Goal: Task Accomplishment & Management: Complete application form

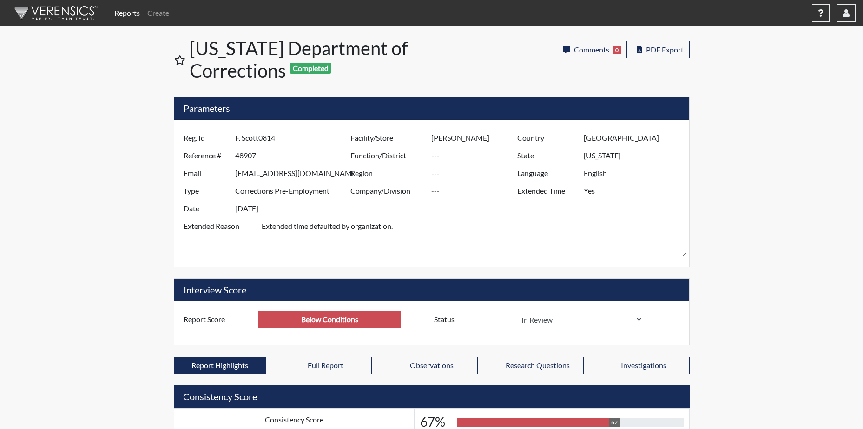
select select
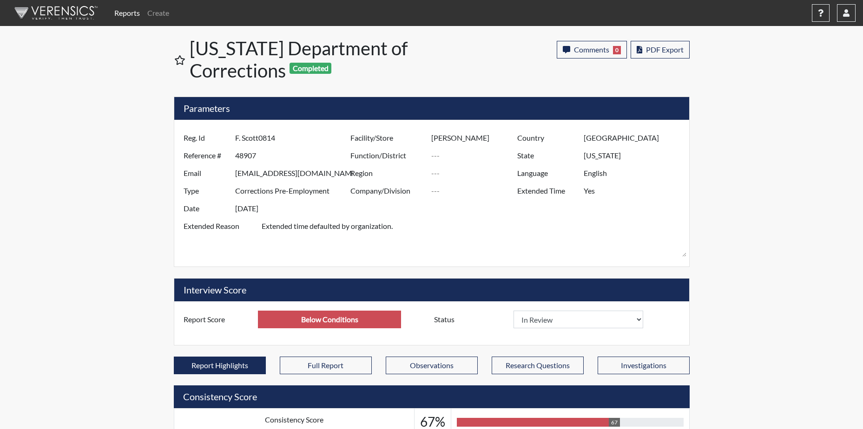
select select
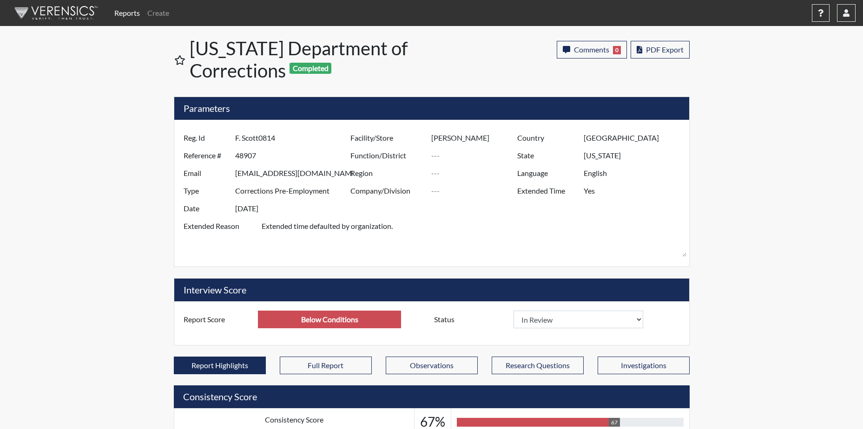
drag, startPoint x: 778, startPoint y: 68, endPoint x: 750, endPoint y: 75, distance: 29.2
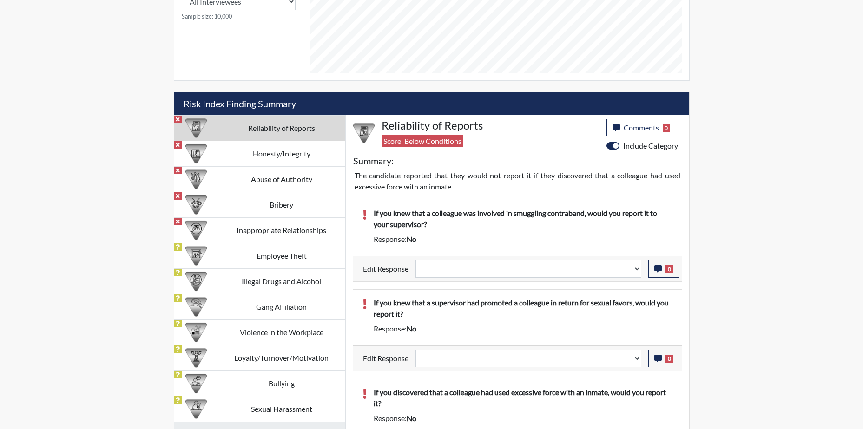
scroll to position [511, 0]
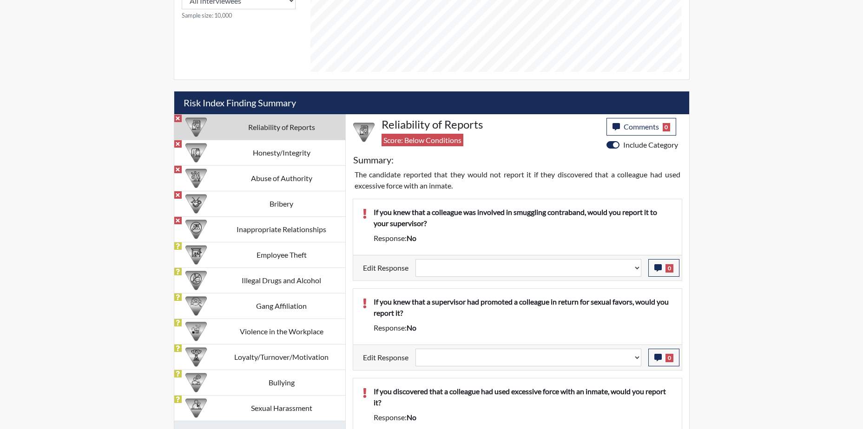
click at [295, 125] on td "Reliability of Reports" at bounding box center [281, 127] width 127 height 26
select select
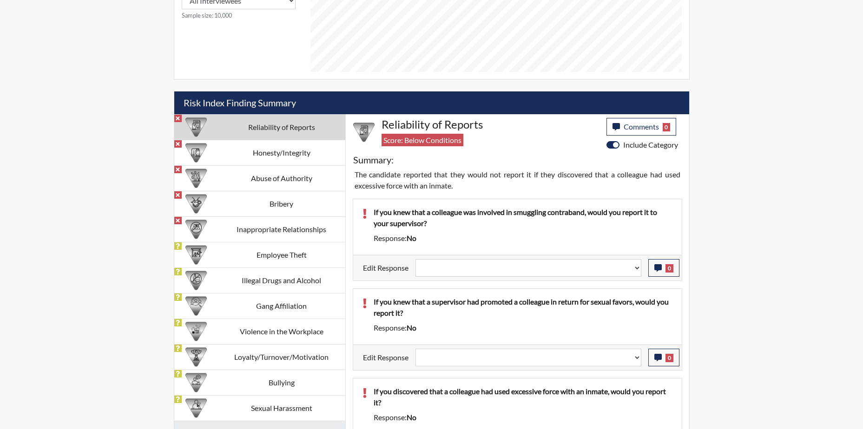
select select
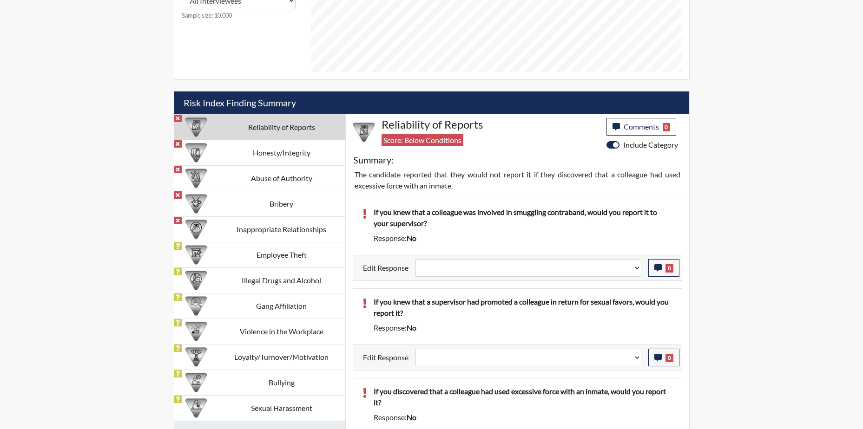
scroll to position [697, 0]
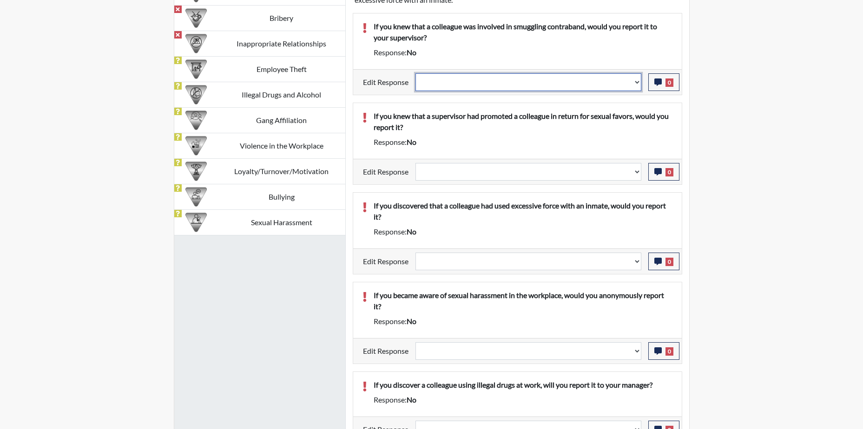
click at [456, 85] on select "Question is not relevant. Results will be updated. Reasonable explanation provi…" at bounding box center [529, 82] width 226 height 18
click at [487, 81] on select "Question is not relevant. Results will be updated. Reasonable explanation provi…" at bounding box center [529, 82] width 226 height 18
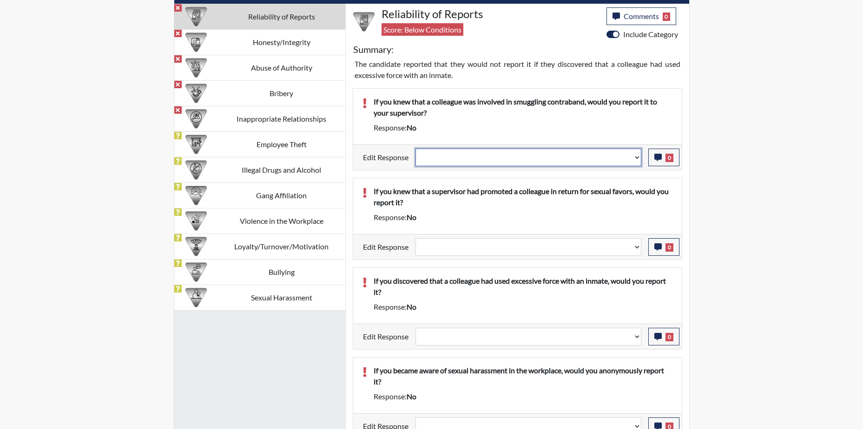
scroll to position [558, 0]
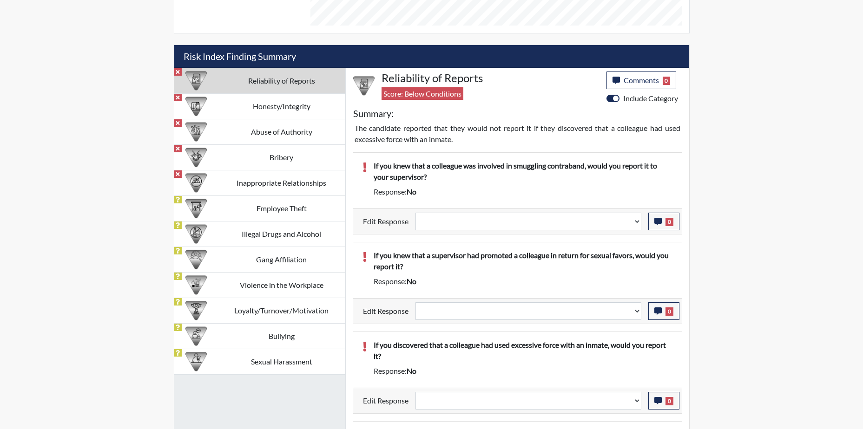
click at [777, 133] on div "Reports Create Help Center × Verensics Best Practices How to successfully use t…" at bounding box center [431, 194] width 863 height 1505
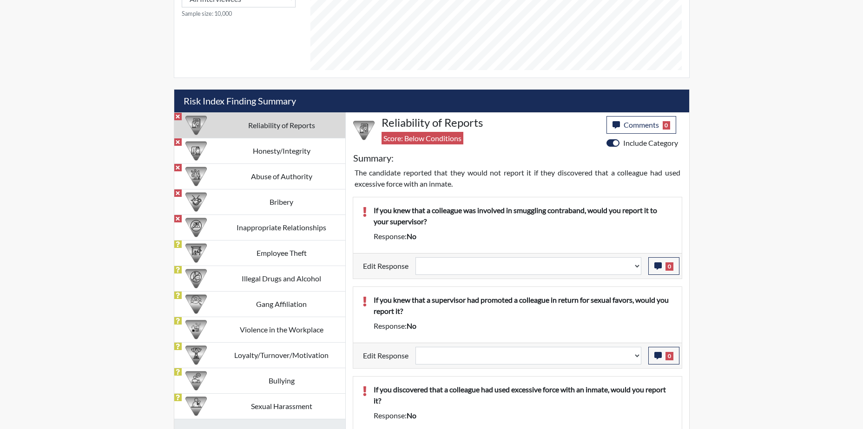
scroll to position [511, 0]
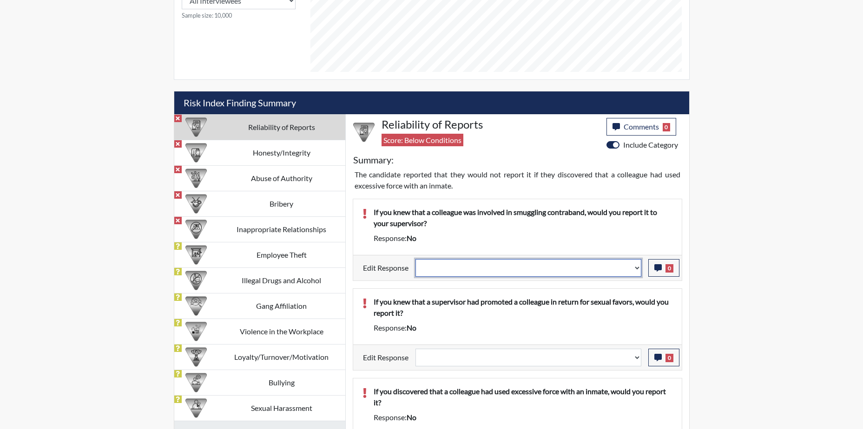
click at [634, 269] on select "Question is not relevant. Results will be updated. Reasonable explanation provi…" at bounding box center [529, 268] width 226 height 18
select select "reasonable-explanation-provided"
click at [416, 259] on select "Question is not relevant. Results will be updated. Reasonable explanation provi…" at bounding box center [529, 268] width 226 height 18
select select
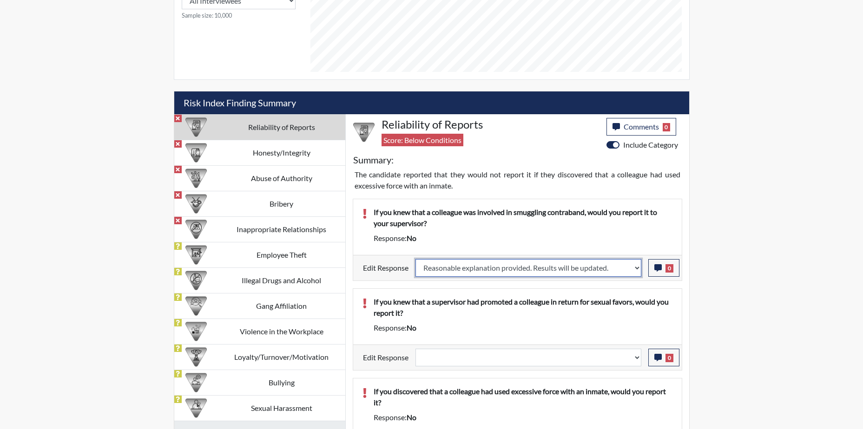
select select
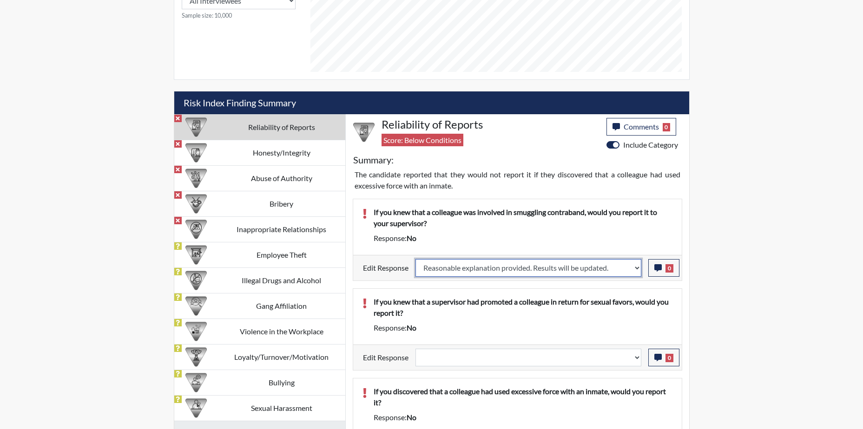
select select
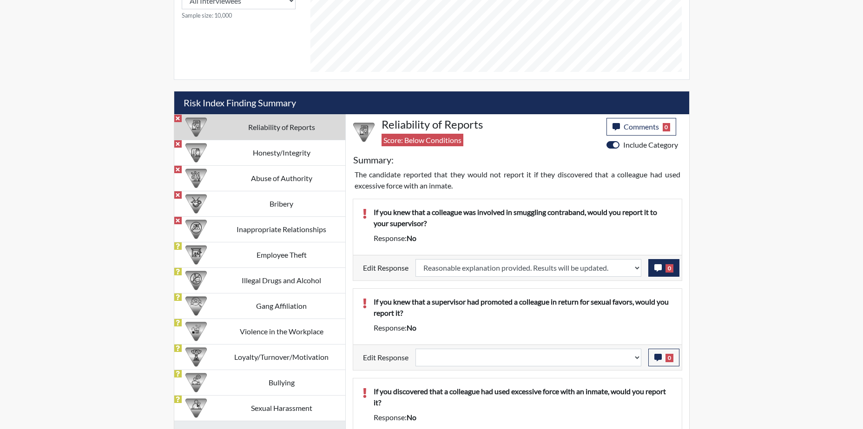
select select
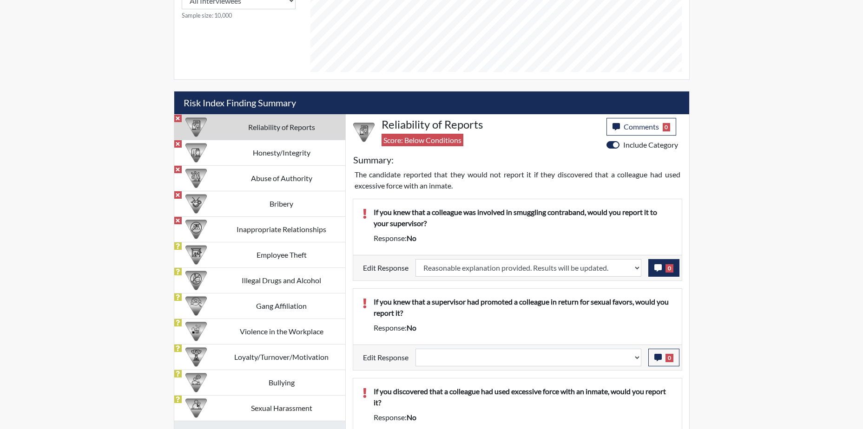
select select
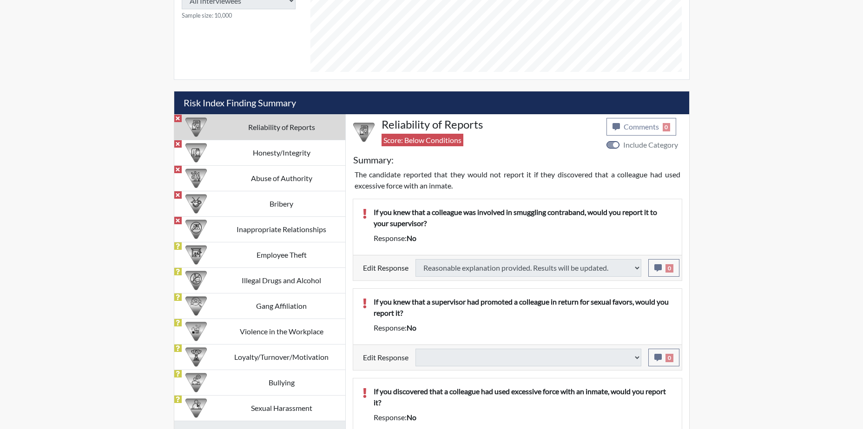
select select
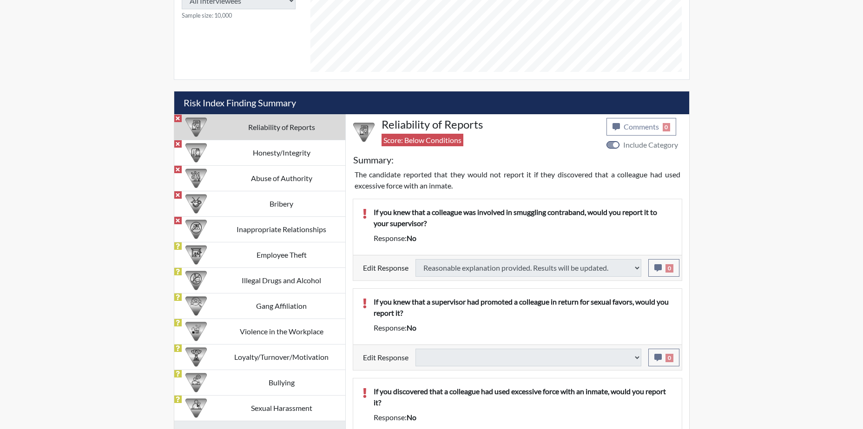
select select
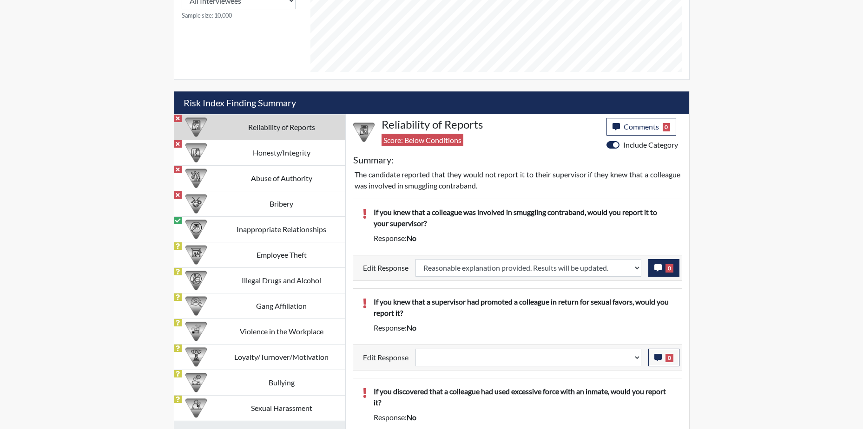
scroll to position [154, 386]
click at [658, 270] on icon "button" at bounding box center [657, 267] width 7 height 7
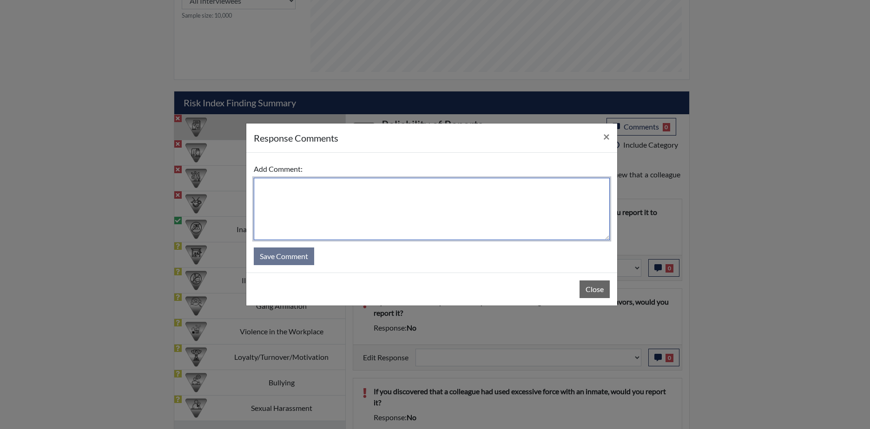
click at [327, 209] on textarea at bounding box center [432, 209] width 356 height 62
type textarea "Yes."
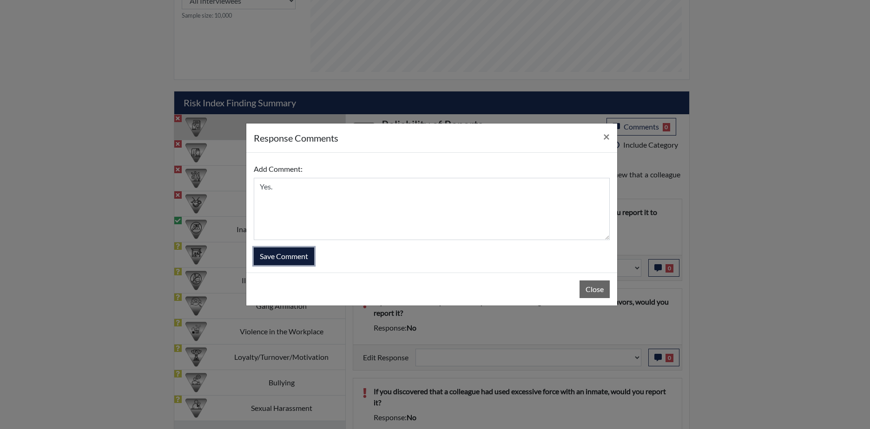
click at [293, 256] on button "Save Comment" at bounding box center [284, 257] width 60 height 18
select select
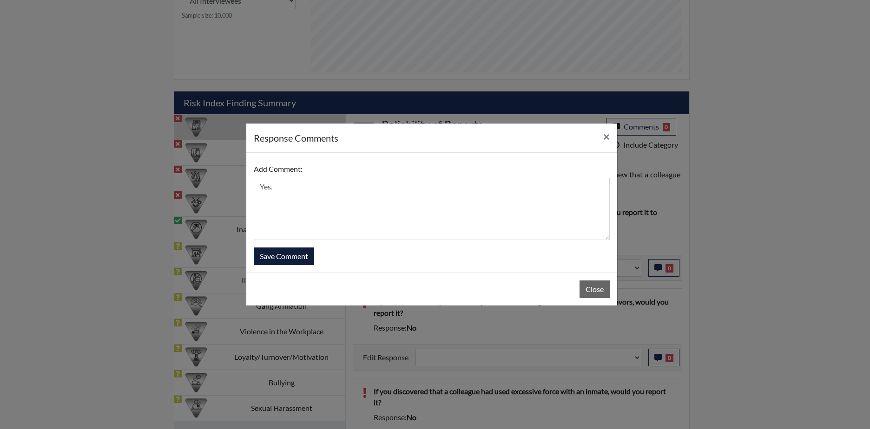
select select
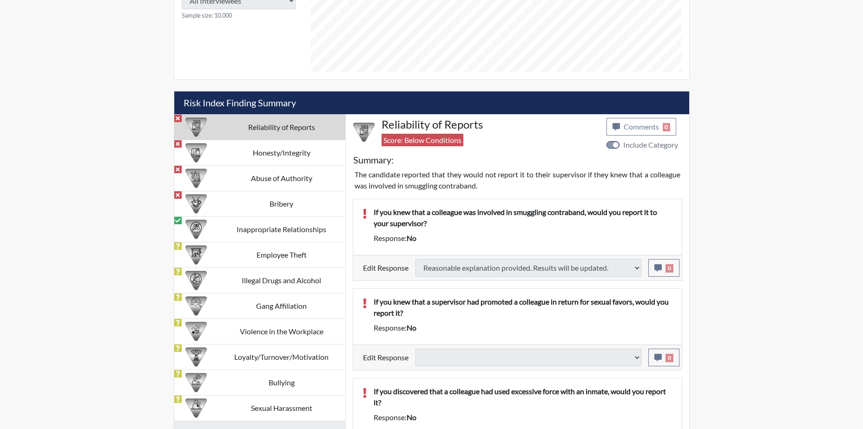
click at [471, 303] on p "If you knew that a supervisor had promoted a colleague in return for sexual fav…" at bounding box center [523, 308] width 299 height 22
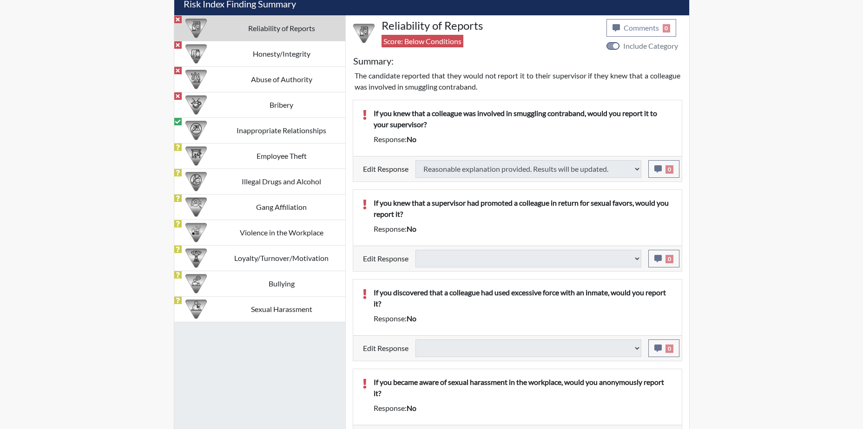
scroll to position [697, 0]
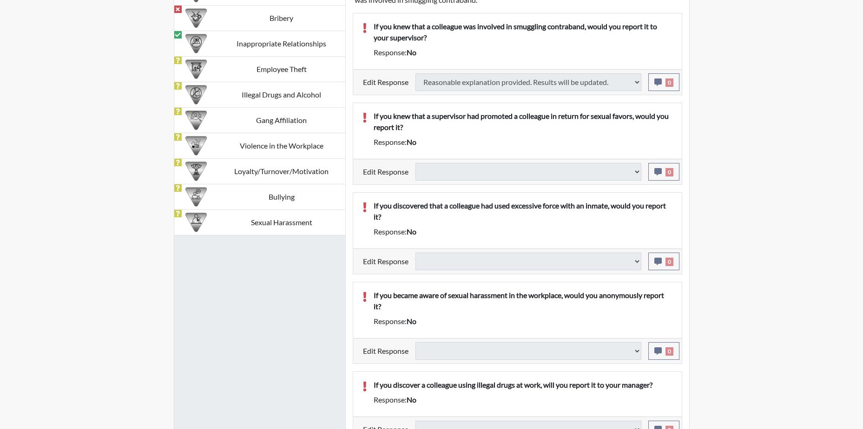
select select
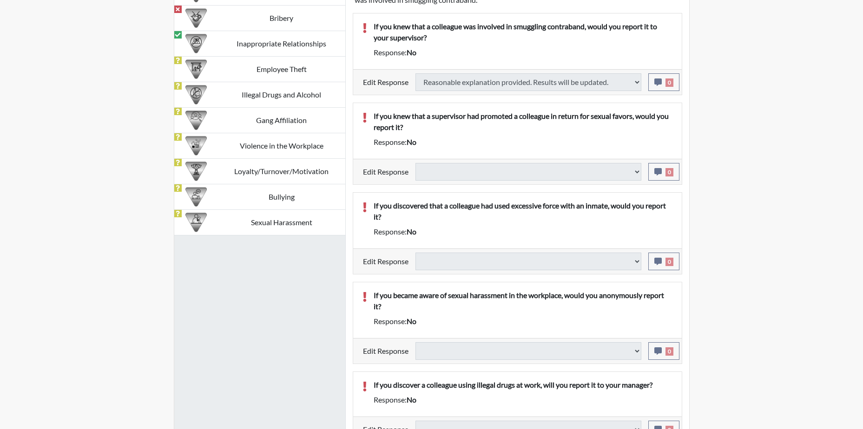
select select
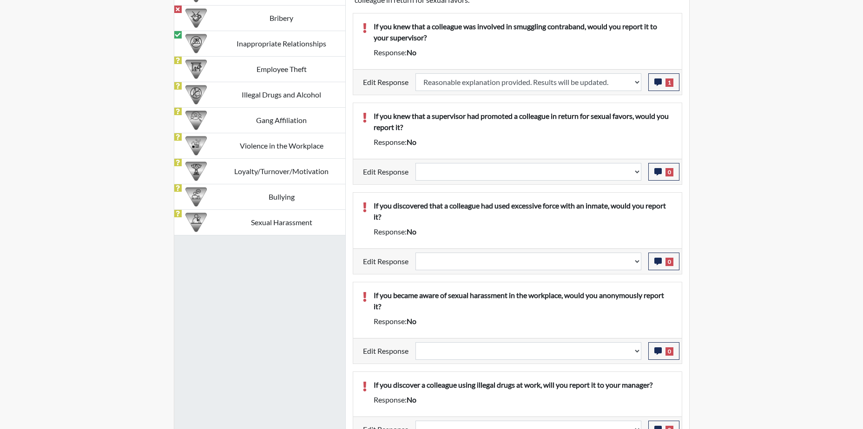
scroll to position [154, 386]
click at [638, 172] on select "Question is not relevant. Results will be updated. Reasonable explanation provi…" at bounding box center [529, 172] width 226 height 18
select select "reasonable-explanation-provided"
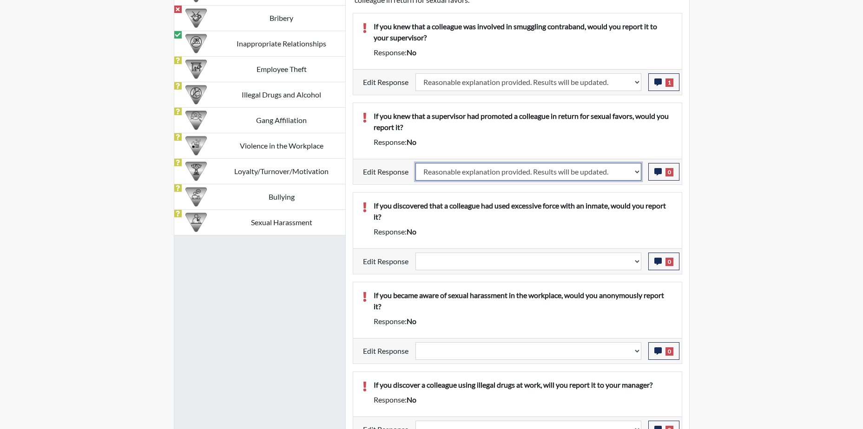
click at [416, 163] on select "Question is not relevant. Results will be updated. Reasonable explanation provi…" at bounding box center [529, 172] width 226 height 18
select select
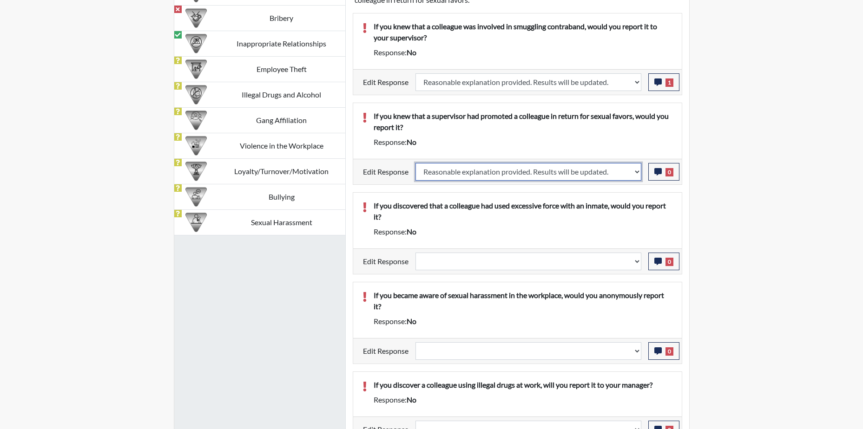
select select
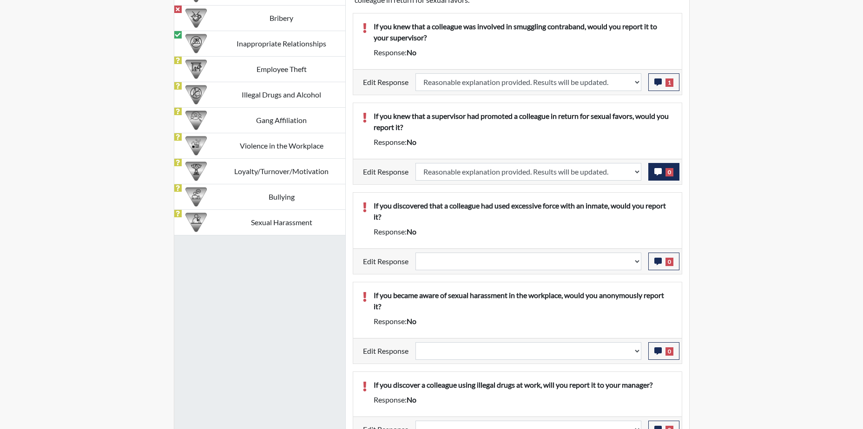
select select
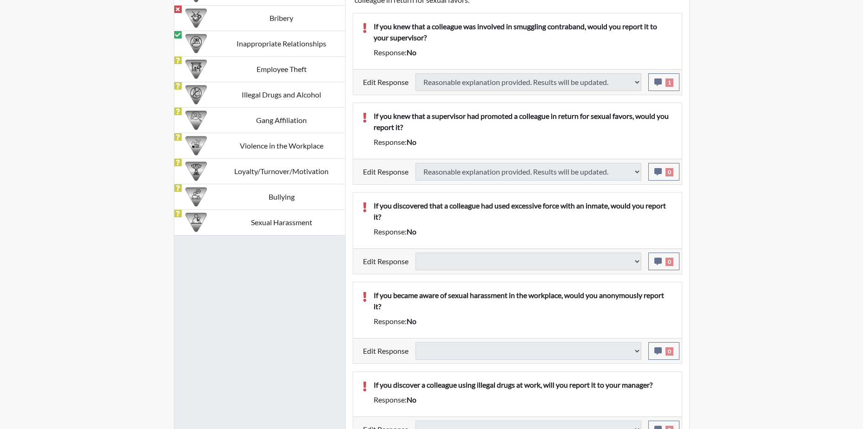
select select
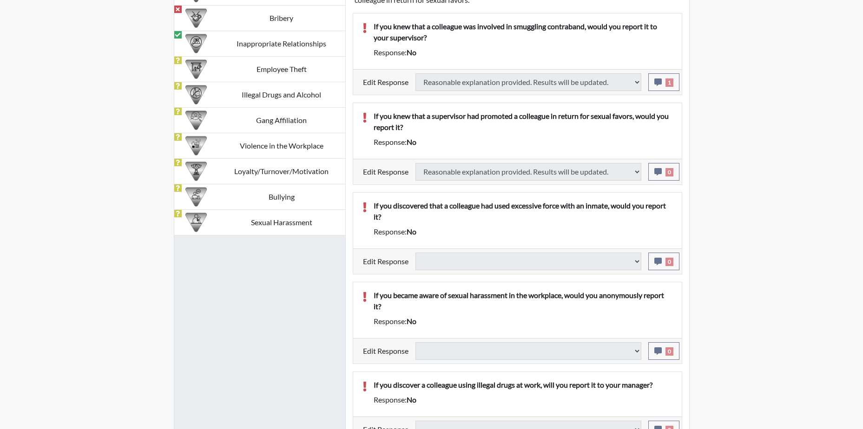
select select
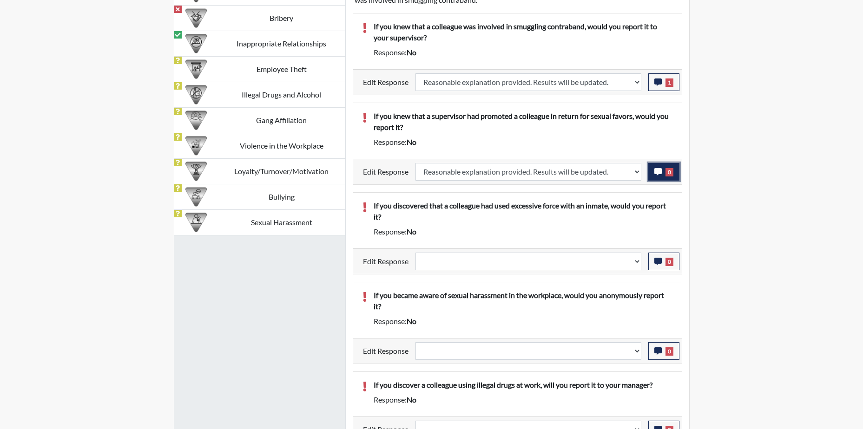
click at [664, 176] on button "0" at bounding box center [663, 172] width 31 height 18
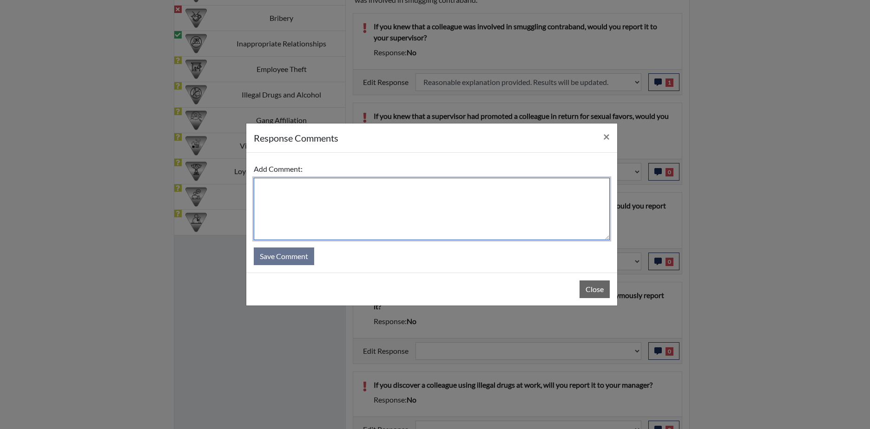
drag, startPoint x: 378, startPoint y: 186, endPoint x: 377, endPoint y: 211, distance: 25.1
click at [378, 193] on textarea at bounding box center [432, 209] width 356 height 62
type textarea "Applicant responded with yes."
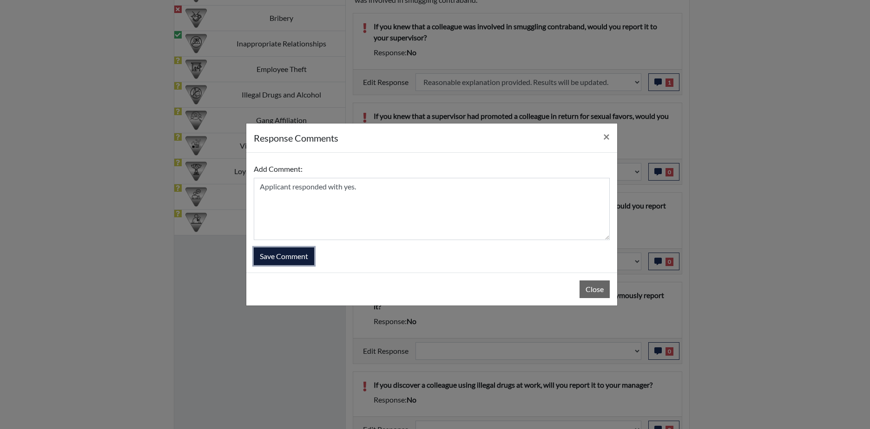
click at [286, 259] on button "Save Comment" at bounding box center [284, 257] width 60 height 18
select select
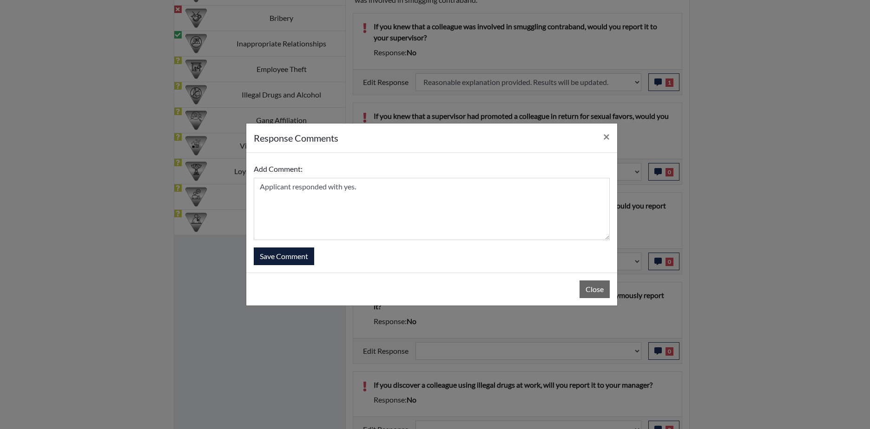
select select
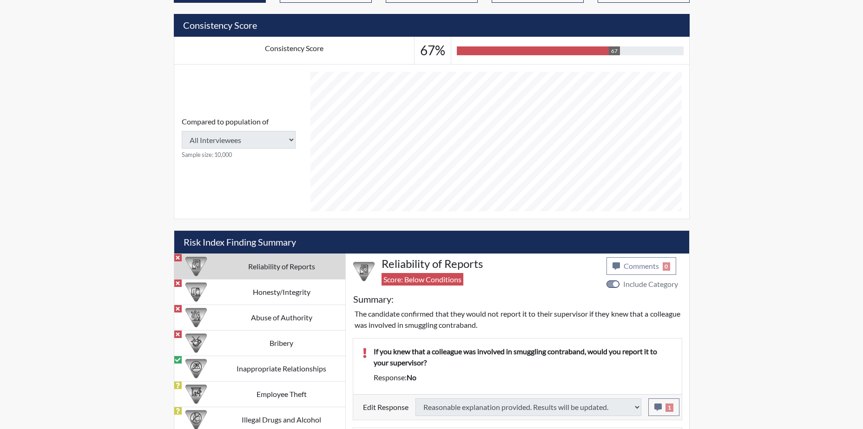
select select
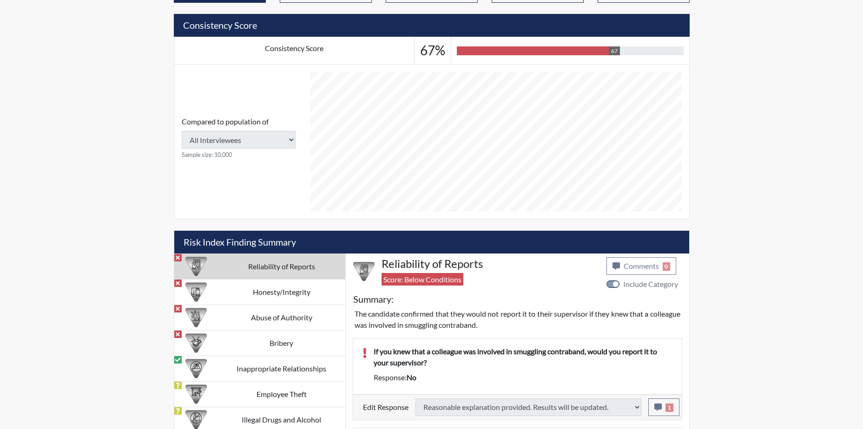
select select
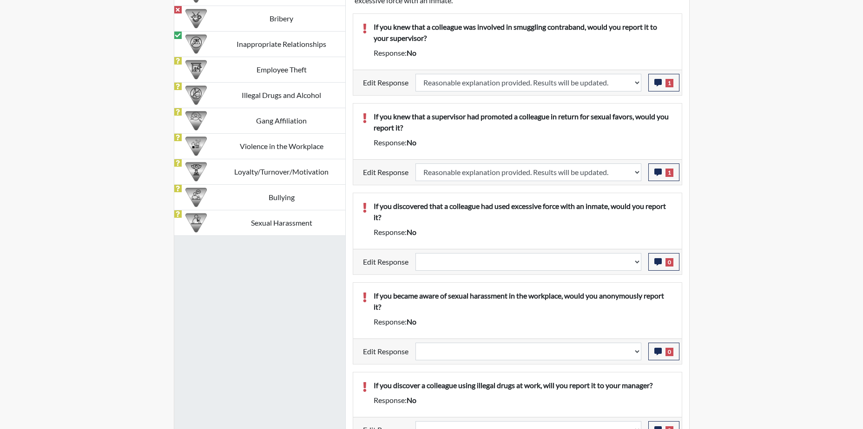
scroll to position [697, 0]
click at [628, 263] on select "Question is not relevant. Results will be updated. Reasonable explanation provi…" at bounding box center [529, 262] width 226 height 18
select select "reasonable-explanation-provided"
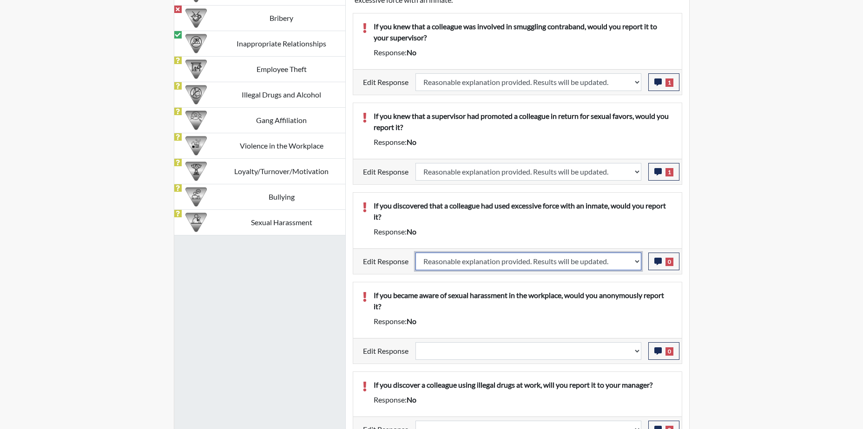
click at [416, 253] on select "Question is not relevant. Results will be updated. Reasonable explanation provi…" at bounding box center [529, 262] width 226 height 18
select select
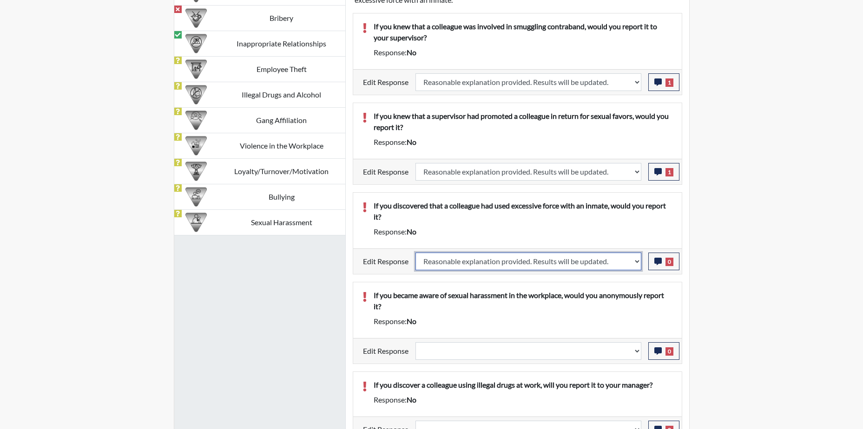
select select
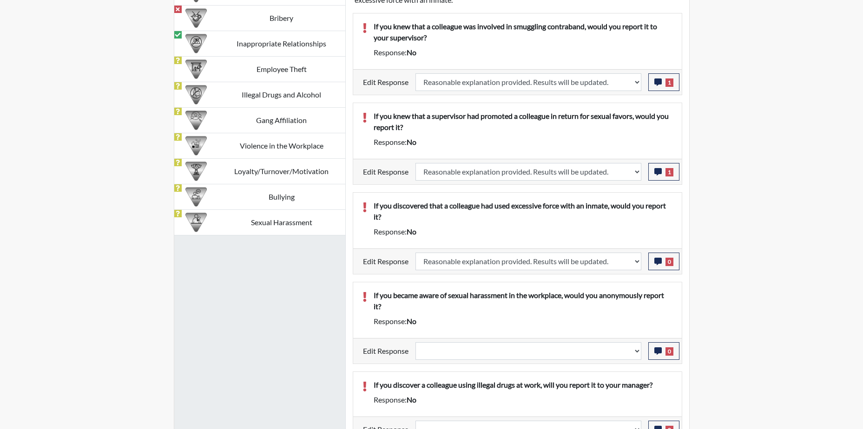
select select
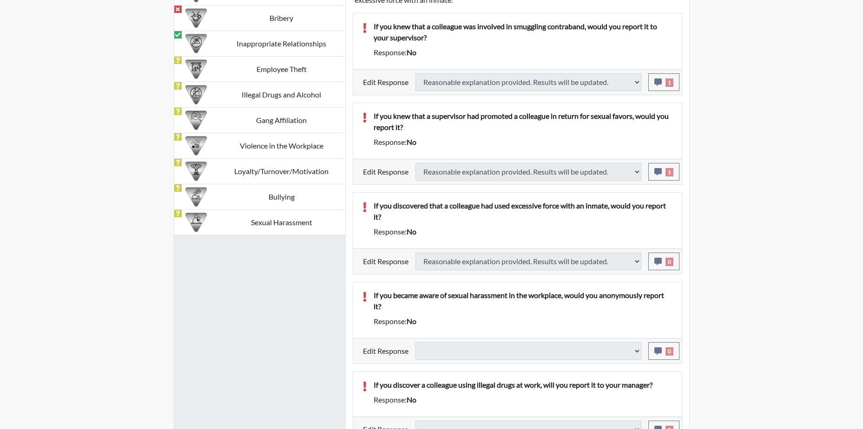
select select
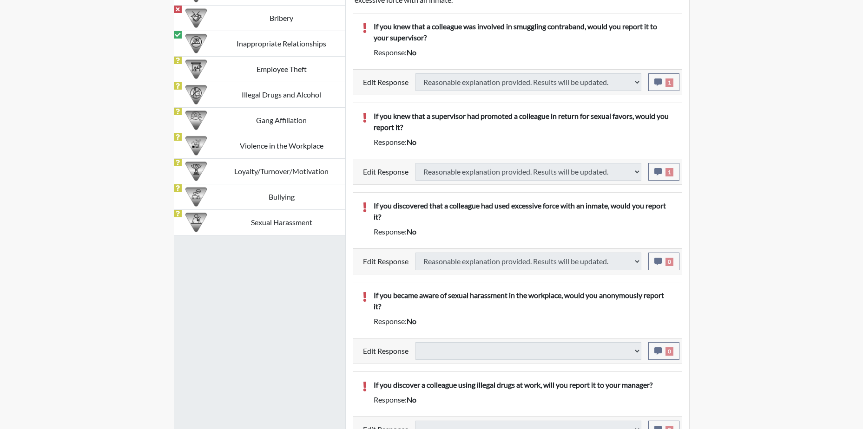
select select
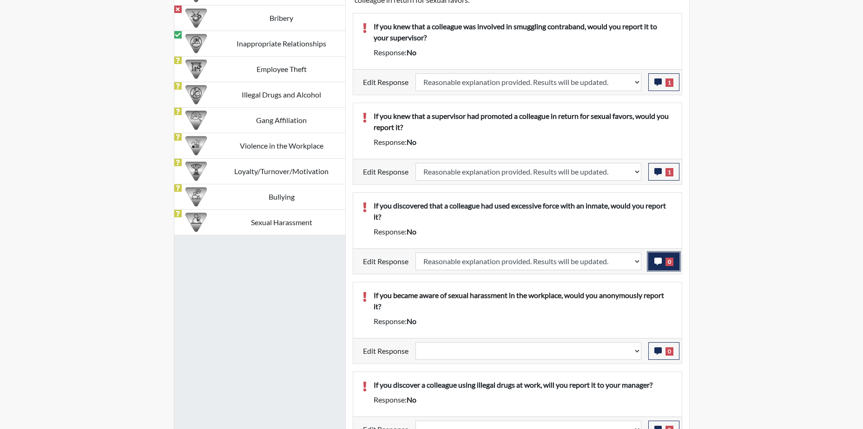
click at [674, 264] on button "0" at bounding box center [663, 262] width 31 height 18
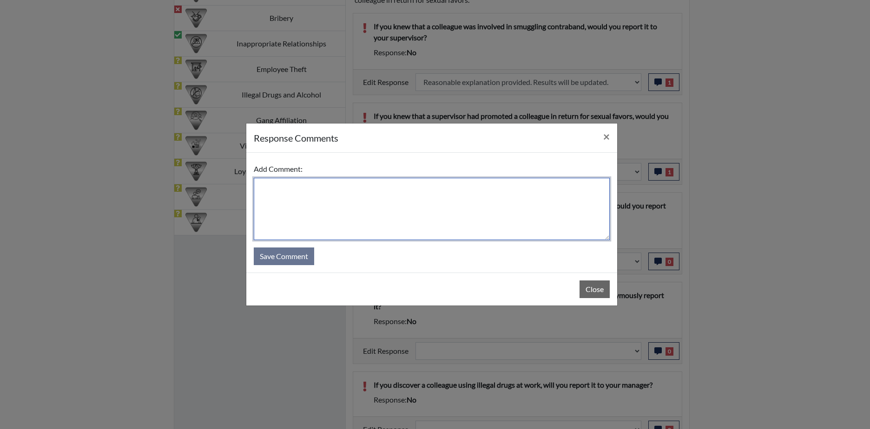
click at [392, 200] on textarea at bounding box center [432, 209] width 356 height 62
type textarea "Applicant answered the question with yes."
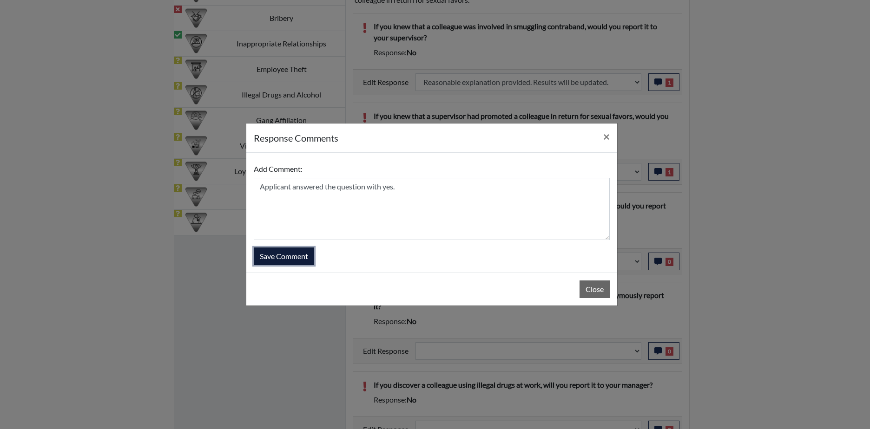
click at [298, 254] on button "Save Comment" at bounding box center [284, 257] width 60 height 18
select select
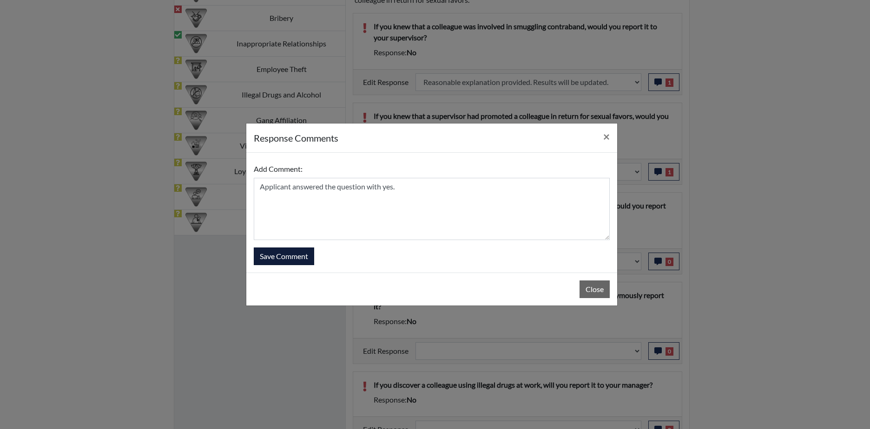
select select
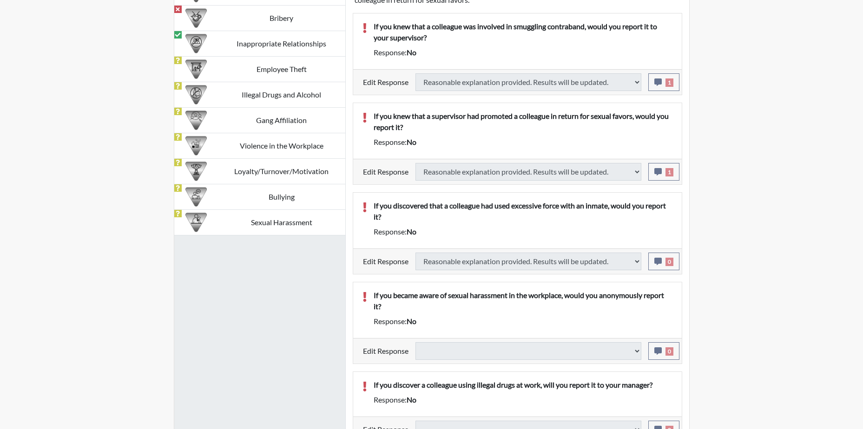
select select
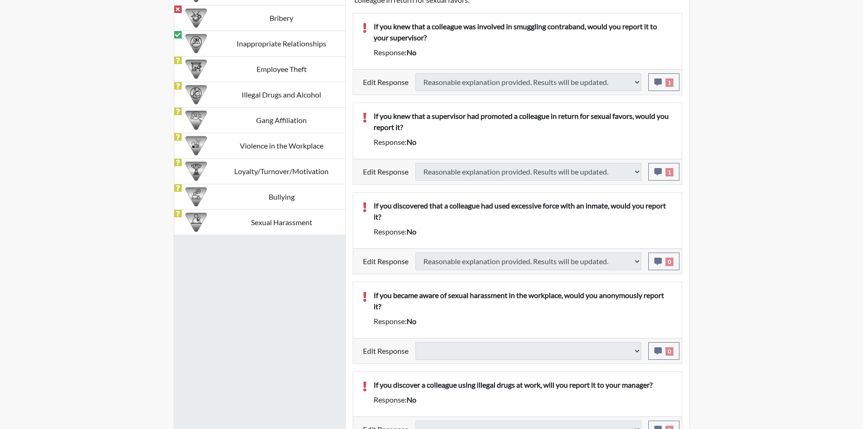
select select
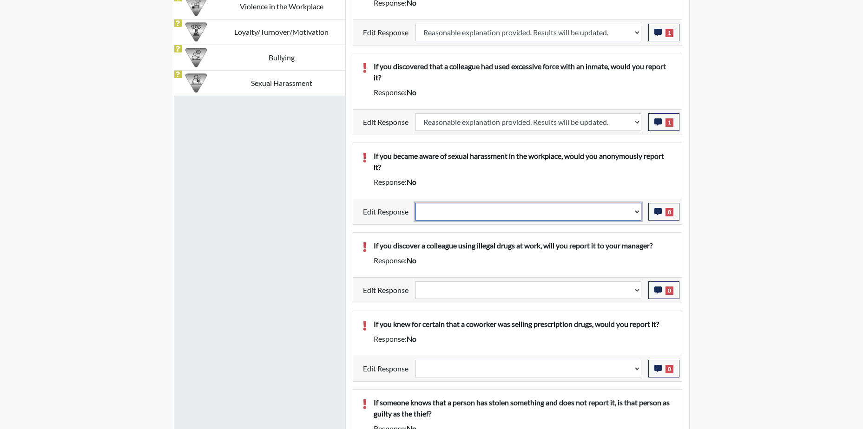
click at [628, 212] on select "Question is not relevant. Results will be updated. Reasonable explanation provi…" at bounding box center [529, 212] width 226 height 18
select select "reasonable-explanation-provided"
click at [416, 203] on select "Question is not relevant. Results will be updated. Reasonable explanation provi…" at bounding box center [529, 212] width 226 height 18
select select
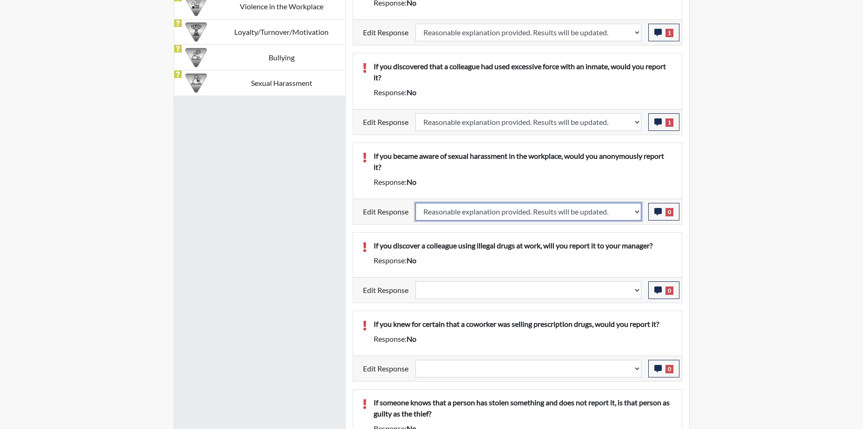
select select
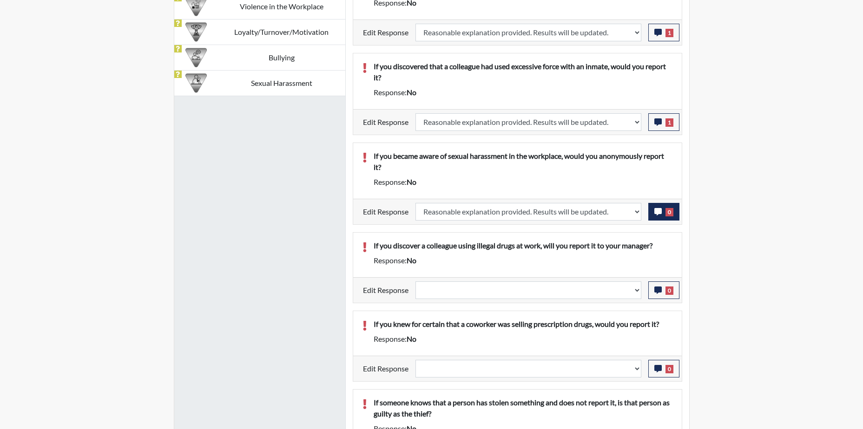
select select
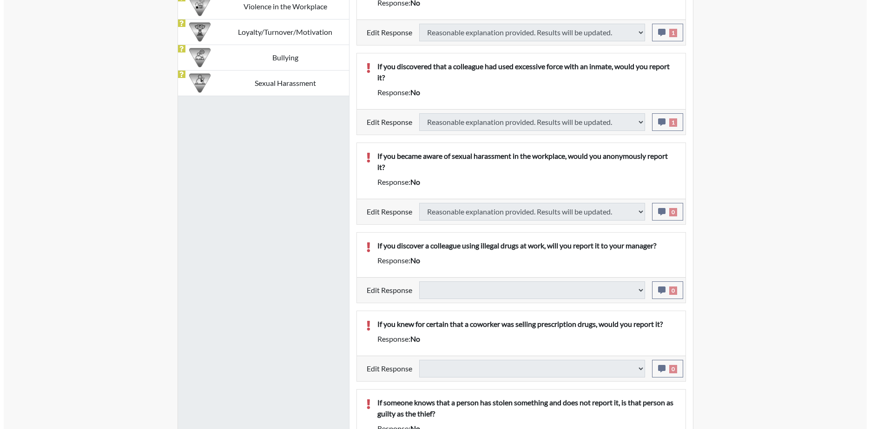
scroll to position [883, 0]
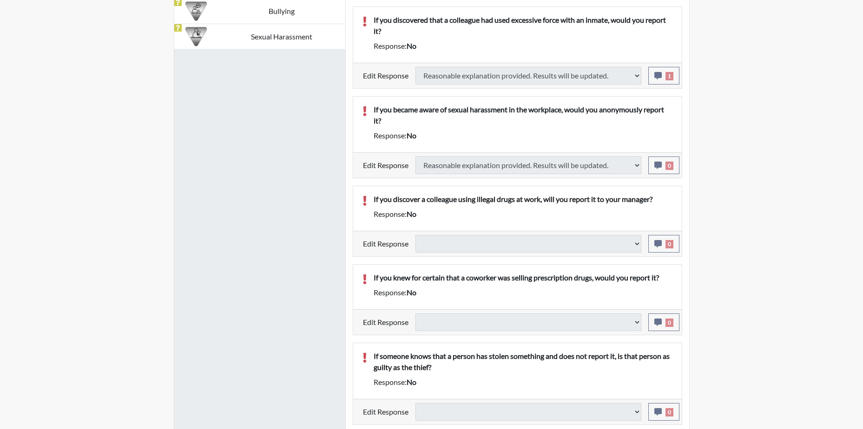
select select
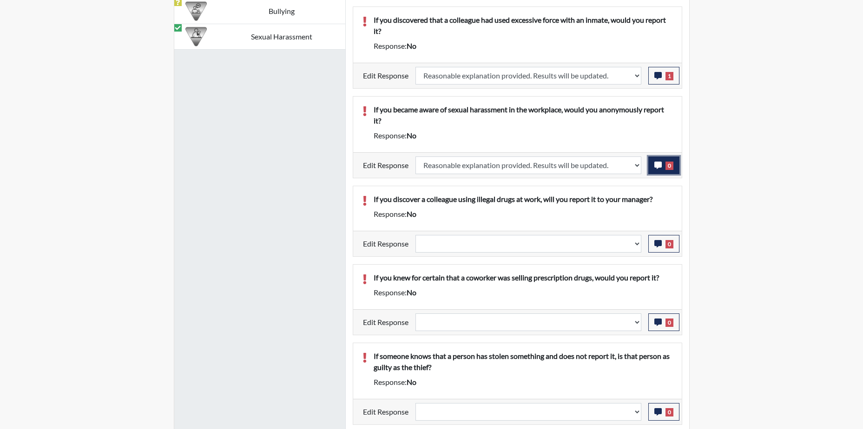
click at [668, 167] on span "0" at bounding box center [670, 166] width 8 height 8
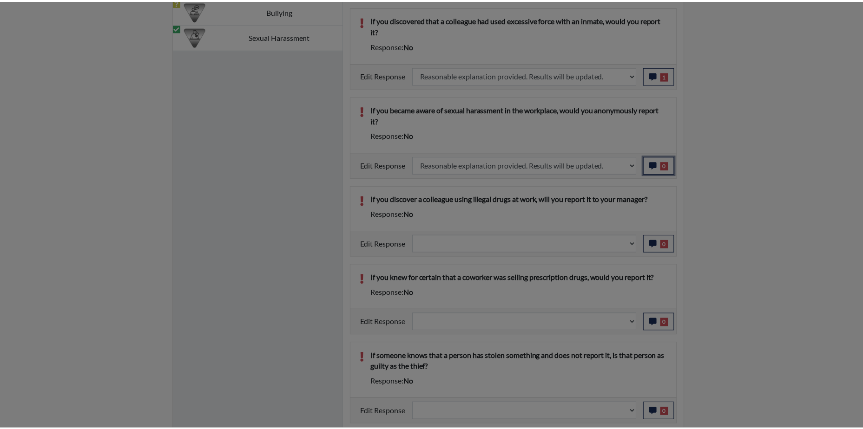
scroll to position [154, 386]
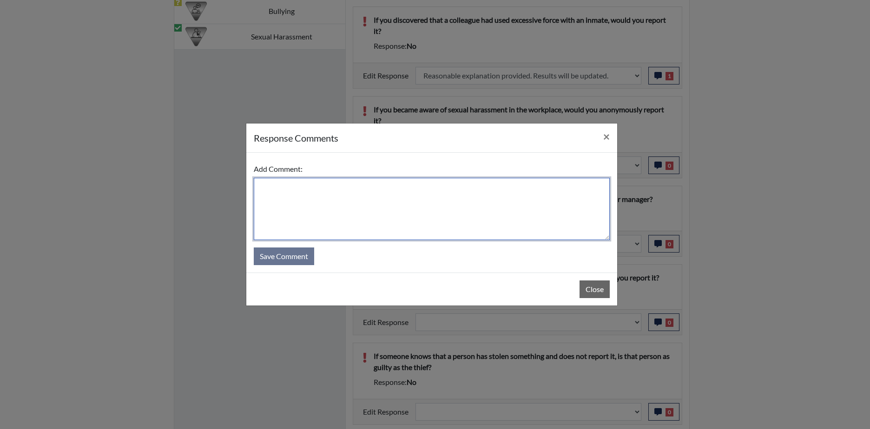
click at [441, 198] on textarea at bounding box center [432, 209] width 356 height 62
type textarea "Applicant answered yes."
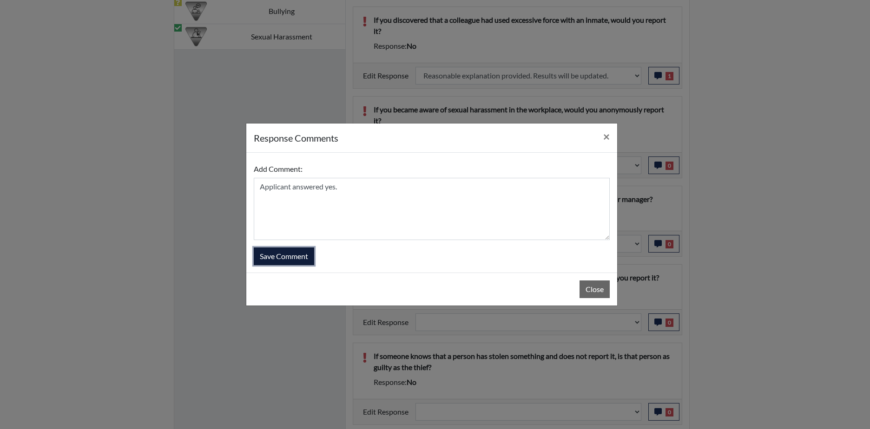
click at [290, 257] on button "Save Comment" at bounding box center [284, 257] width 60 height 18
select select
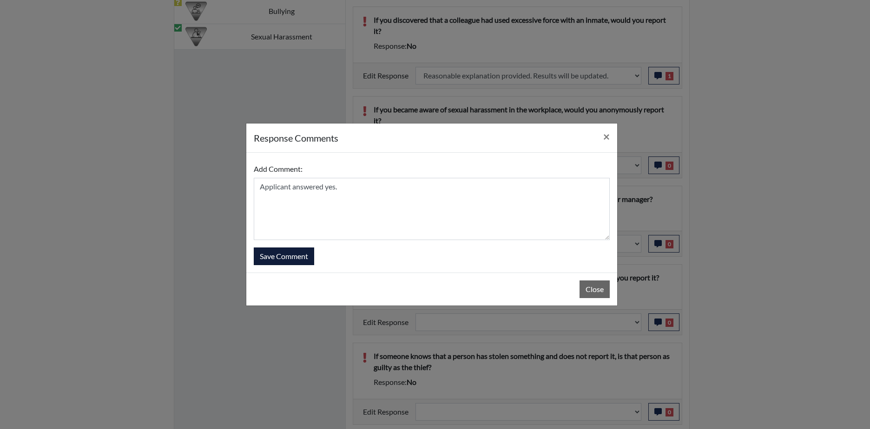
select select
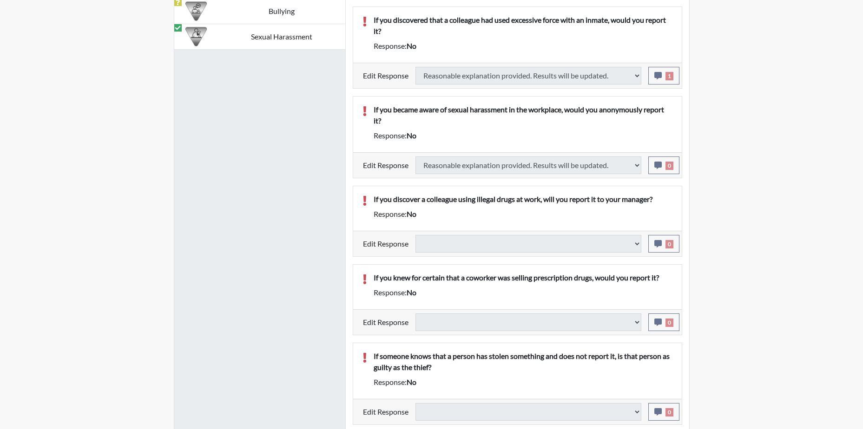
select select
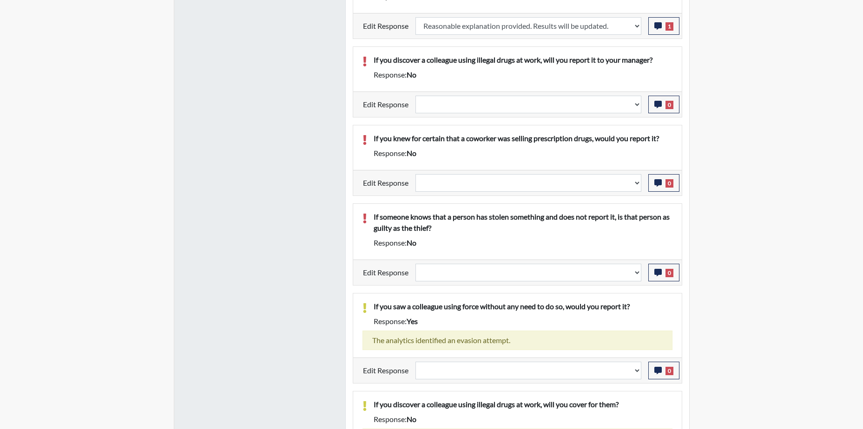
click at [595, 59] on p "If you discover a colleague using illegal drugs at work, will you report it to …" at bounding box center [523, 59] width 299 height 11
click at [634, 101] on select "Question is not relevant. Results will be updated. Reasonable explanation provi…" at bounding box center [529, 105] width 226 height 18
select select "reasonable-explanation-provided"
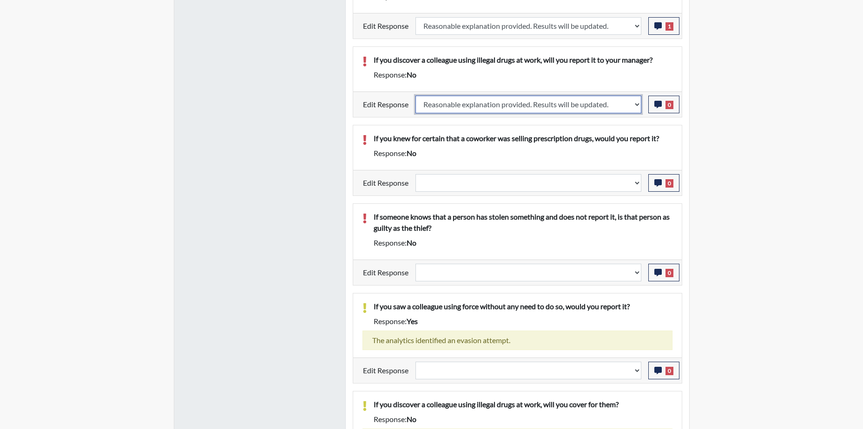
click at [416, 96] on select "Question is not relevant. Results will be updated. Reasonable explanation provi…" at bounding box center [529, 105] width 226 height 18
select select
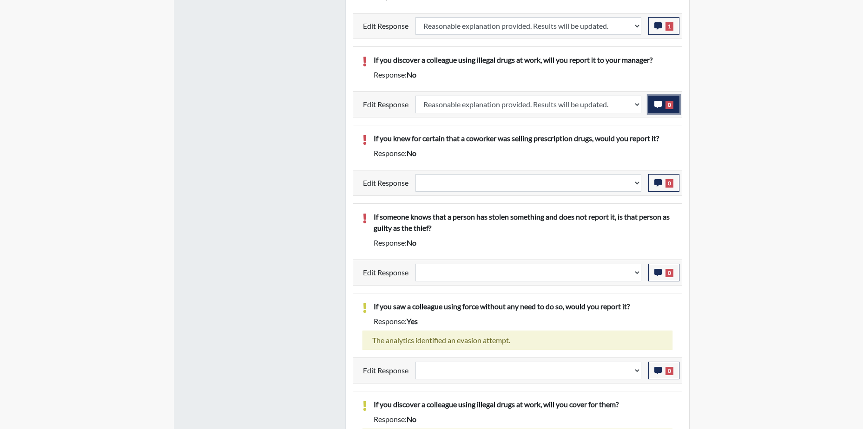
click at [673, 104] on span "0" at bounding box center [670, 105] width 8 height 8
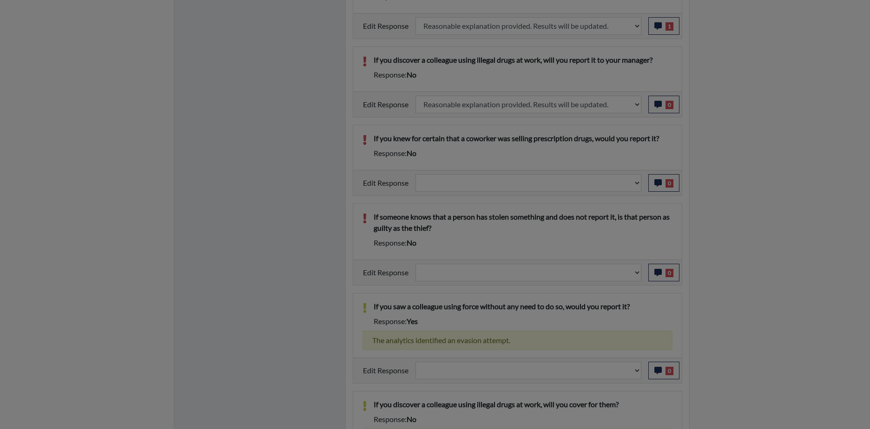
select select
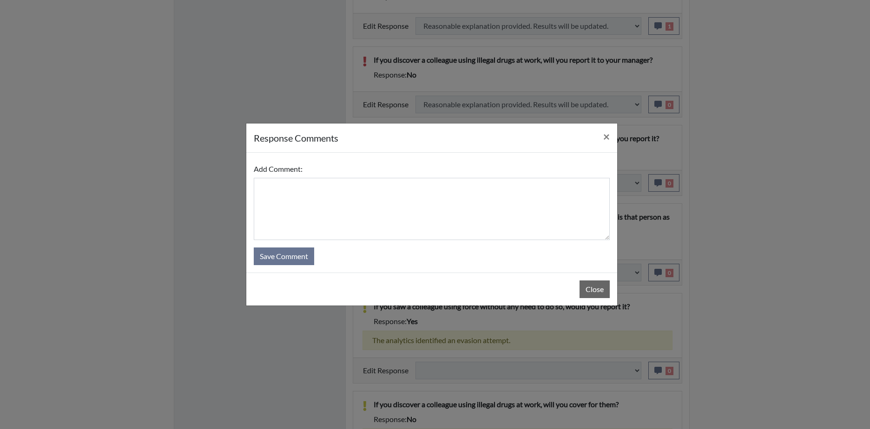
click at [348, 173] on div "Add Comment:" at bounding box center [432, 200] width 356 height 80
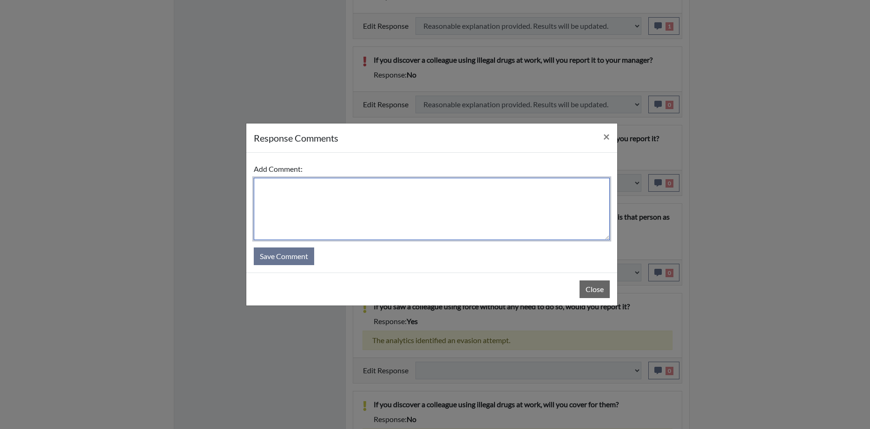
click at [350, 192] on textarea at bounding box center [432, 209] width 356 height 62
select select
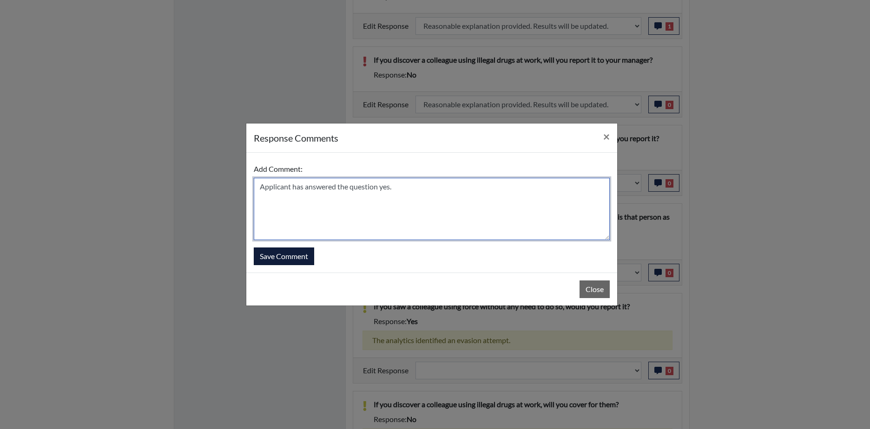
type textarea "Applicant has answered the question yes."
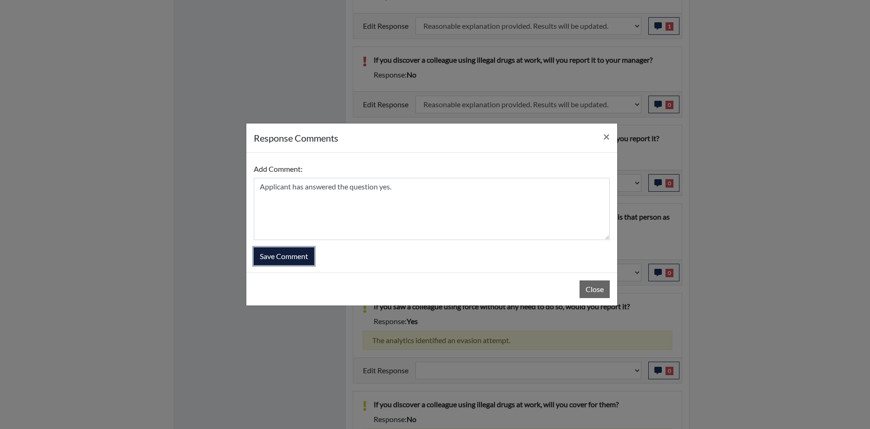
click at [296, 256] on button "Save Comment" at bounding box center [284, 257] width 60 height 18
select select
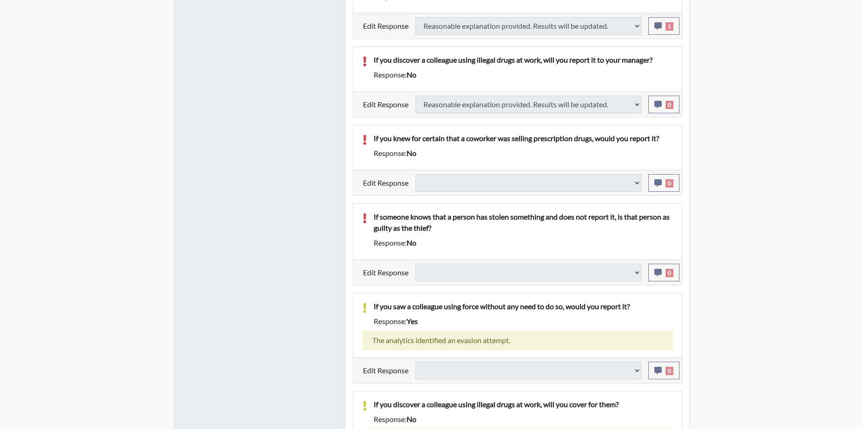
select select
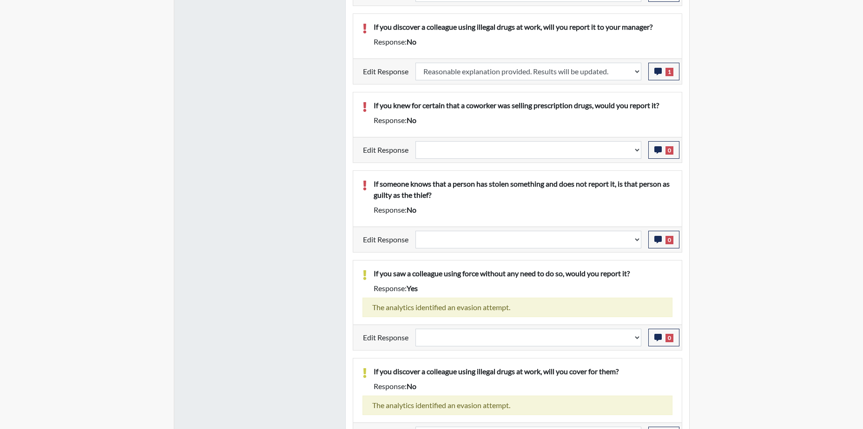
scroll to position [1069, 0]
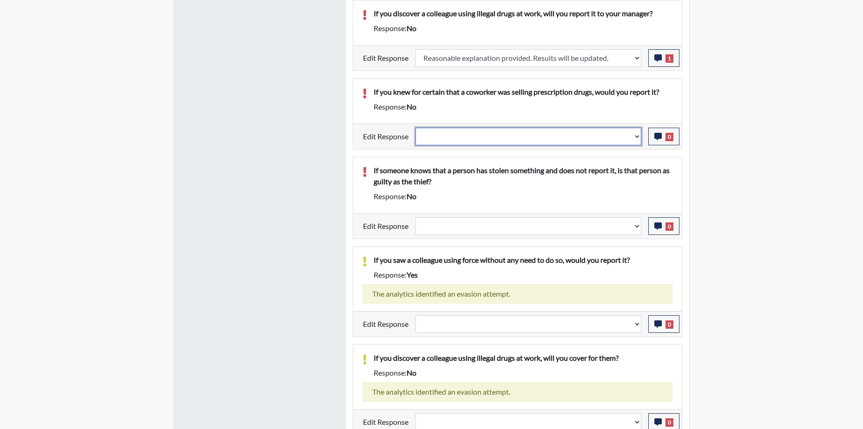
click at [626, 139] on select "Question is not relevant. Results will be updated. Reasonable explanation provi…" at bounding box center [529, 137] width 226 height 18
select select "reasonable-explanation-provided"
click at [416, 128] on select "Question is not relevant. Results will be updated. Reasonable explanation provi…" at bounding box center [529, 137] width 226 height 18
select select
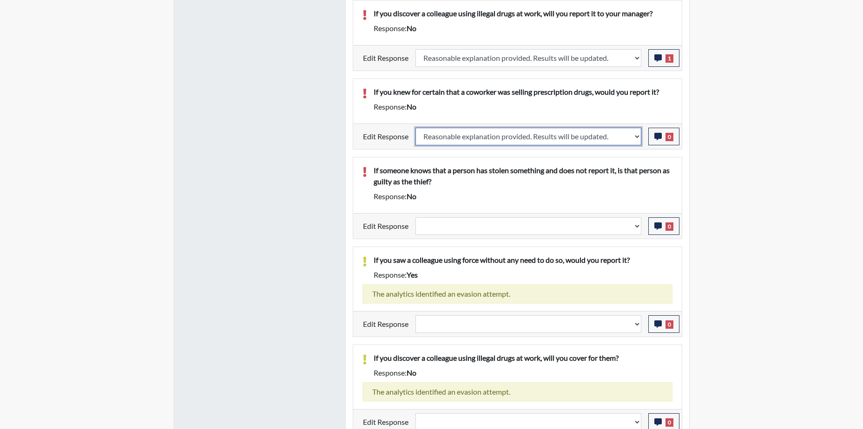
select select
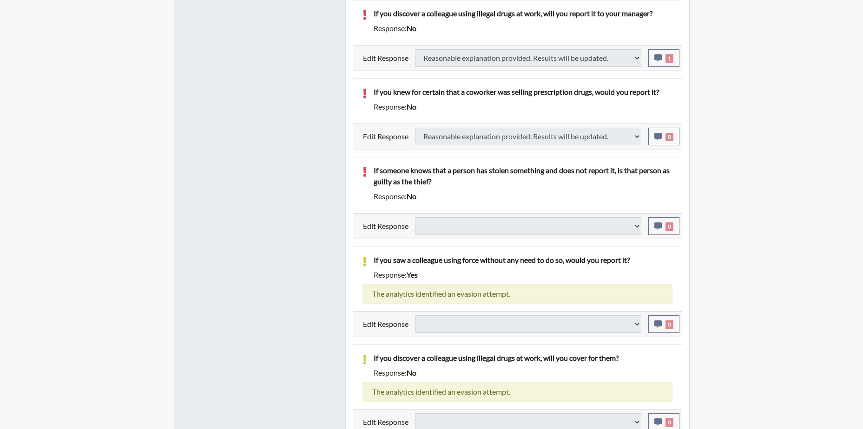
select select
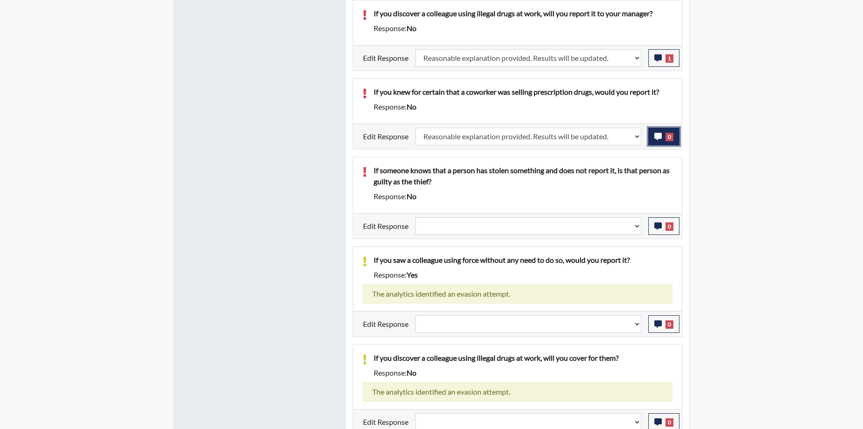
scroll to position [154, 386]
click at [678, 139] on button "0" at bounding box center [663, 137] width 31 height 18
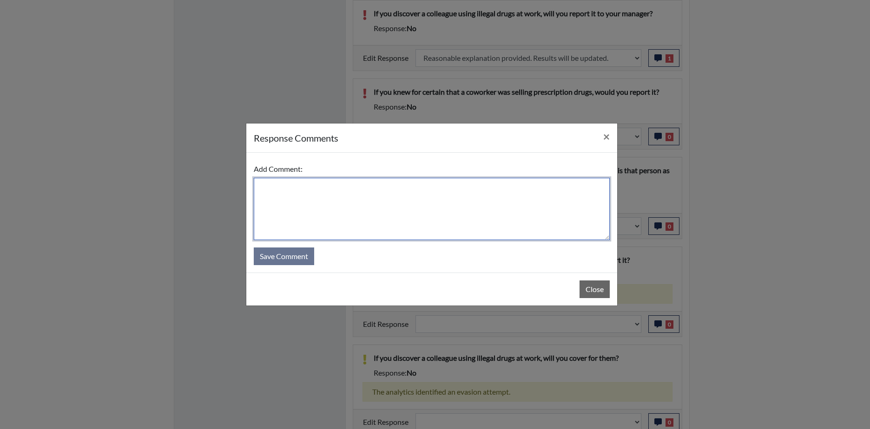
click at [378, 202] on textarea at bounding box center [432, 209] width 356 height 62
type textarea "Applicant answered yes."
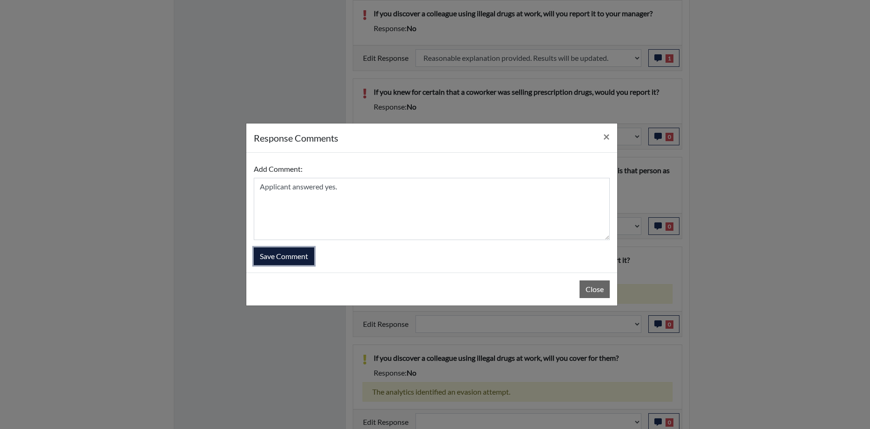
click at [291, 264] on button "Save Comment" at bounding box center [284, 257] width 60 height 18
select select
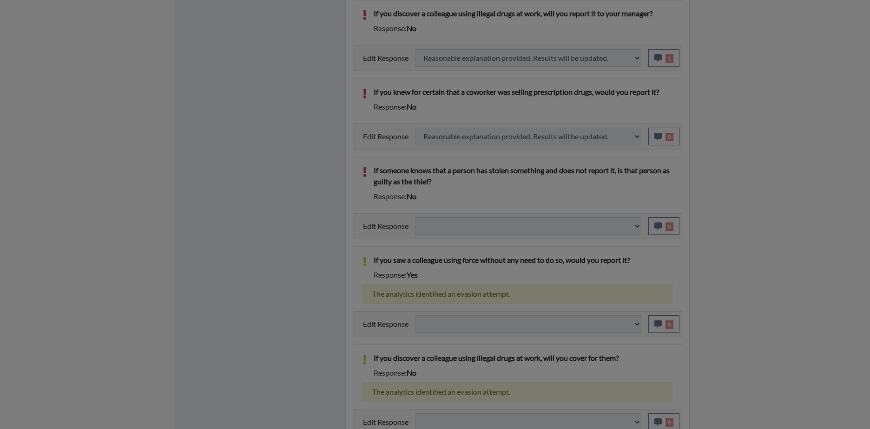
click at [295, 261] on div at bounding box center [435, 214] width 870 height 429
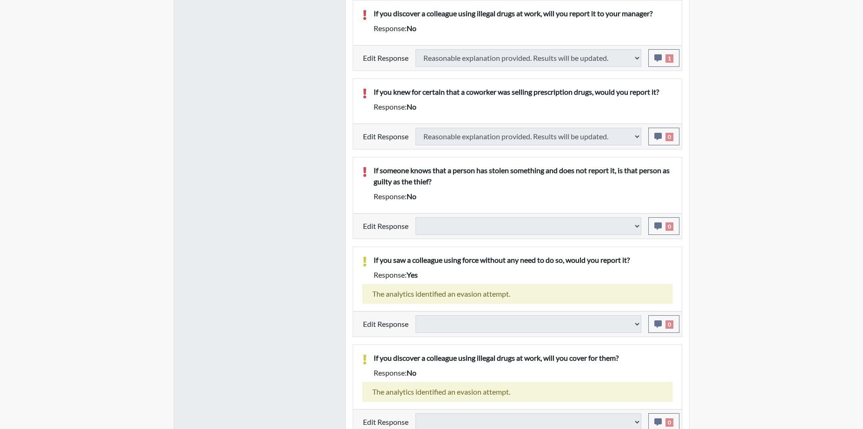
select select
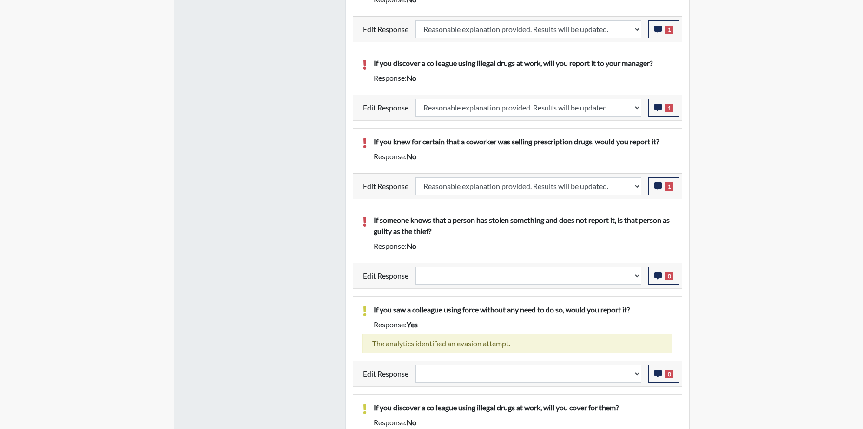
scroll to position [1064, 0]
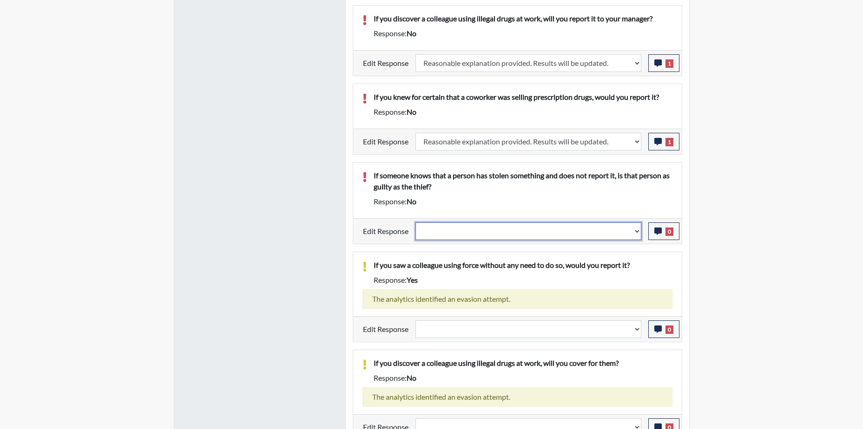
click at [601, 230] on select "Question is not relevant. Results will be updated. Reasonable explanation provi…" at bounding box center [529, 232] width 226 height 18
click at [416, 223] on select "Question is not relevant. Results will be updated. Reasonable explanation provi…" at bounding box center [529, 232] width 226 height 18
click at [659, 234] on icon "button" at bounding box center [657, 231] width 7 height 7
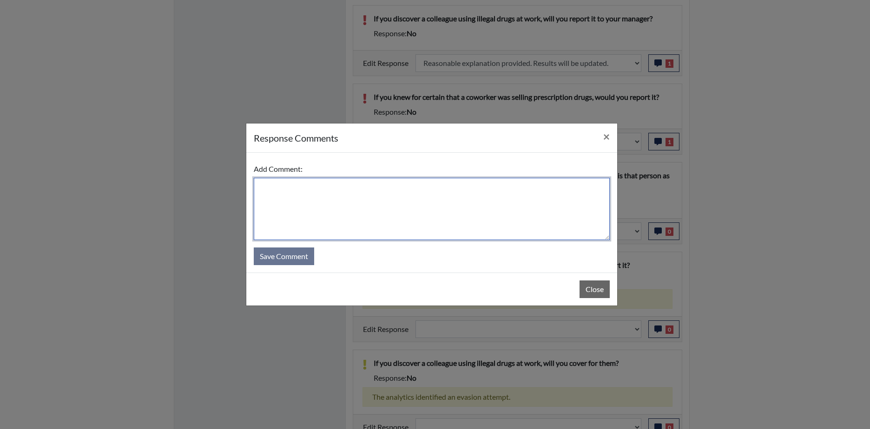
click at [369, 197] on textarea at bounding box center [432, 209] width 356 height 62
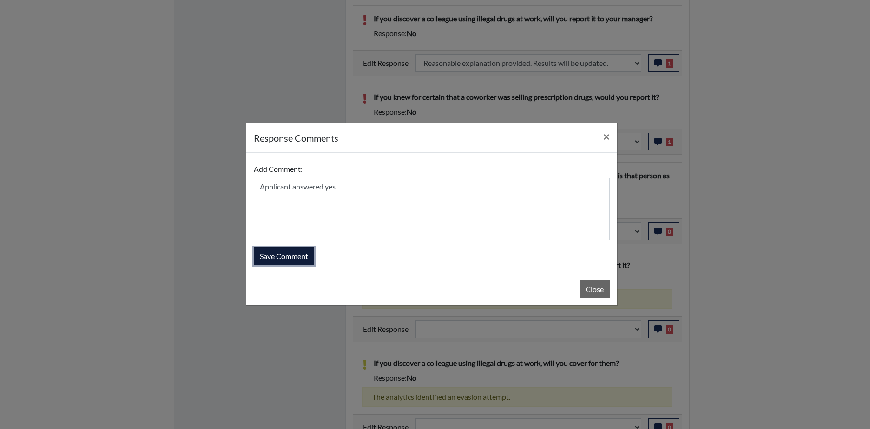
click at [279, 261] on button "Save Comment" at bounding box center [284, 257] width 60 height 18
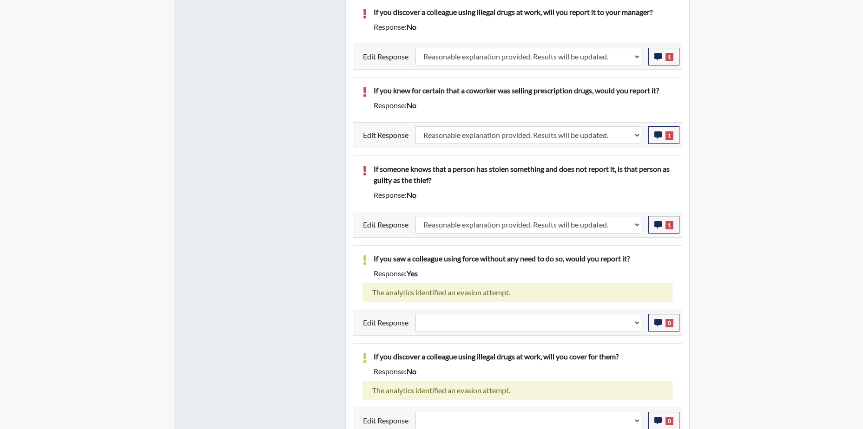
scroll to position [1076, 0]
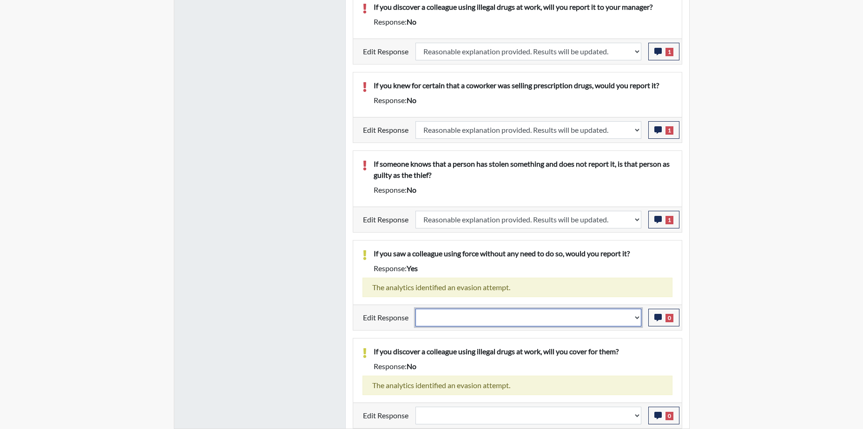
click at [631, 318] on select "Question is not relevant. Results will be updated. Reasonable explanation provi…" at bounding box center [529, 318] width 226 height 18
click at [416, 309] on select "Question is not relevant. Results will be updated. Reasonable explanation provi…" at bounding box center [529, 318] width 226 height 18
click at [656, 317] on icon "button" at bounding box center [657, 317] width 7 height 7
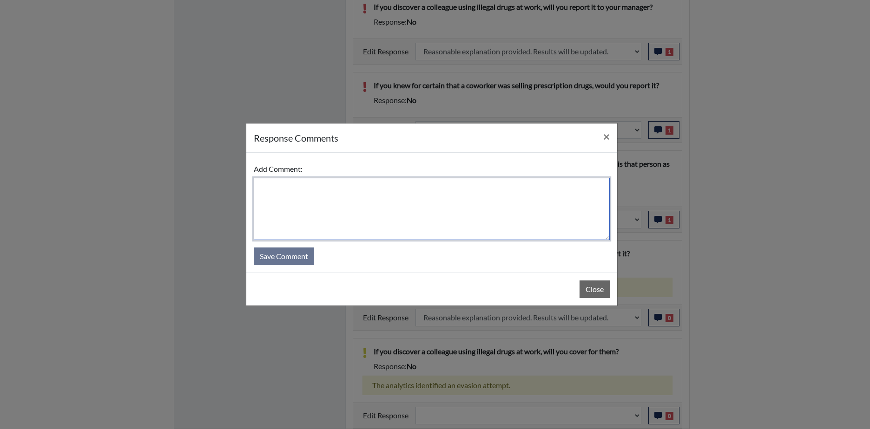
click at [386, 218] on textarea at bounding box center [432, 209] width 356 height 62
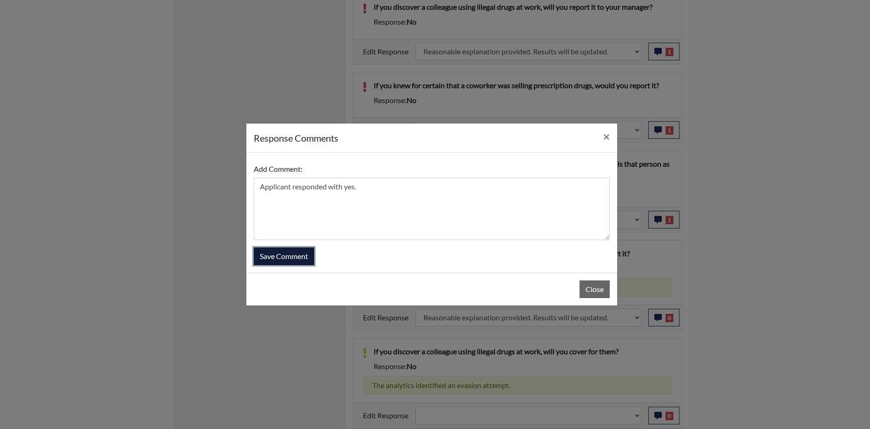
click at [283, 254] on button "Save Comment" at bounding box center [284, 257] width 60 height 18
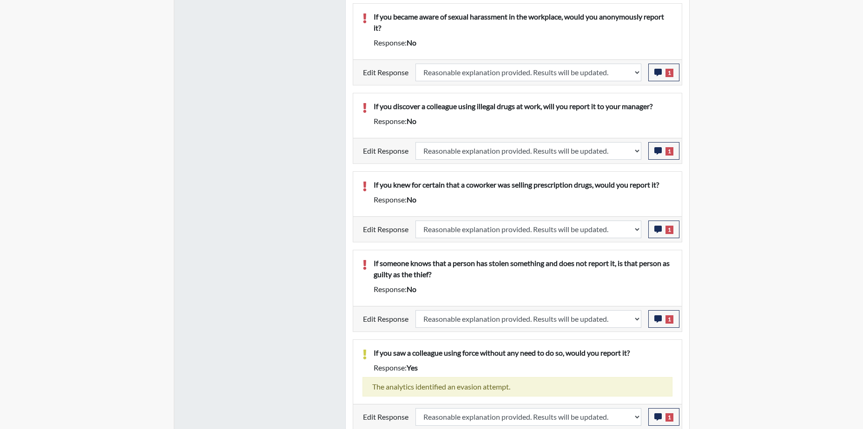
scroll to position [1076, 0]
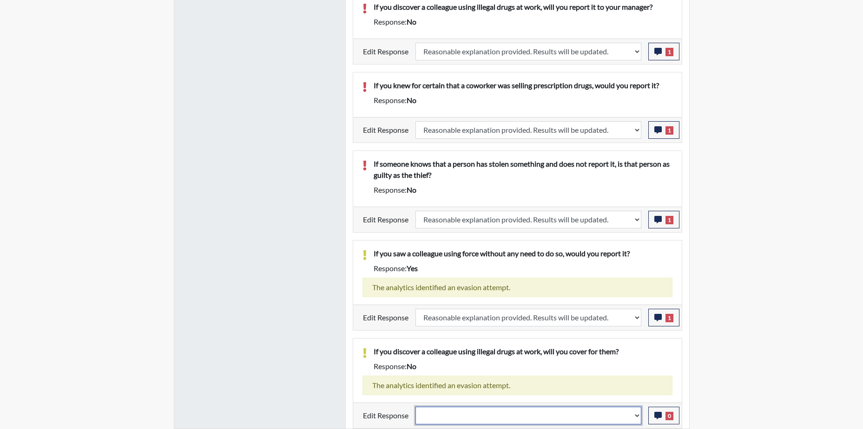
click at [619, 410] on select "Question is not relevant. Results will be updated. Reasonable explanation provi…" at bounding box center [529, 416] width 226 height 18
click at [416, 407] on select "Question is not relevant. Results will be updated. Reasonable explanation provi…" at bounding box center [529, 416] width 226 height 18
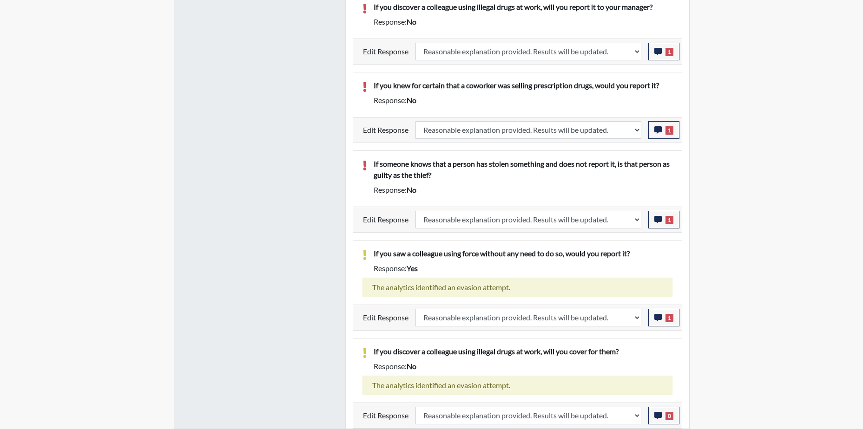
scroll to position [154, 386]
click at [652, 416] on button "0" at bounding box center [663, 416] width 31 height 18
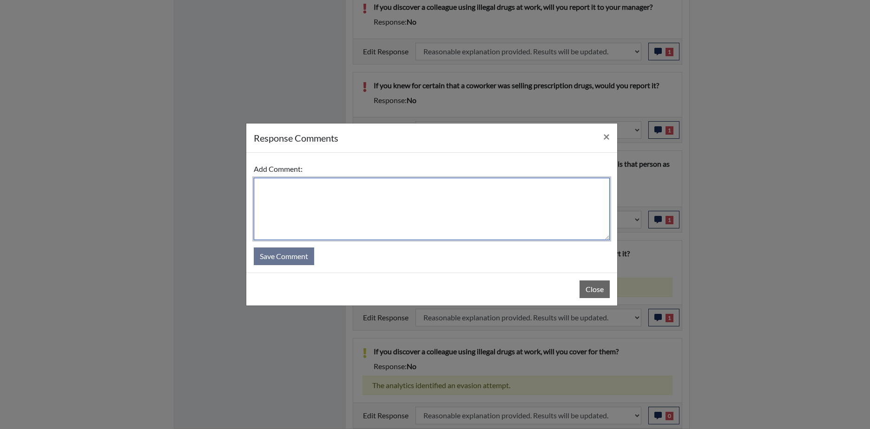
drag, startPoint x: 300, startPoint y: 201, endPoint x: 311, endPoint y: 205, distance: 12.2
click at [300, 201] on textarea at bounding box center [432, 209] width 356 height 62
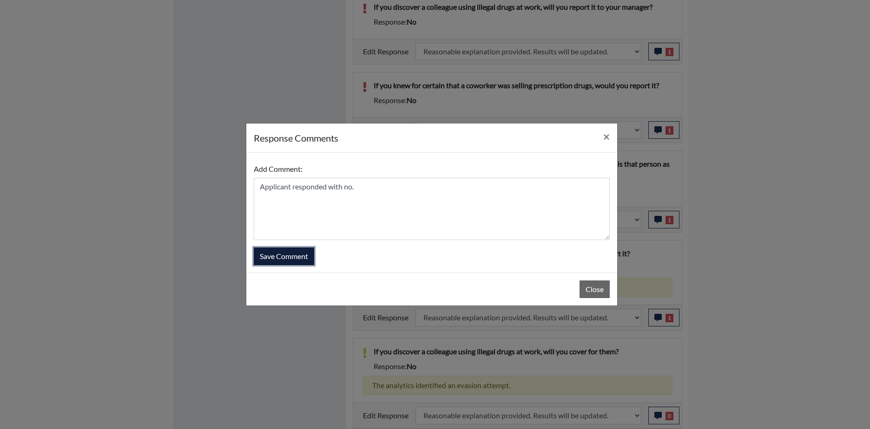
click at [281, 248] on button "Save Comment" at bounding box center [284, 257] width 60 height 18
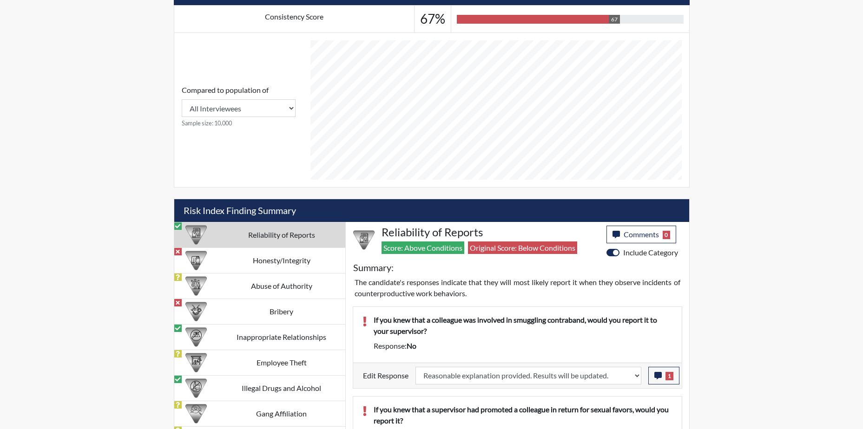
scroll to position [425, 0]
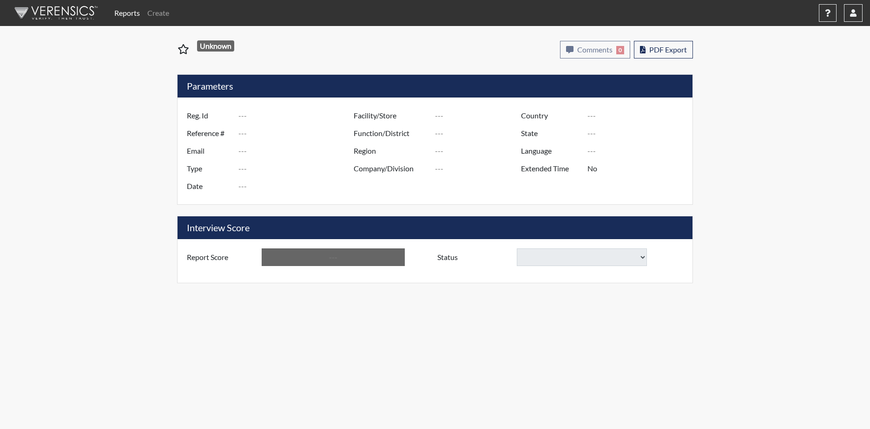
type input "F. Scott0814"
type input "48907"
type input "[EMAIL_ADDRESS][DOMAIN_NAME]"
type input "Corrections Pre-Employment"
type input "[DATE]"
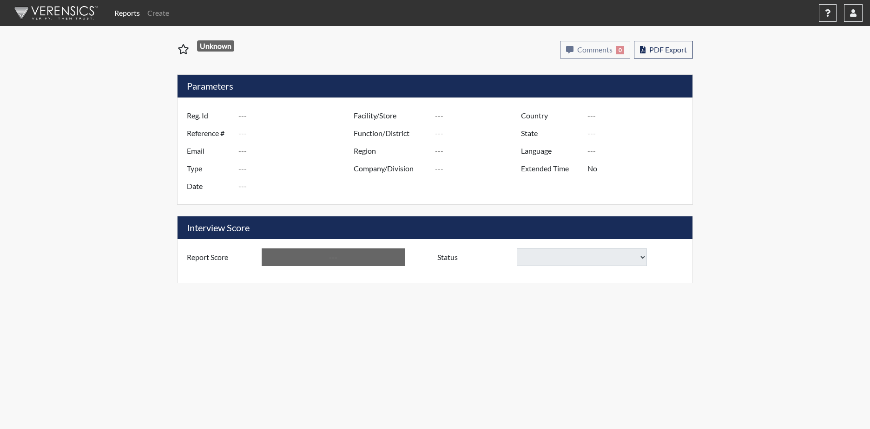
type input "[PERSON_NAME]"
type input "[GEOGRAPHIC_DATA]"
type input "[US_STATE]"
type input "English"
type input "Yes"
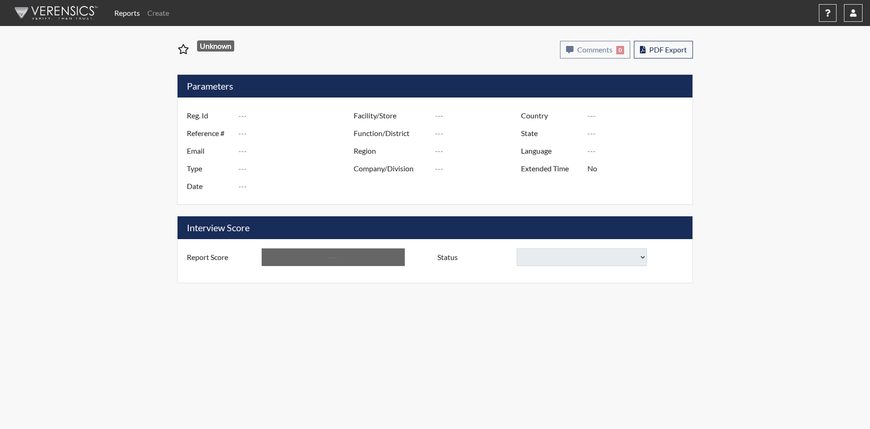
type input "Below Conditions"
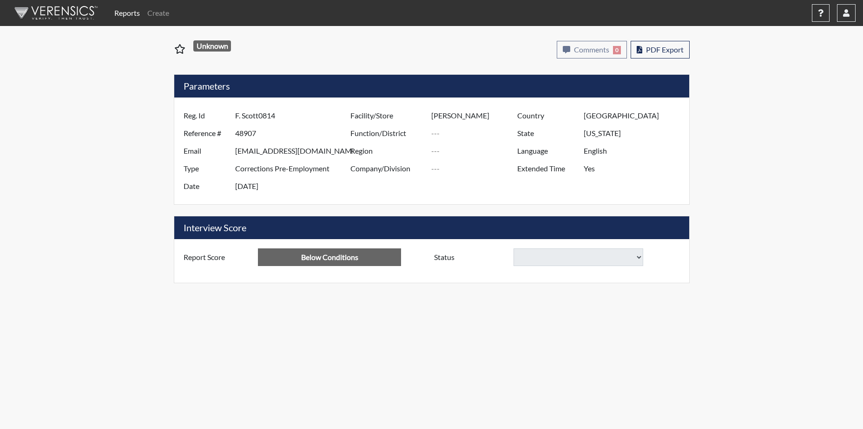
select select "reasonable-explanation-provided"
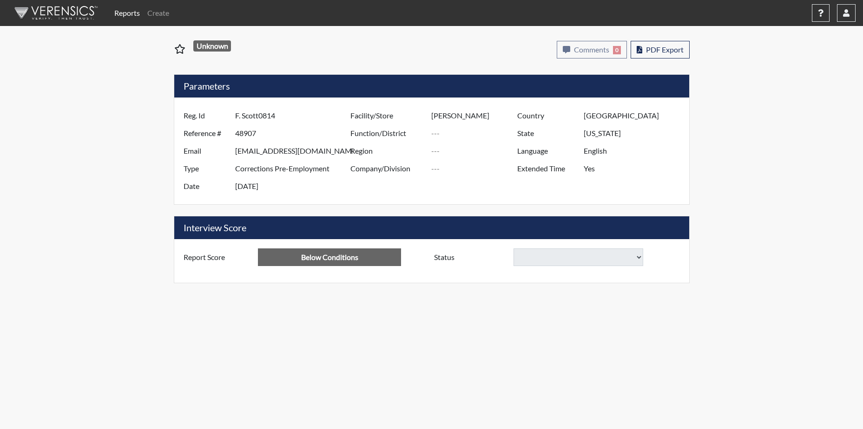
select select "reasonable-explanation-provided"
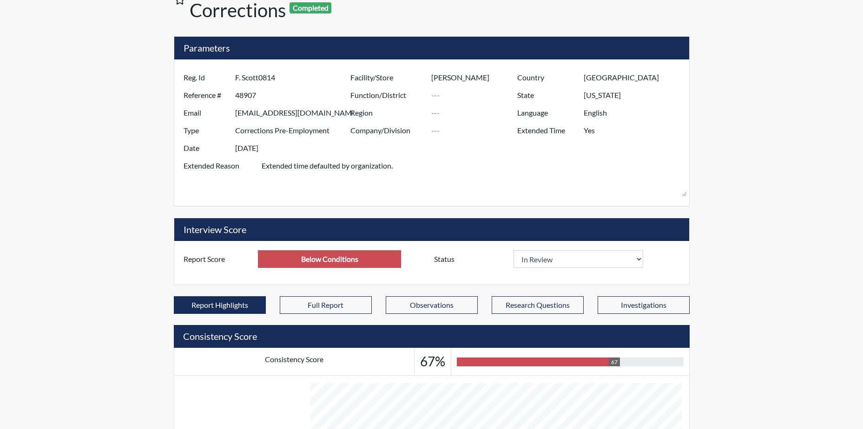
scroll to position [139, 0]
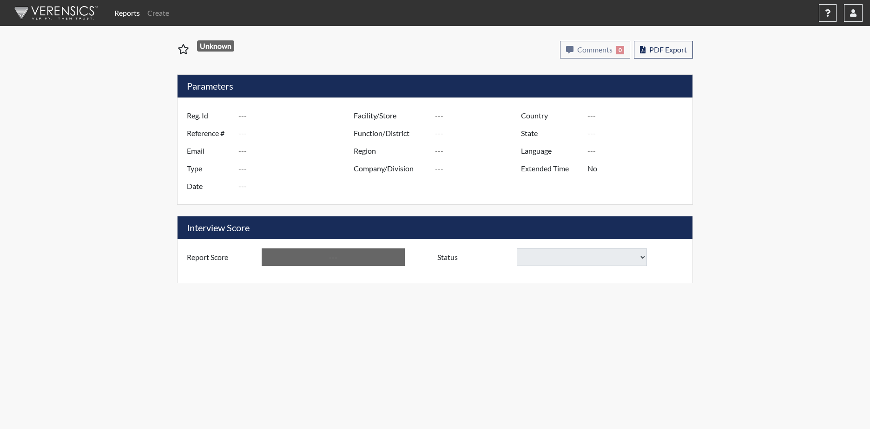
type input "F. Scott0814"
type input "48907"
type input "[EMAIL_ADDRESS][DOMAIN_NAME]"
type input "Corrections Pre-Employment"
type input "[DATE]"
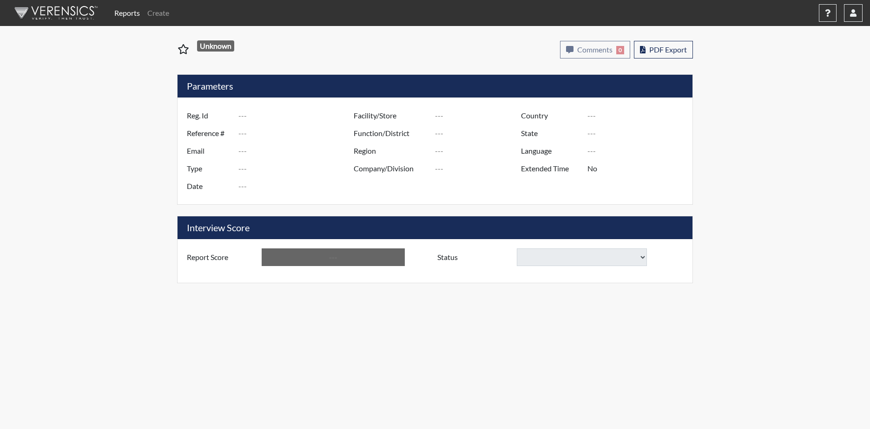
type input "[PERSON_NAME]"
type input "[GEOGRAPHIC_DATA]"
type input "[US_STATE]"
type input "English"
type input "Yes"
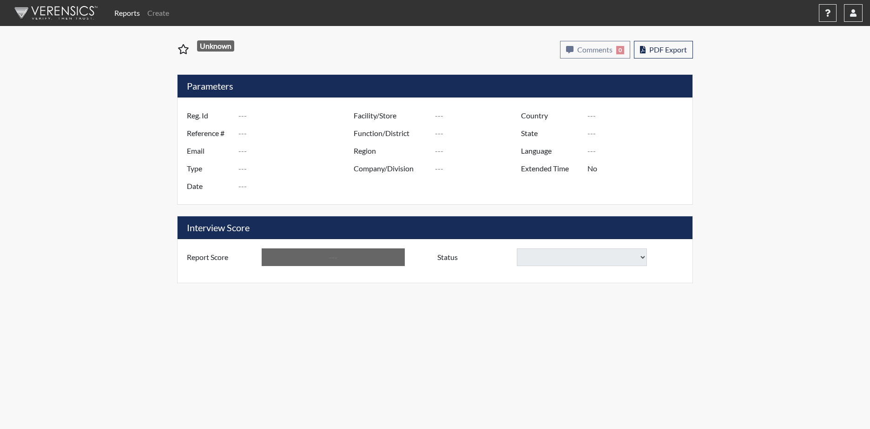
type input "Below Conditions"
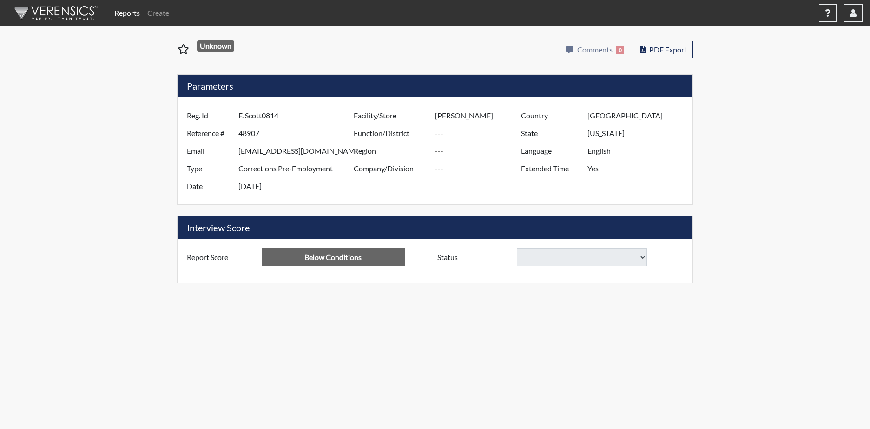
select select "reasonable-explanation-provided"
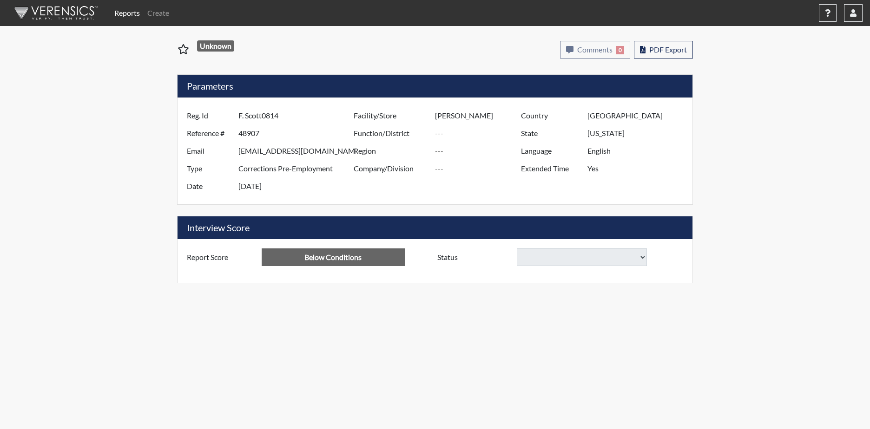
select select "reasonable-explanation-provided"
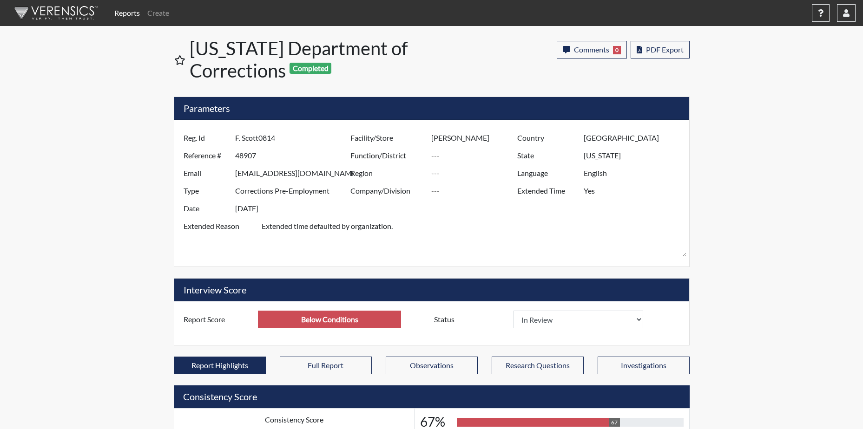
scroll to position [154, 386]
click at [609, 316] on select "In Review Hire Decline" at bounding box center [579, 320] width 130 height 18
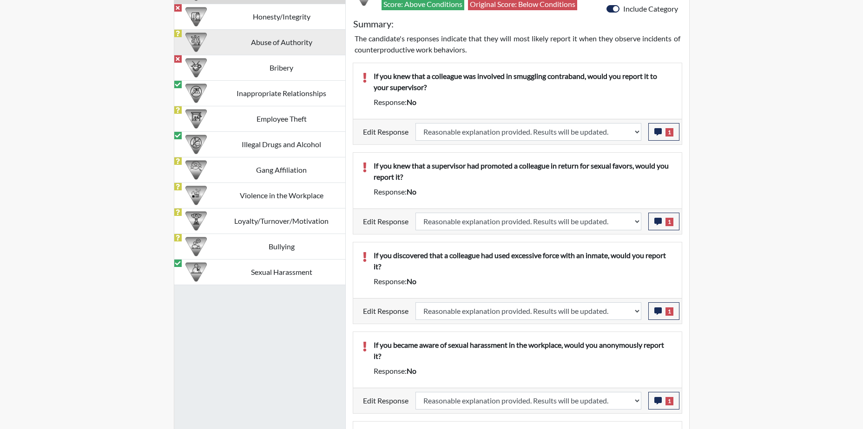
scroll to position [651, 0]
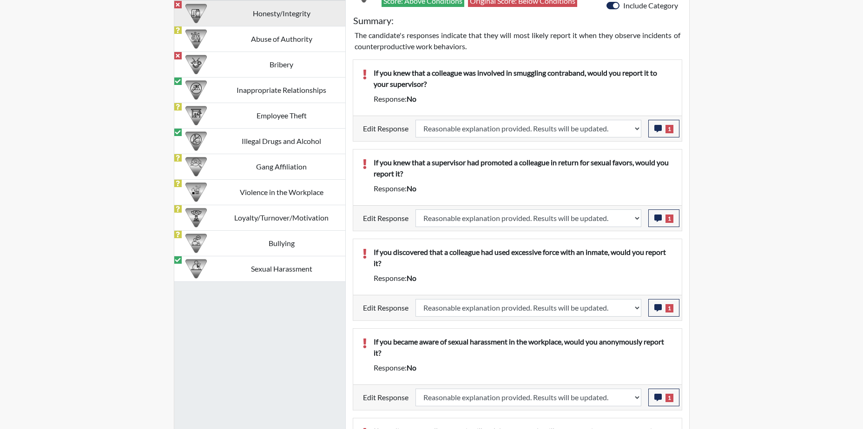
click at [238, 25] on td "Honesty/Integrity" at bounding box center [281, 13] width 127 height 26
select select
select select "reasonable-explanation-provided"
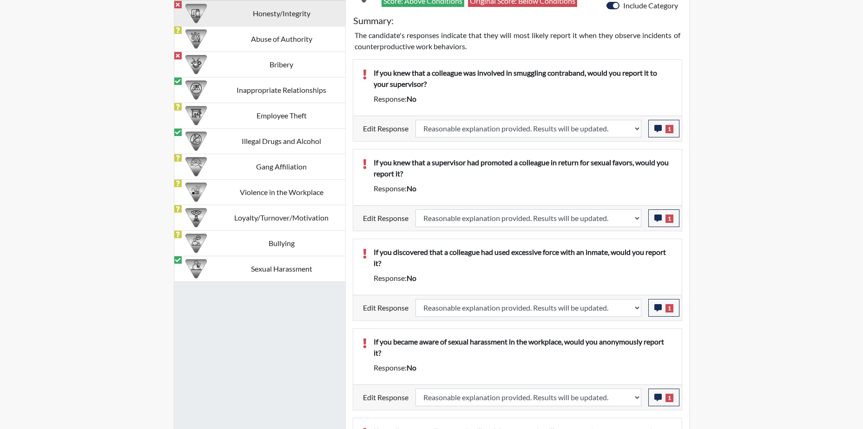
select select
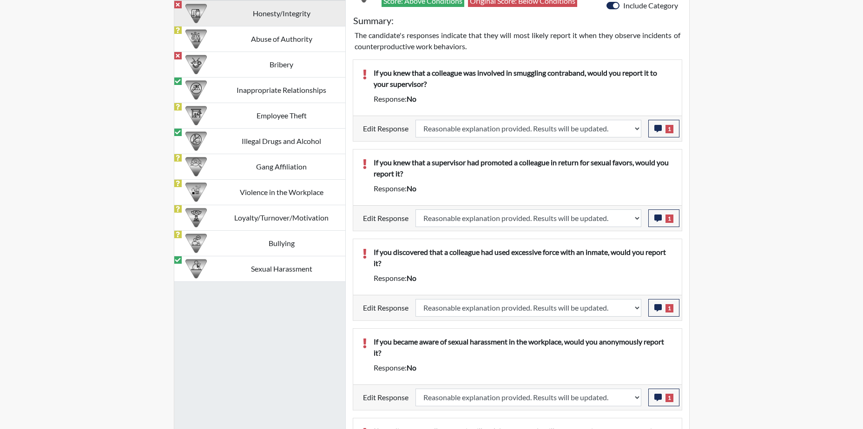
select select
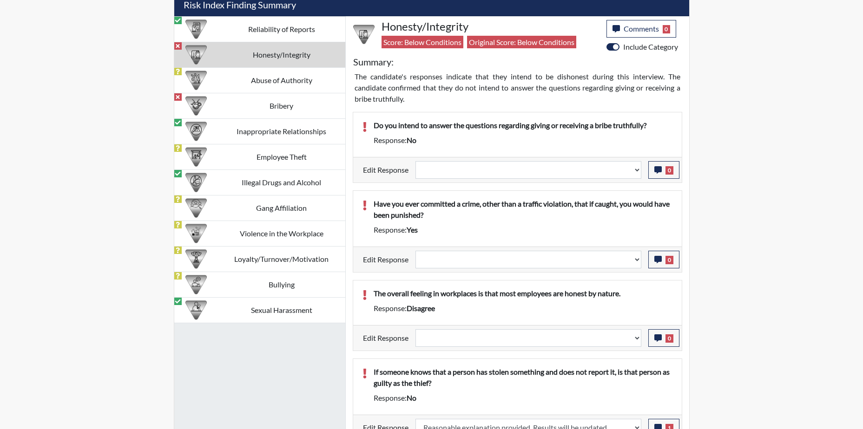
scroll to position [558, 0]
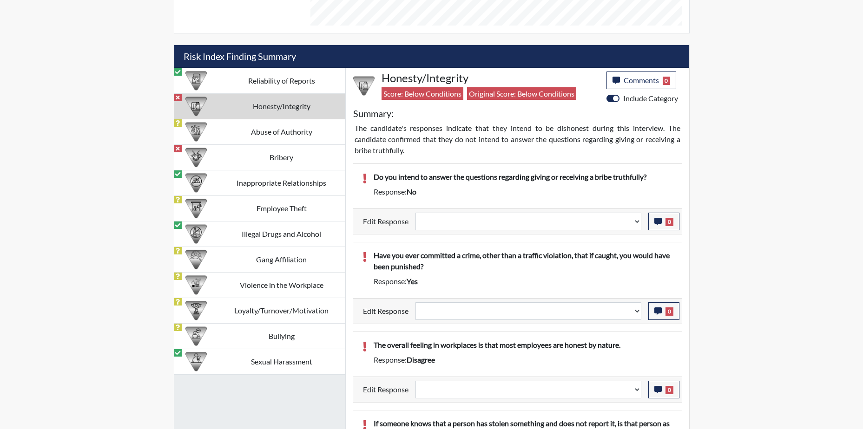
click at [557, 233] on div "Edit Response Question is not relevant. Results will be updated. Reasonable exp…" at bounding box center [517, 222] width 329 height 26
click at [559, 226] on select "Question is not relevant. Results will be updated. Reasonable explanation provi…" at bounding box center [529, 222] width 226 height 18
select select "reasonable-explanation-provided"
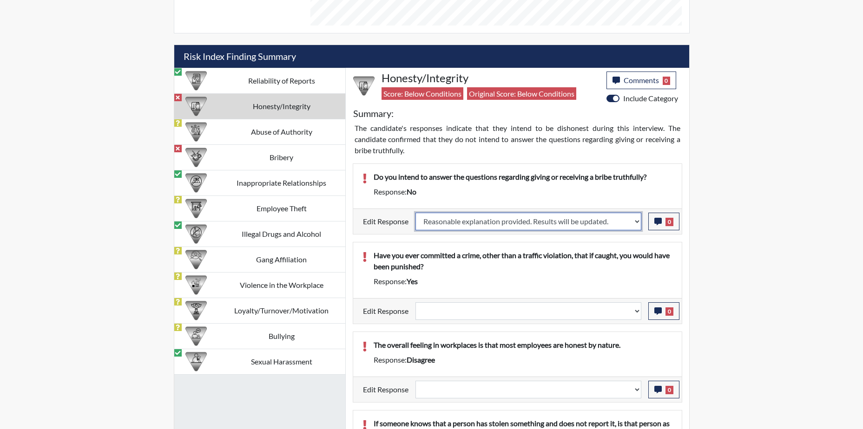
click at [416, 213] on select "Question is not relevant. Results will be updated. Reasonable explanation provi…" at bounding box center [529, 222] width 226 height 18
select select
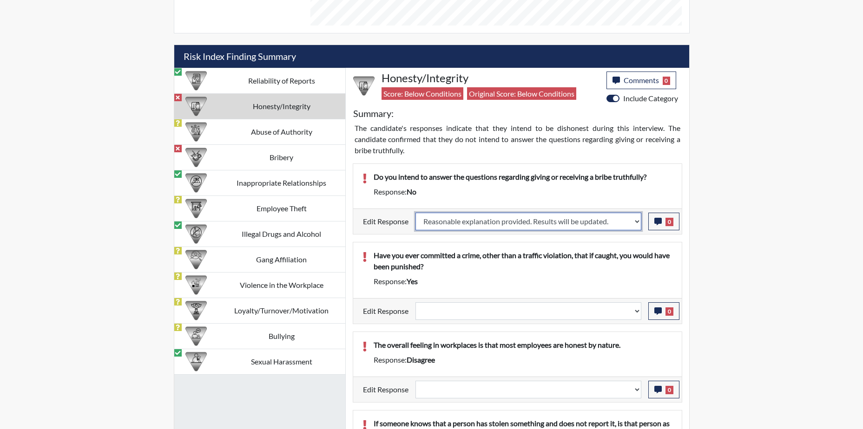
select select
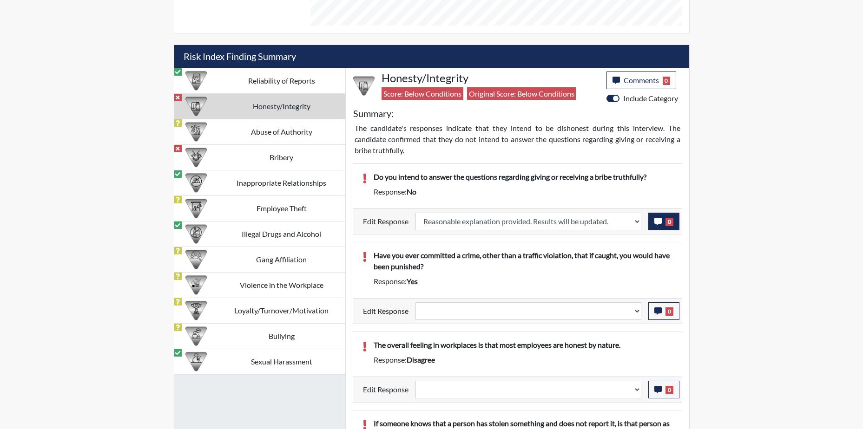
select select
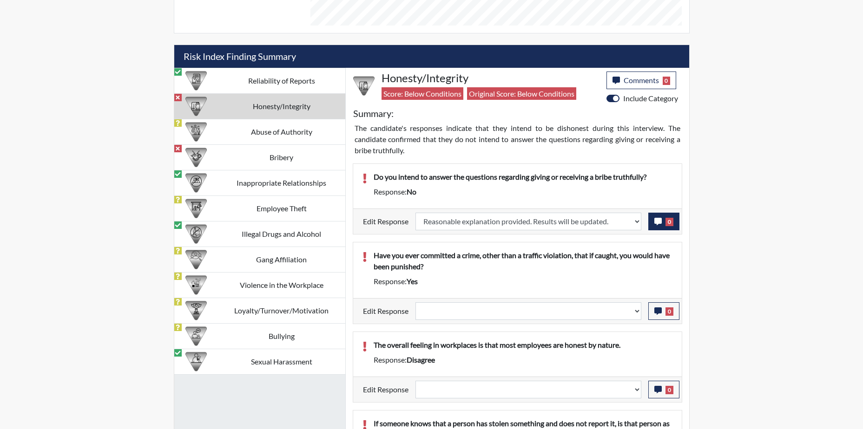
select select
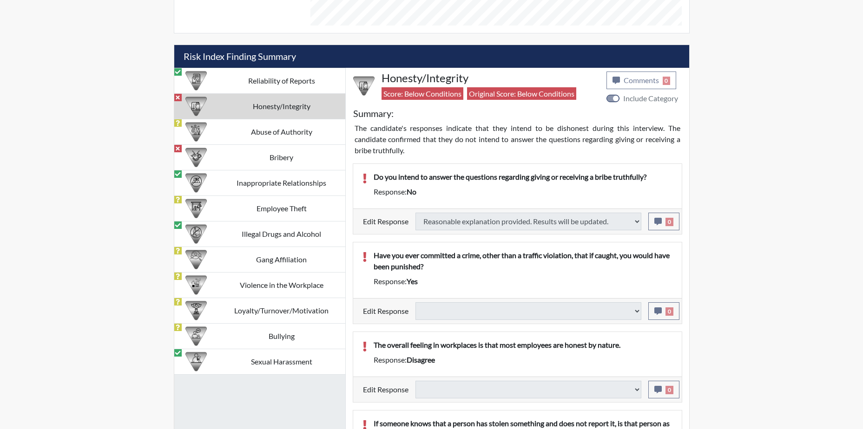
type input "Above Conditions"
select select
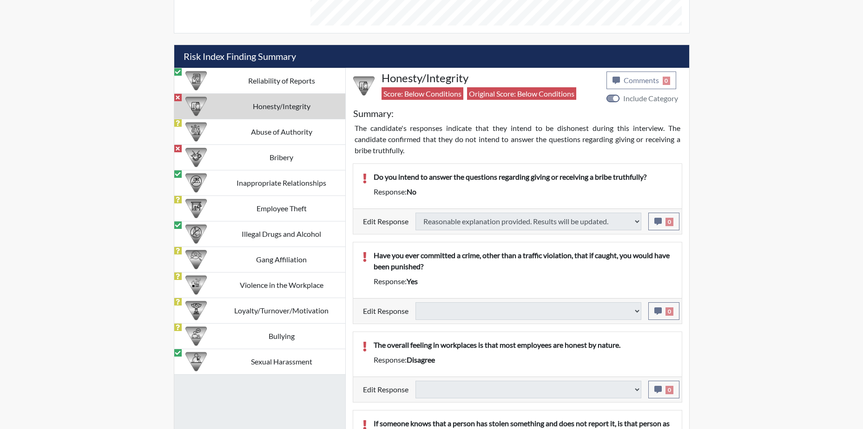
select select
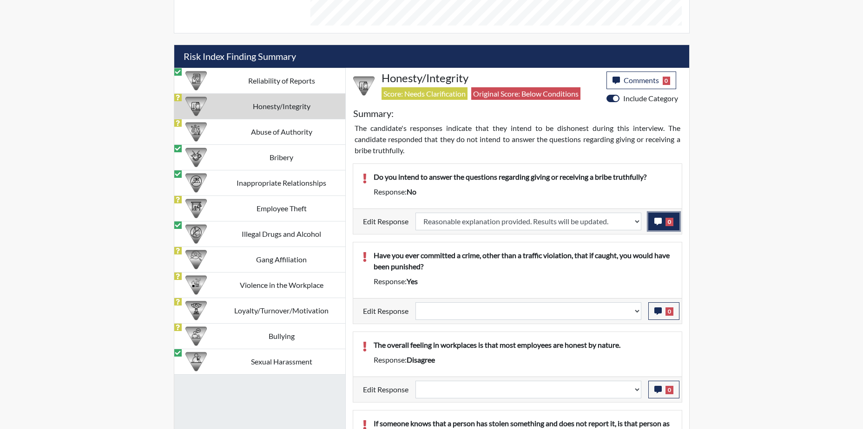
click at [672, 225] on span "0" at bounding box center [670, 222] width 8 height 8
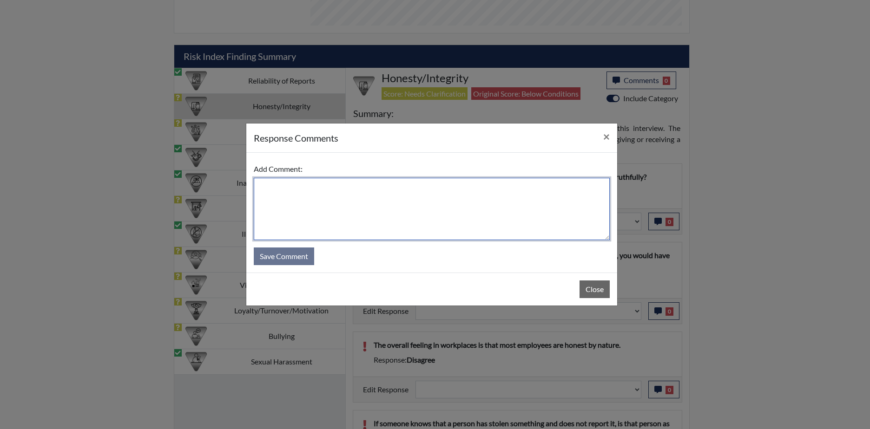
click at [424, 219] on textarea at bounding box center [432, 209] width 356 height 62
type textarea "Applicant answered yes."
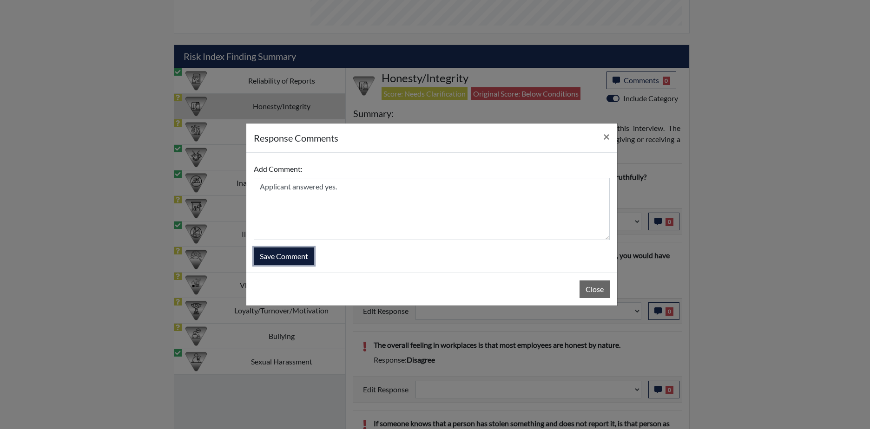
click at [287, 253] on button "Save Comment" at bounding box center [284, 257] width 60 height 18
select select
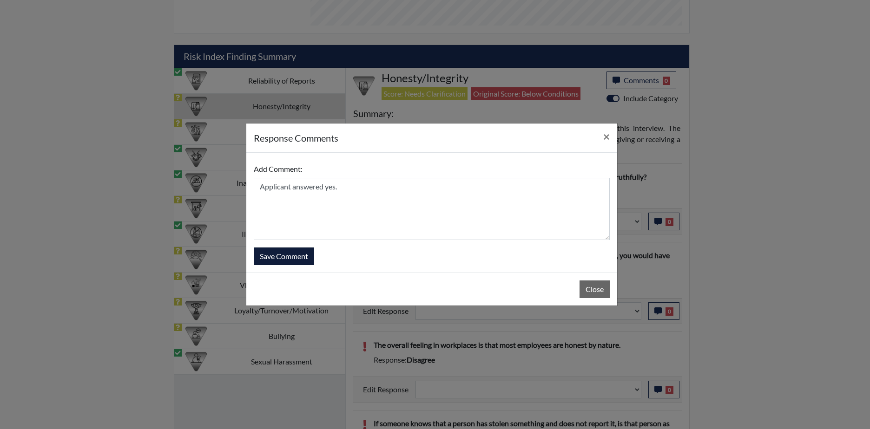
select select
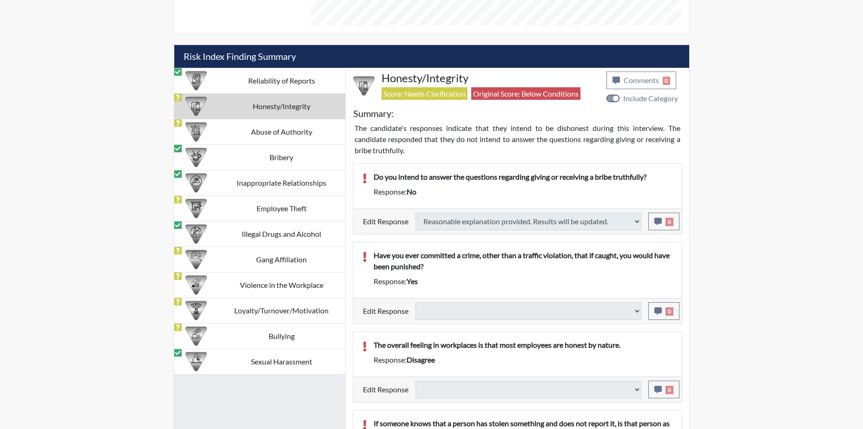
select select
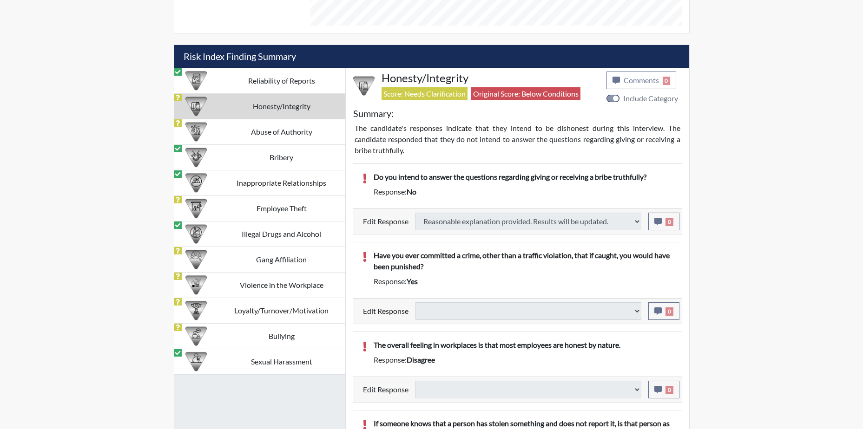
select select
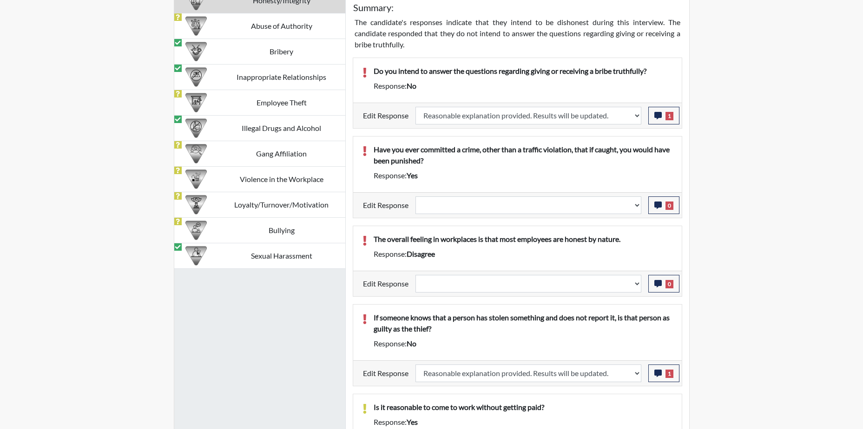
scroll to position [697, 0]
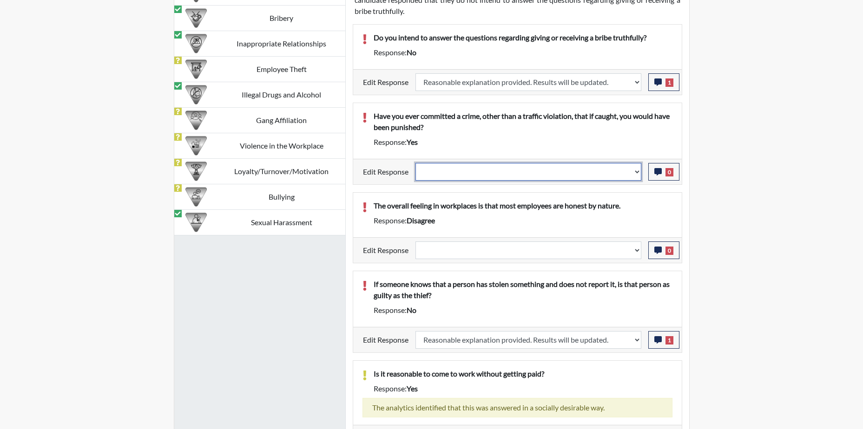
click at [621, 177] on select "Question is not relevant. Results will be updated. Reasonable explanation provi…" at bounding box center [529, 172] width 226 height 18
select select "reasonable-explanation-provided"
click at [416, 163] on select "Question is not relevant. Results will be updated. Reasonable explanation provi…" at bounding box center [529, 172] width 226 height 18
select select
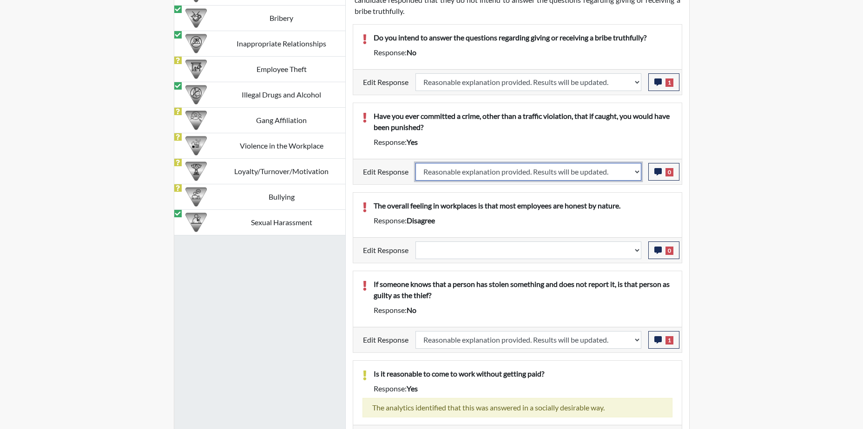
select select
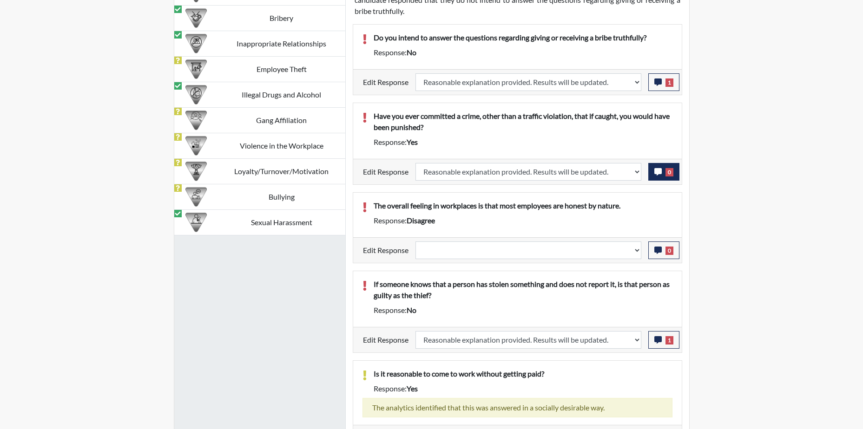
select select
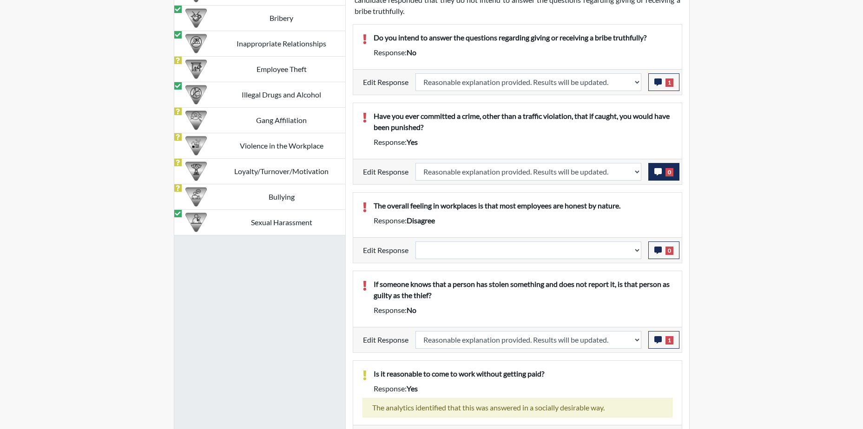
select select
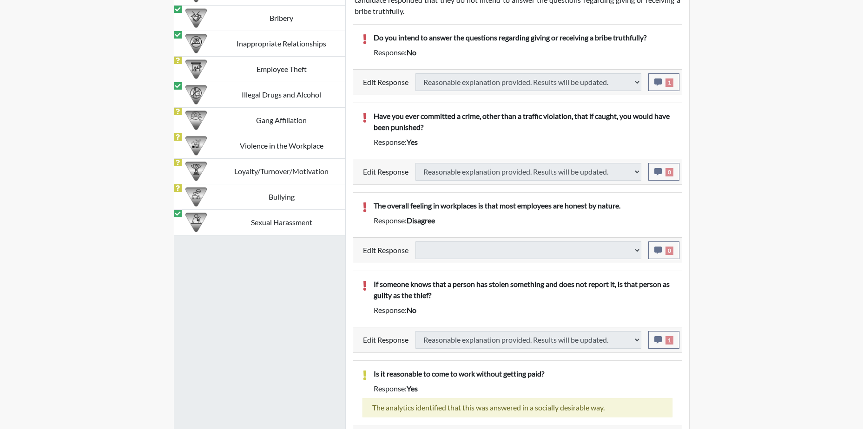
select select
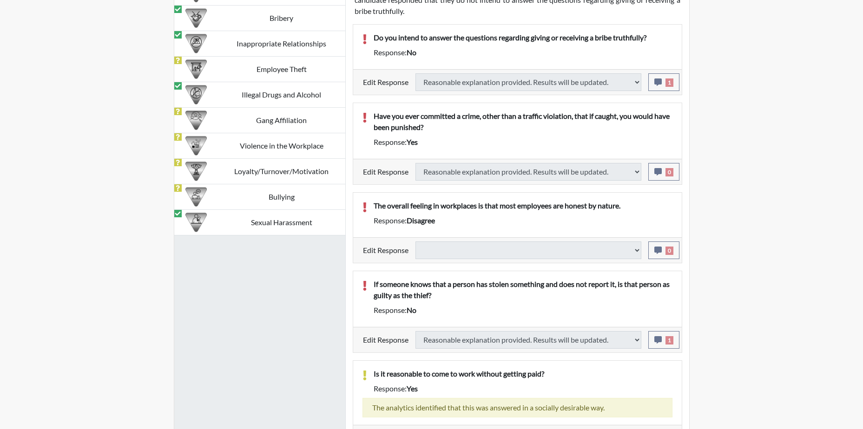
select select
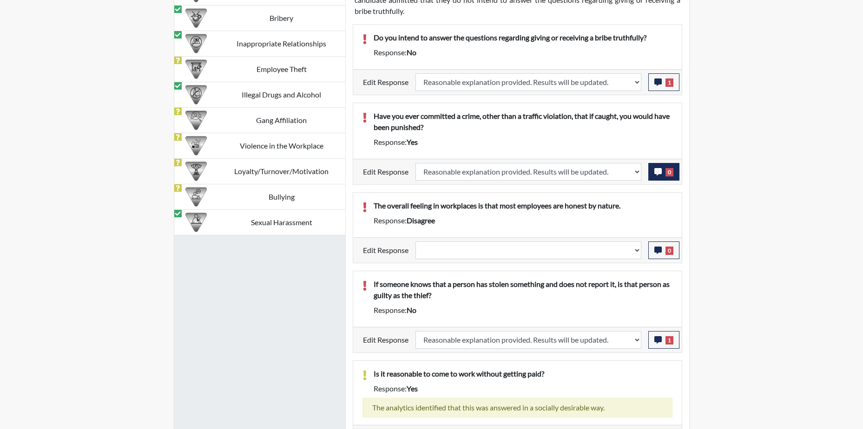
scroll to position [154, 386]
click at [665, 170] on button "0" at bounding box center [663, 172] width 31 height 18
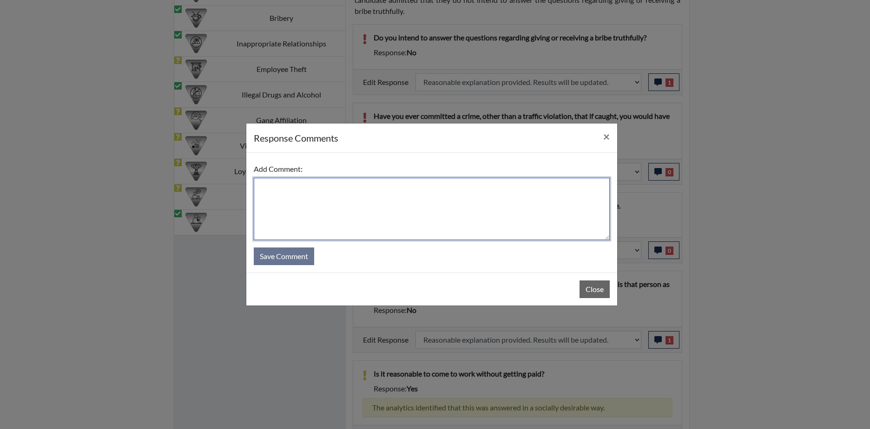
click at [276, 205] on textarea at bounding box center [432, 209] width 356 height 62
type textarea "S"
type textarea "Applicant has never committed a crime and responded with yes if she did she wou…"
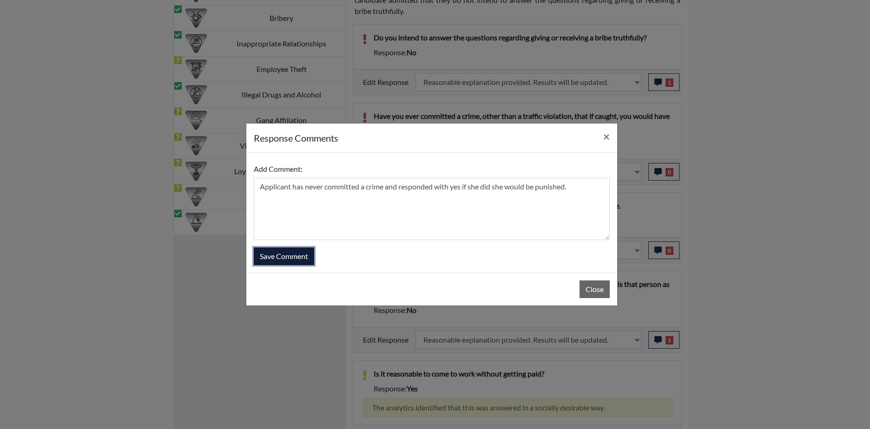
click at [280, 260] on button "Save Comment" at bounding box center [284, 257] width 60 height 18
select select
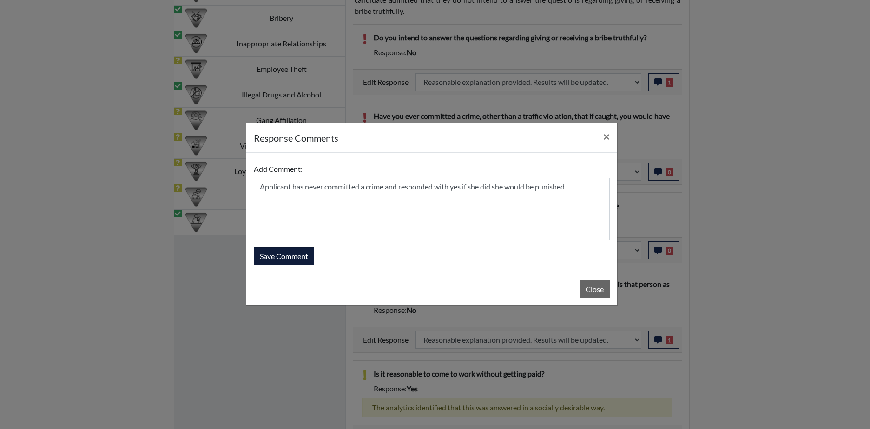
select select
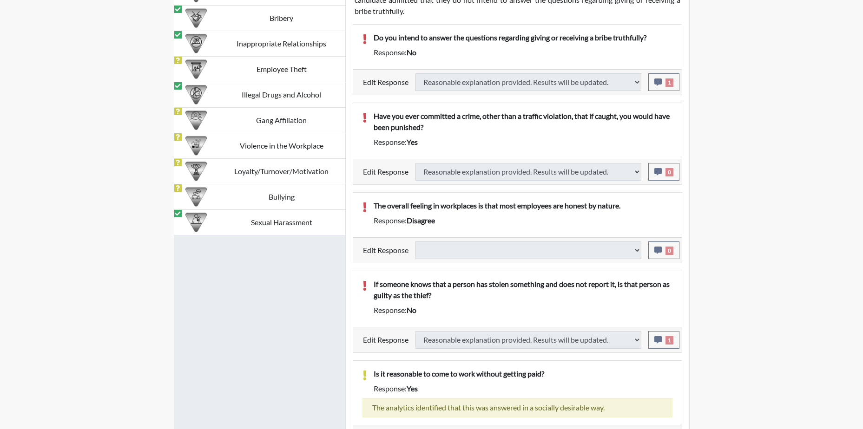
select select
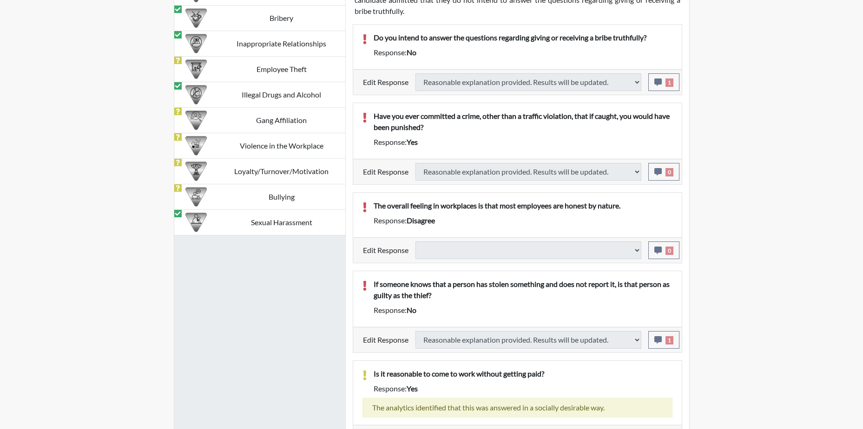
select select
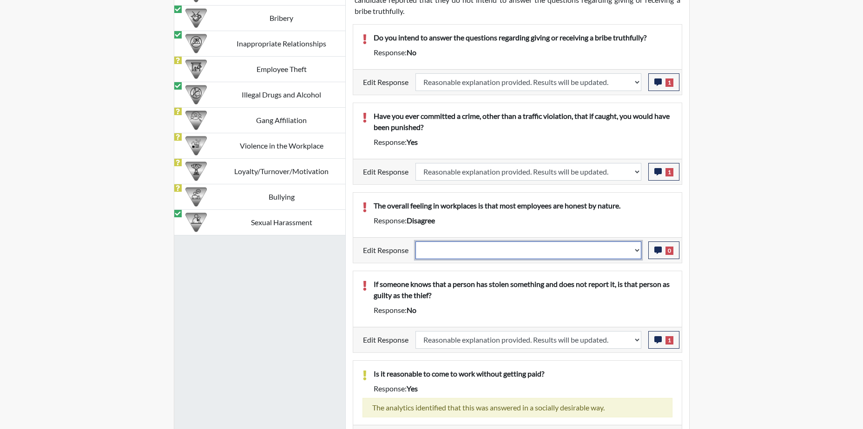
click at [627, 254] on select "Question is not relevant. Results will be updated. Reasonable explanation provi…" at bounding box center [529, 251] width 226 height 18
select select "reasonable-explanation-provided"
click at [416, 242] on select "Question is not relevant. Results will be updated. Reasonable explanation provi…" at bounding box center [529, 251] width 226 height 18
select select
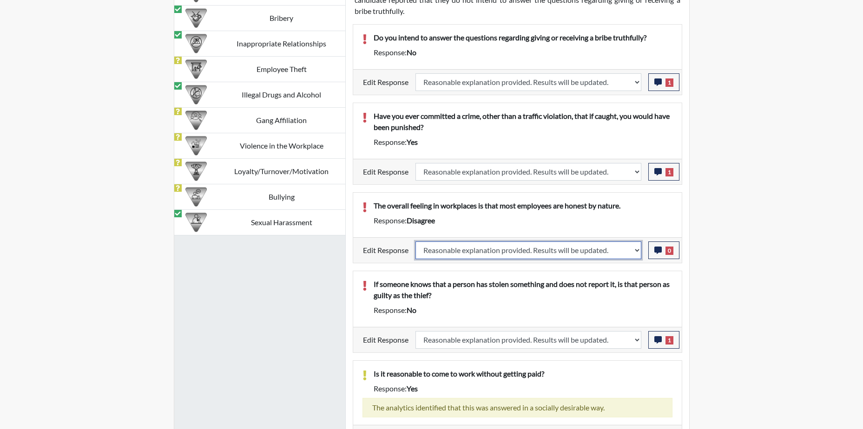
select select
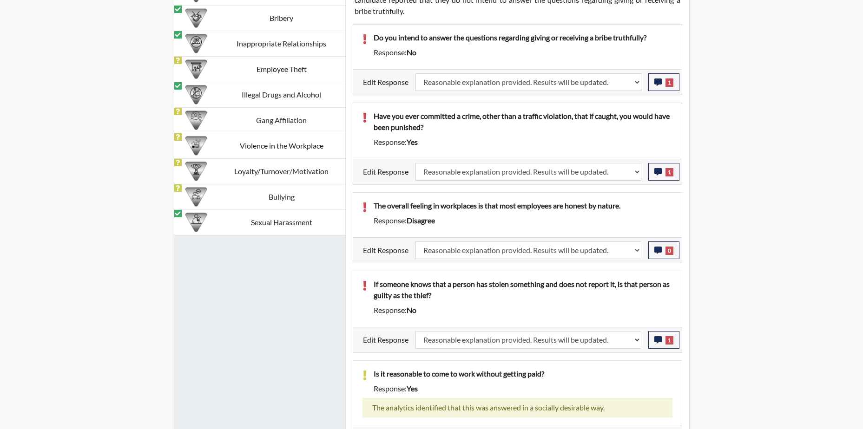
select select
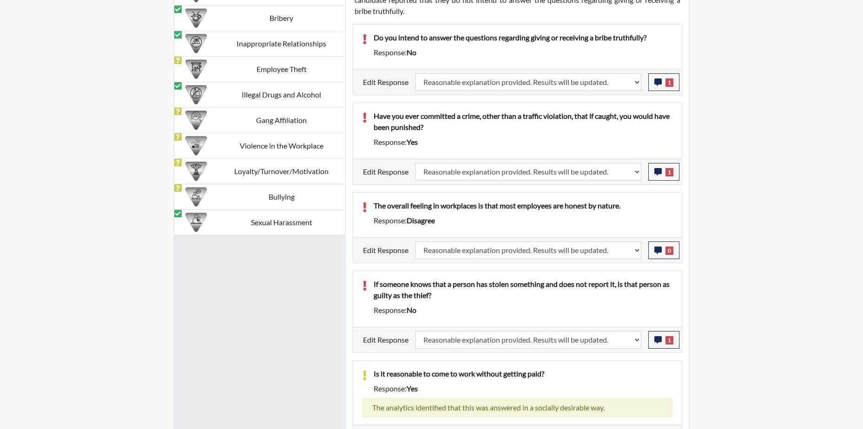
select select
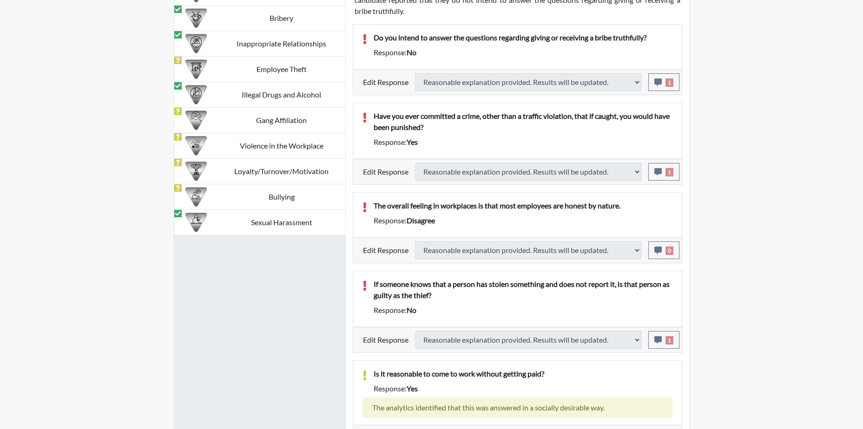
select select
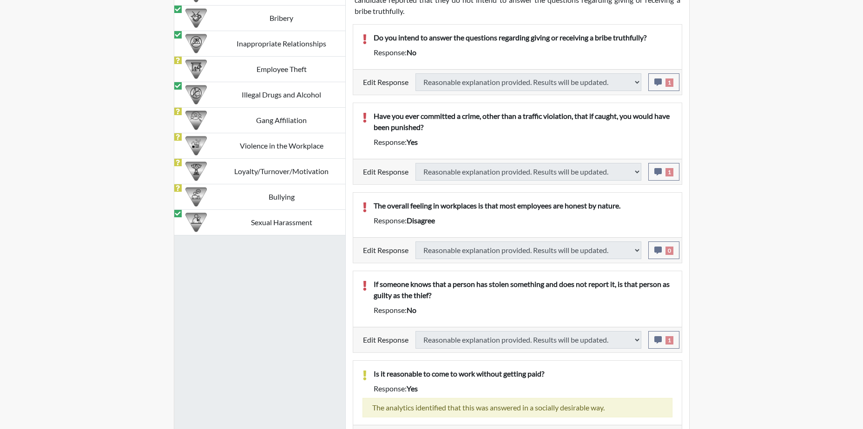
select select
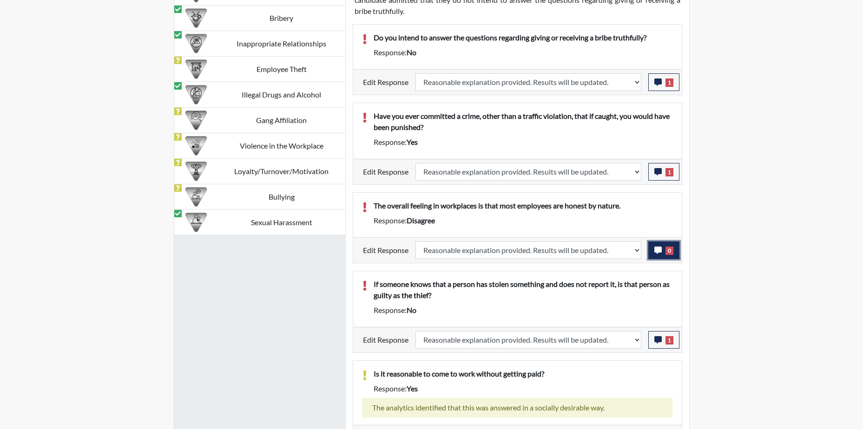
click at [670, 251] on span "0" at bounding box center [670, 251] width 8 height 8
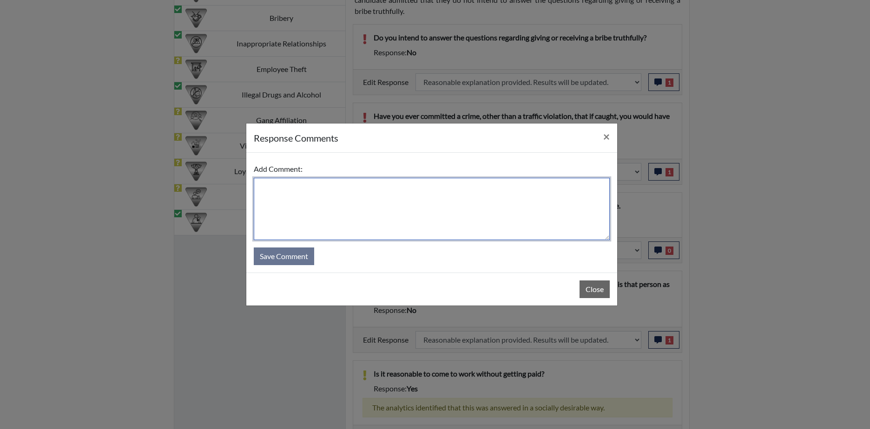
click at [404, 196] on textarea at bounding box center [432, 209] width 356 height 62
type textarea "Applicant responded with she would hope so but you never know."
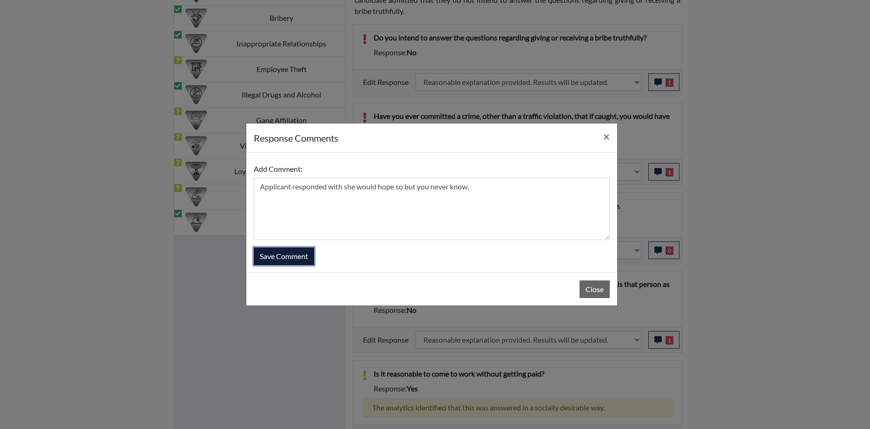
click at [305, 261] on button "Save Comment" at bounding box center [284, 257] width 60 height 18
select select
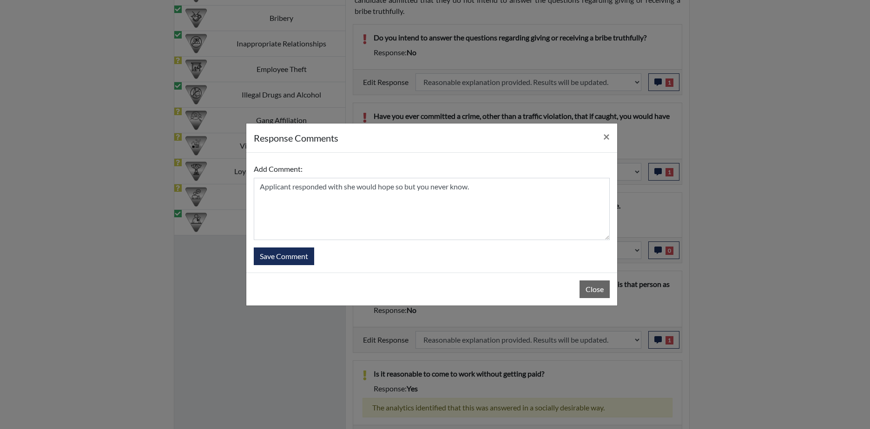
select select
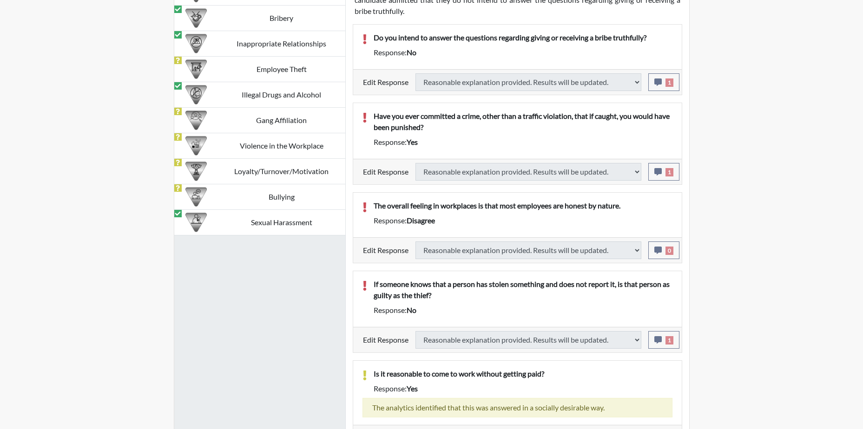
select select
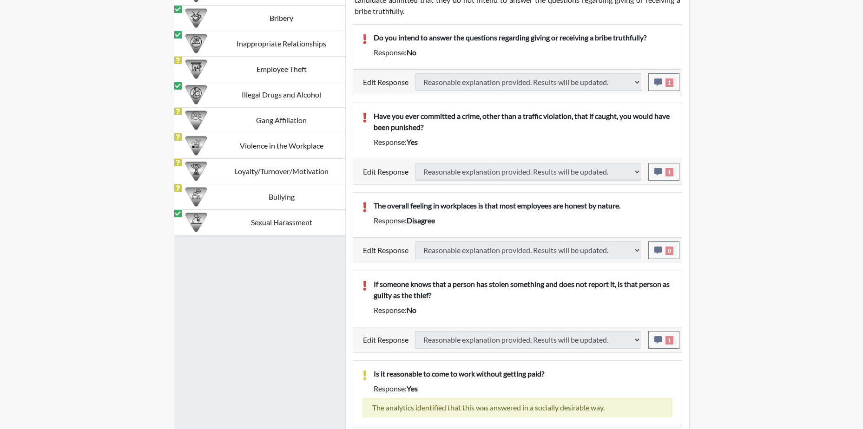
select select
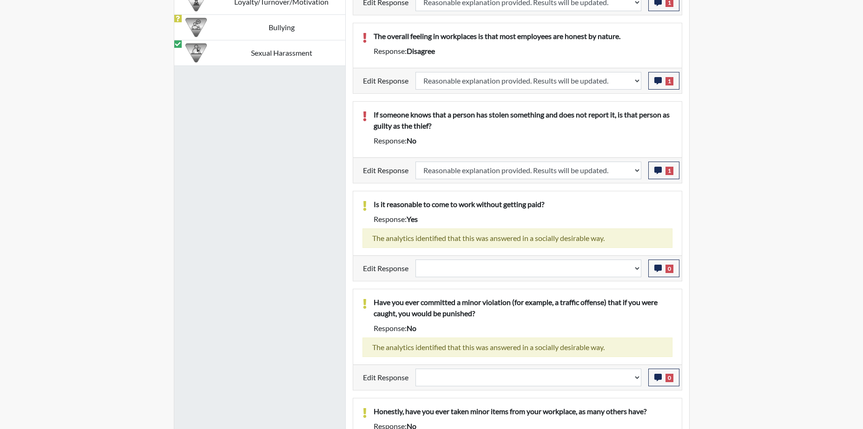
scroll to position [883, 0]
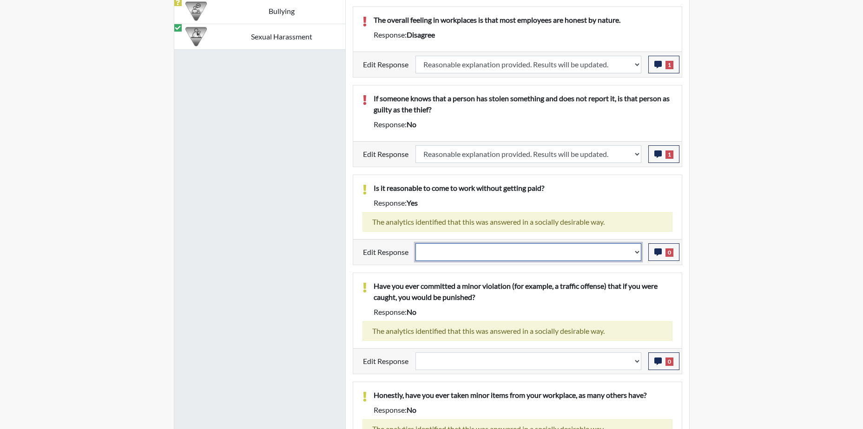
click at [635, 253] on select "Question is not relevant. Results will be updated. Reasonable explanation provi…" at bounding box center [529, 253] width 226 height 18
select select "reasonable-explanation-provided"
click at [416, 244] on select "Question is not relevant. Results will be updated. Reasonable explanation provi…" at bounding box center [529, 253] width 226 height 18
select select
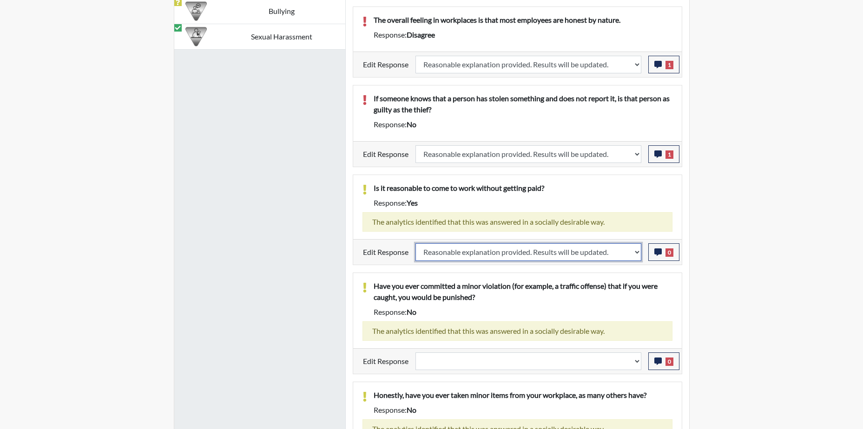
select select
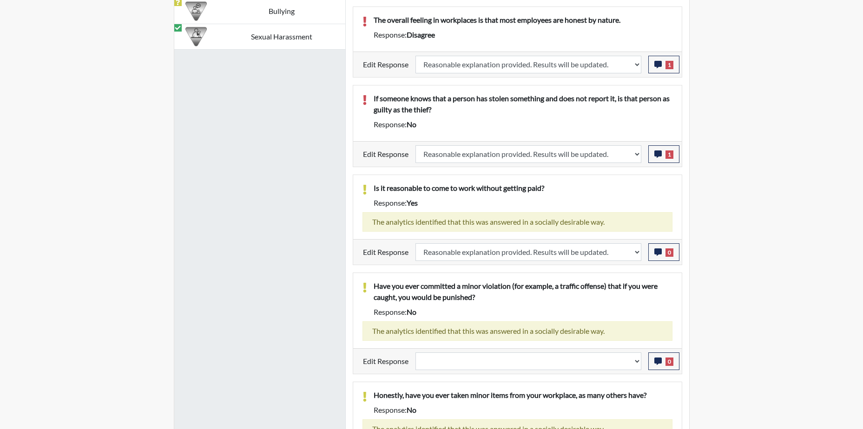
select select
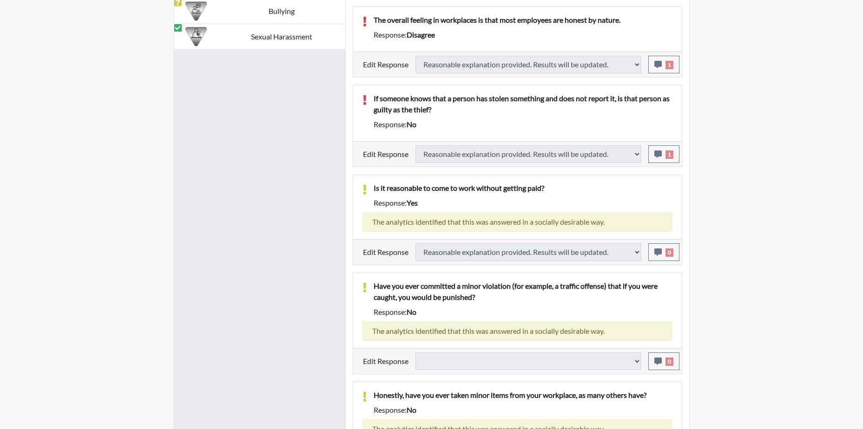
select select
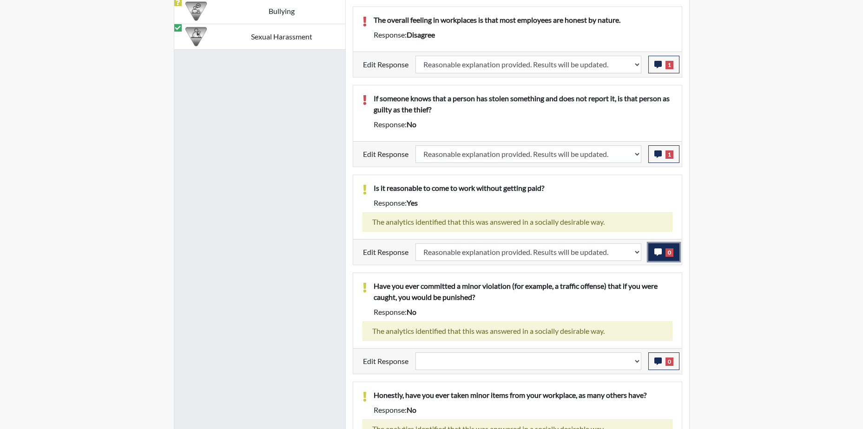
click at [660, 254] on icon "button" at bounding box center [657, 252] width 7 height 7
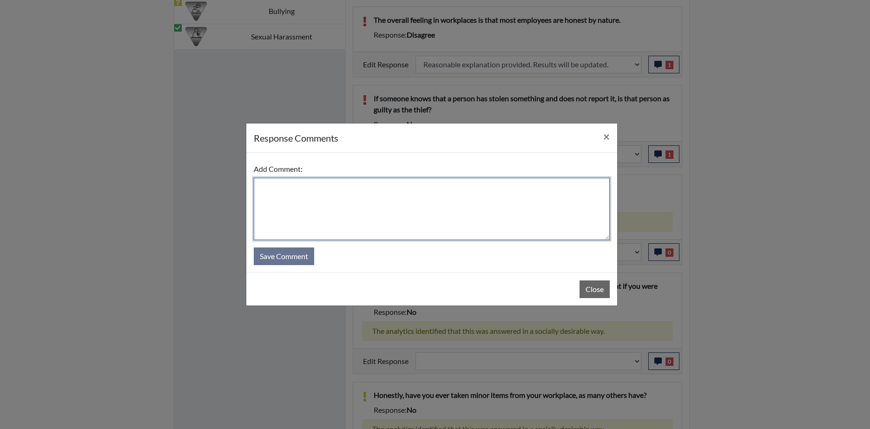
drag, startPoint x: 370, startPoint y: 194, endPoint x: 371, endPoint y: 201, distance: 7.5
click at [370, 200] on textarea at bounding box center [432, 209] width 356 height 62
type textarea "Applicant responded with no"
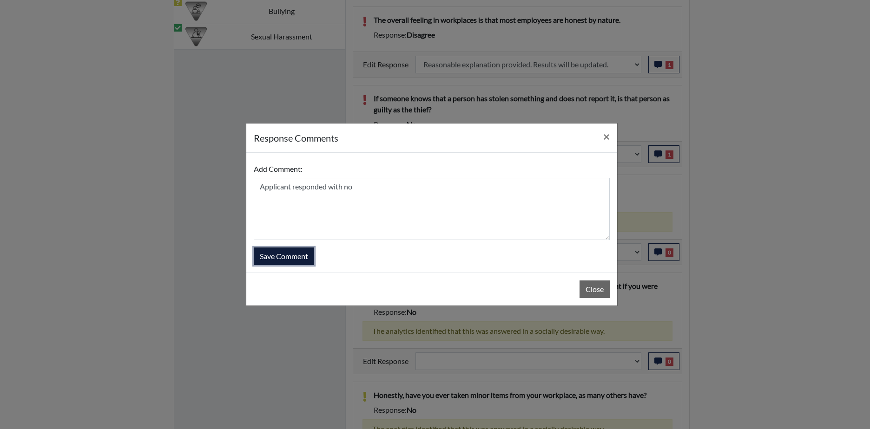
click at [291, 259] on button "Save Comment" at bounding box center [284, 257] width 60 height 18
select select
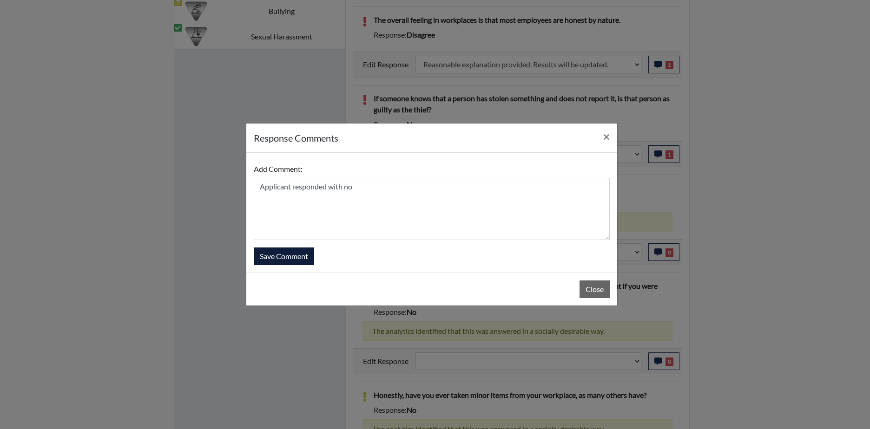
select select
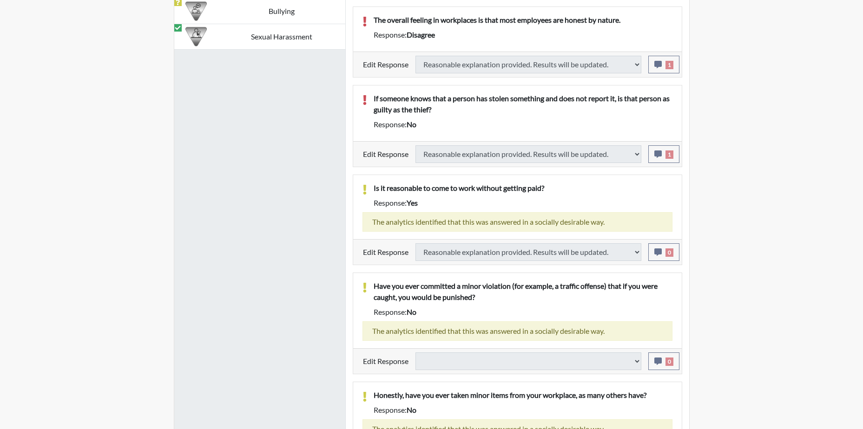
select select
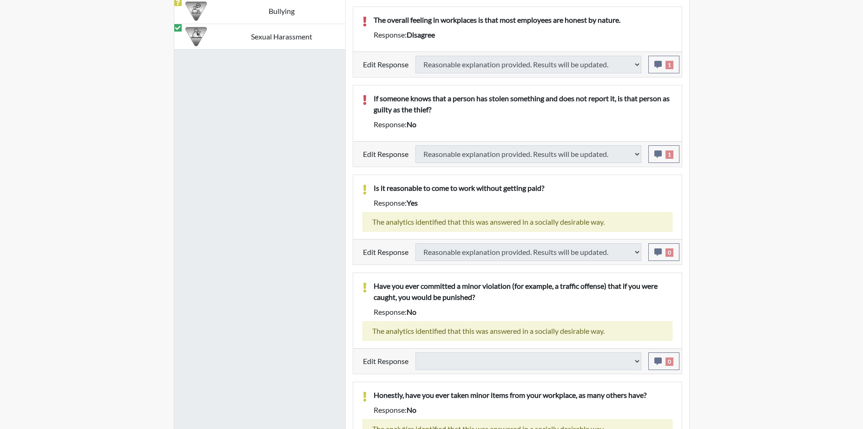
select select
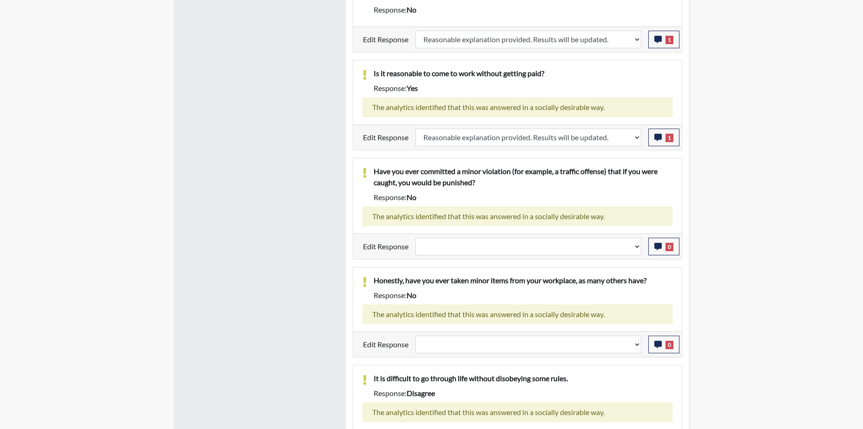
scroll to position [1023, 0]
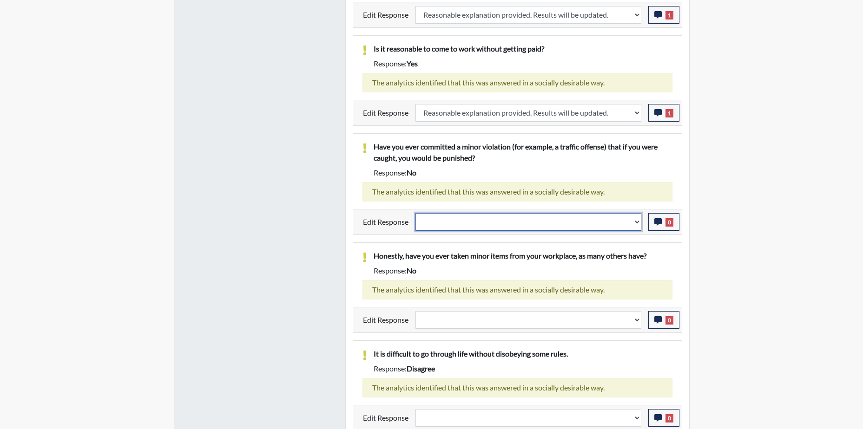
click at [600, 217] on select "Question is not relevant. Results will be updated. Reasonable explanation provi…" at bounding box center [529, 222] width 226 height 18
select select "reasonable-explanation-provided"
click at [416, 213] on select "Question is not relevant. Results will be updated. Reasonable explanation provi…" at bounding box center [529, 222] width 226 height 18
select select
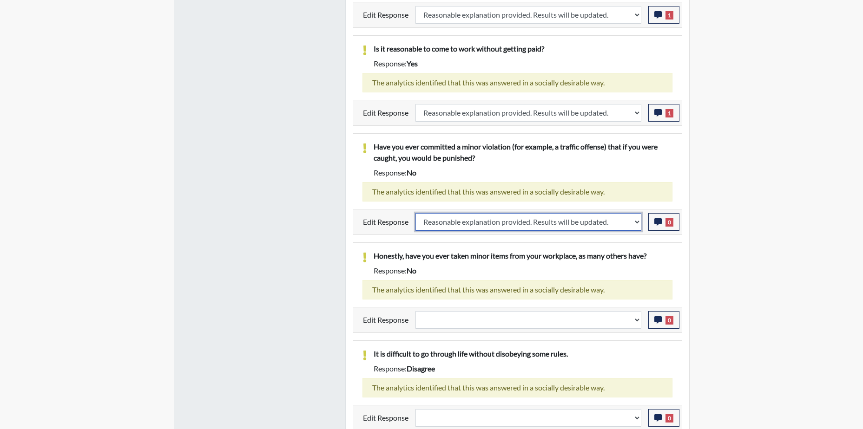
select select
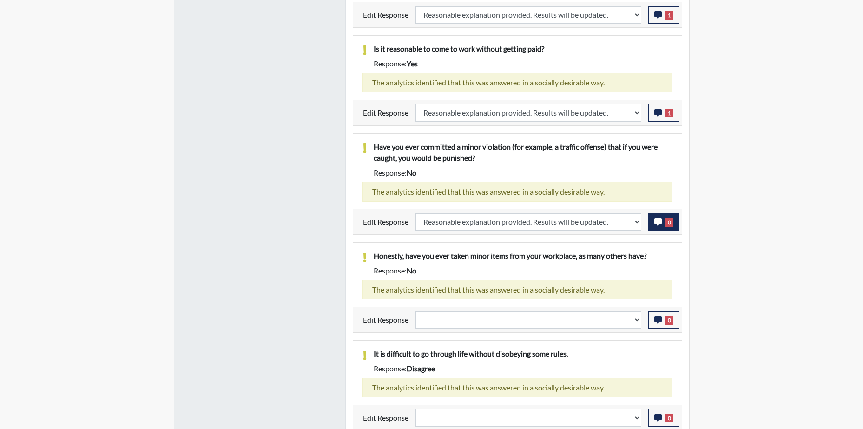
select select
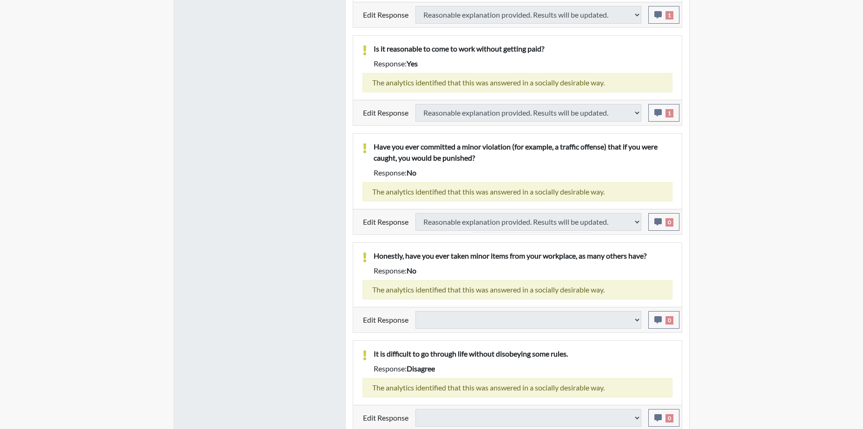
select select
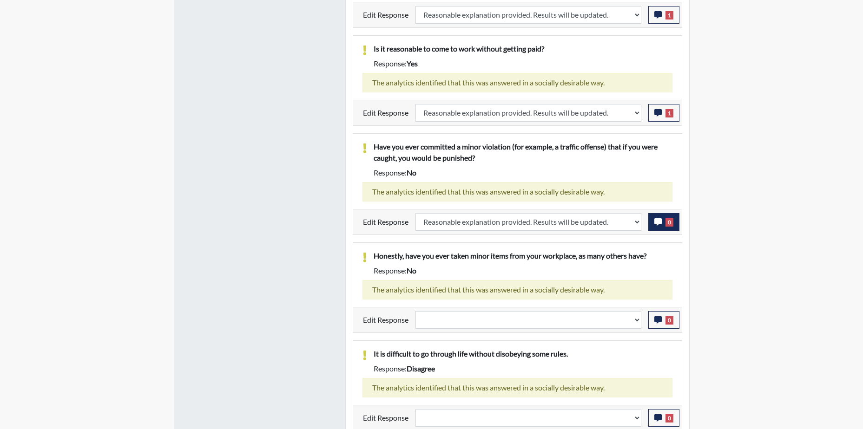
scroll to position [154, 386]
click at [668, 221] on span "0" at bounding box center [670, 222] width 8 height 8
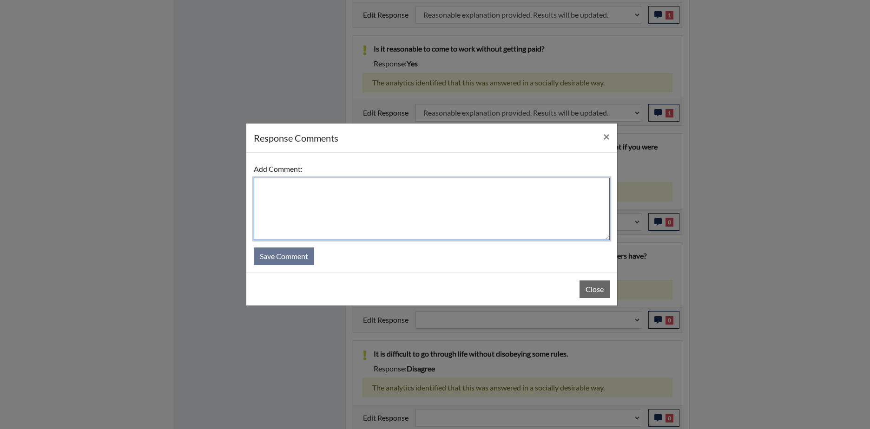
drag, startPoint x: 399, startPoint y: 213, endPoint x: 380, endPoint y: 208, distance: 20.2
click at [396, 207] on textarea at bounding box center [432, 209] width 356 height 62
type textarea "Applicant answered yes."
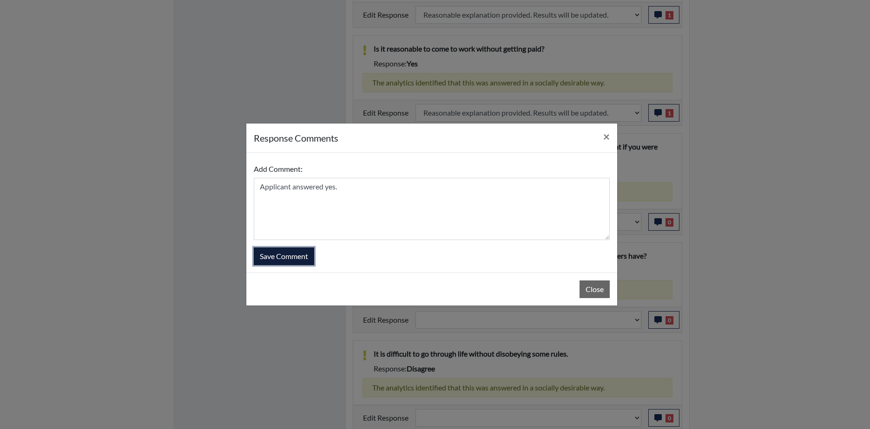
click at [281, 255] on button "Save Comment" at bounding box center [284, 257] width 60 height 18
select select
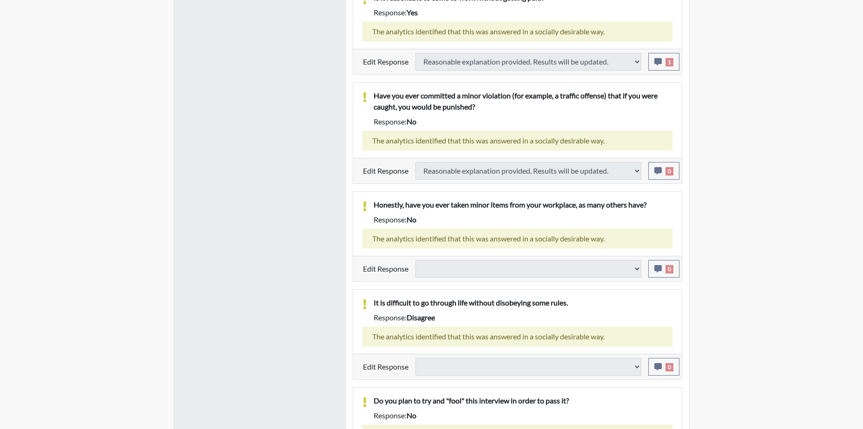
select select
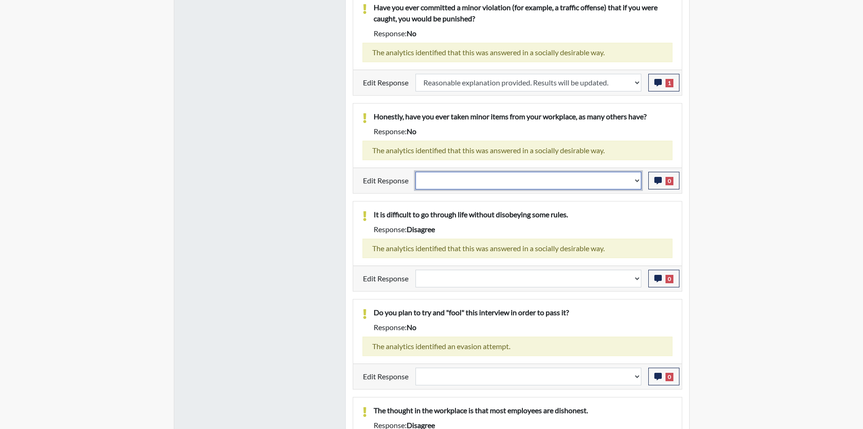
click at [627, 185] on select "Question is not relevant. Results will be updated. Reasonable explanation provi…" at bounding box center [529, 181] width 226 height 18
select select "reasonable-explanation-provided"
click at [416, 172] on select "Question is not relevant. Results will be updated. Reasonable explanation provi…" at bounding box center [529, 181] width 226 height 18
select select
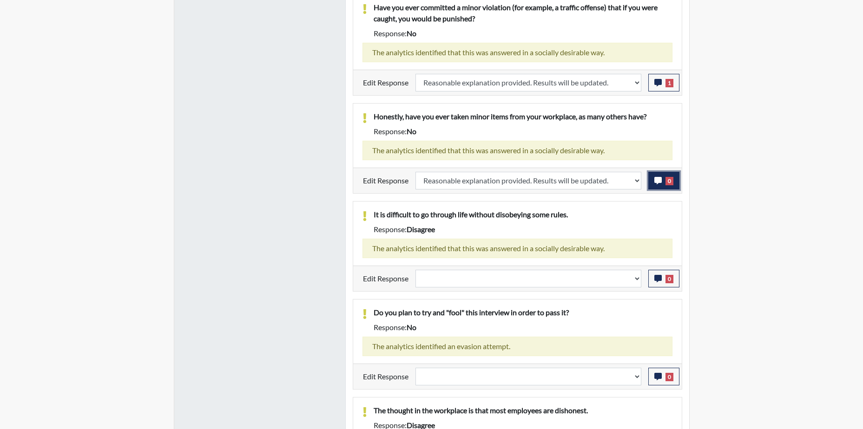
click at [666, 184] on span "0" at bounding box center [670, 181] width 8 height 8
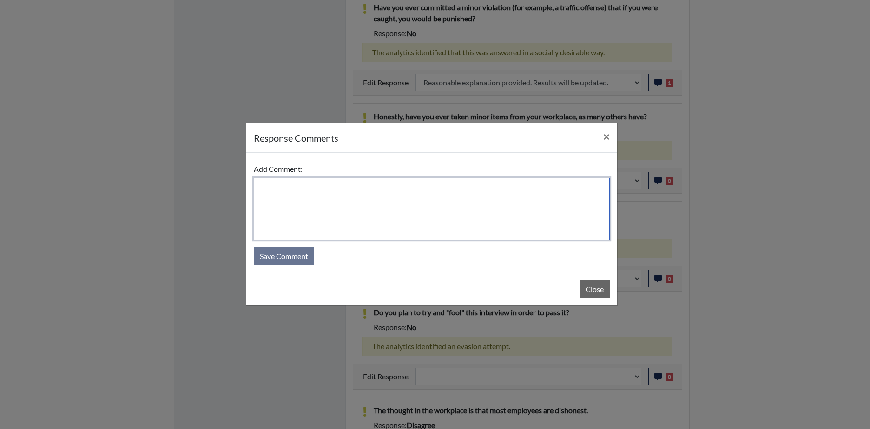
click at [350, 194] on textarea at bounding box center [432, 209] width 356 height 62
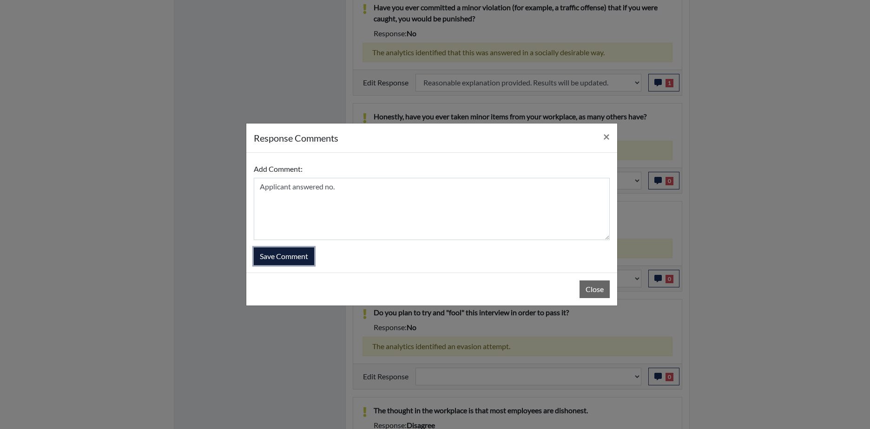
click at [281, 258] on button "Save Comment" at bounding box center [284, 257] width 60 height 18
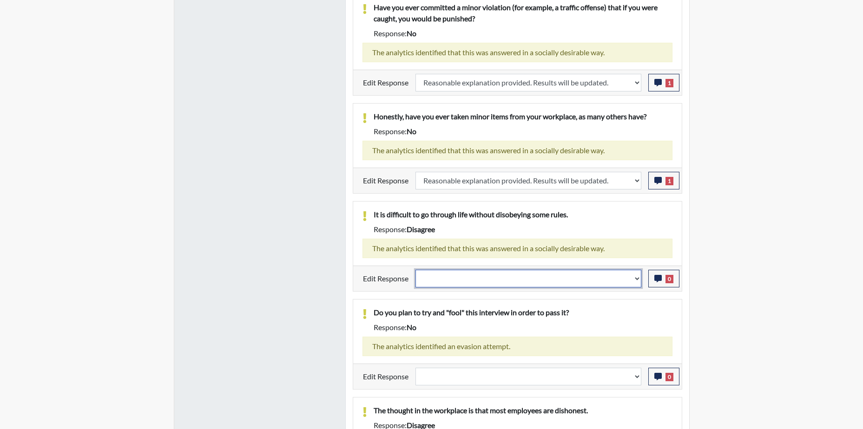
click at [612, 280] on select "Question is not relevant. Results will be updated. Reasonable explanation provi…" at bounding box center [529, 279] width 226 height 18
click at [416, 270] on select "Question is not relevant. Results will be updated. Reasonable explanation provi…" at bounding box center [529, 279] width 226 height 18
click at [660, 279] on icon "button" at bounding box center [657, 278] width 7 height 7
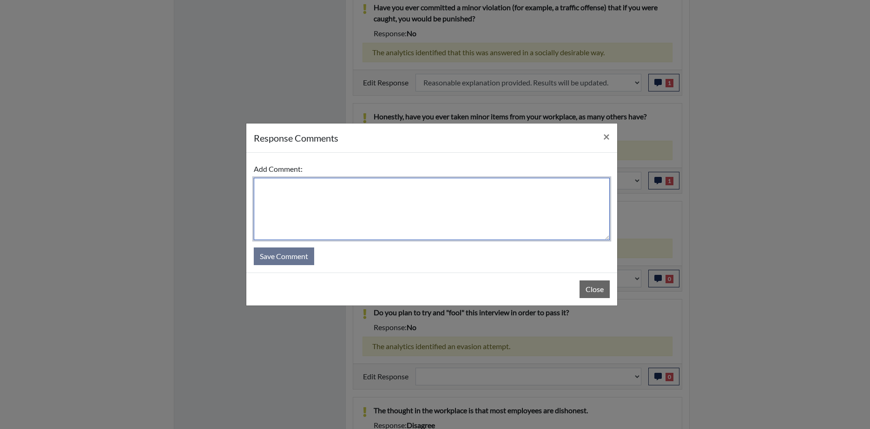
drag, startPoint x: 341, startPoint y: 193, endPoint x: 350, endPoint y: 191, distance: 8.8
click at [339, 190] on textarea at bounding box center [432, 209] width 356 height 62
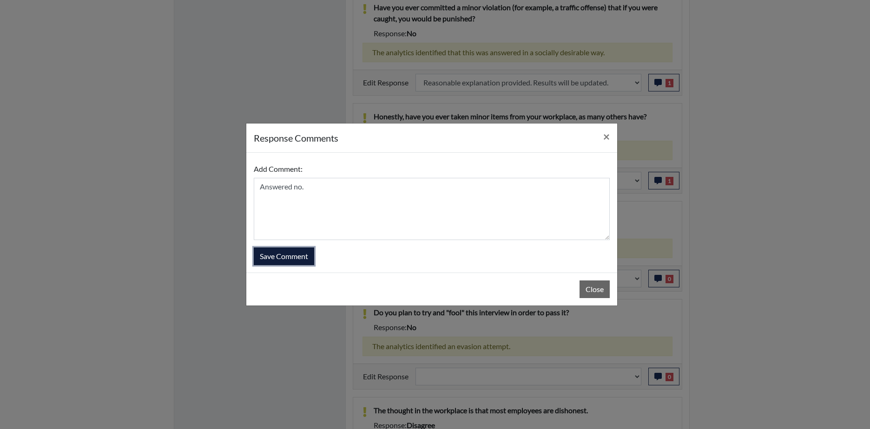
click at [291, 260] on button "Save Comment" at bounding box center [284, 257] width 60 height 18
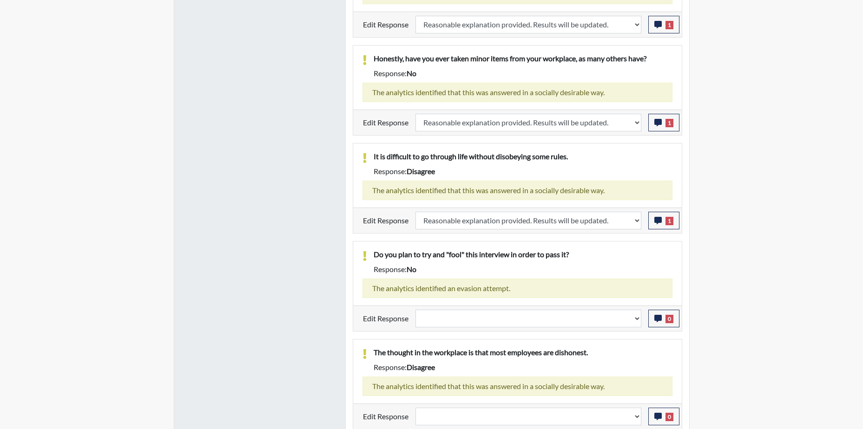
scroll to position [1221, 0]
click at [618, 318] on select "Question is not relevant. Results will be updated. Reasonable explanation provi…" at bounding box center [529, 318] width 226 height 18
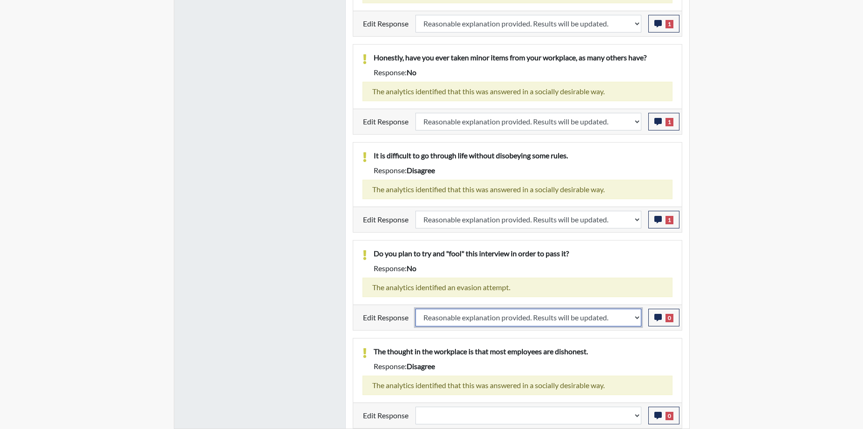
click at [416, 309] on select "Question is not relevant. Results will be updated. Reasonable explanation provi…" at bounding box center [529, 318] width 226 height 18
click at [662, 319] on button "0" at bounding box center [663, 318] width 31 height 18
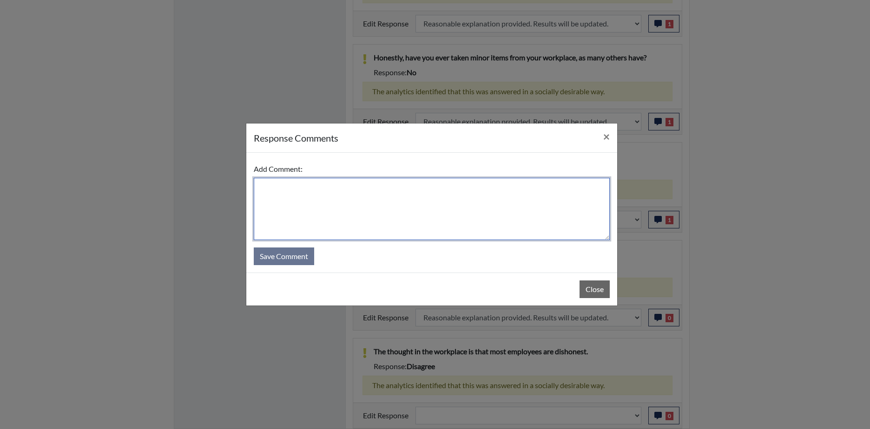
drag, startPoint x: 314, startPoint y: 204, endPoint x: 307, endPoint y: 197, distance: 9.9
click at [313, 203] on textarea at bounding box center [432, 209] width 356 height 62
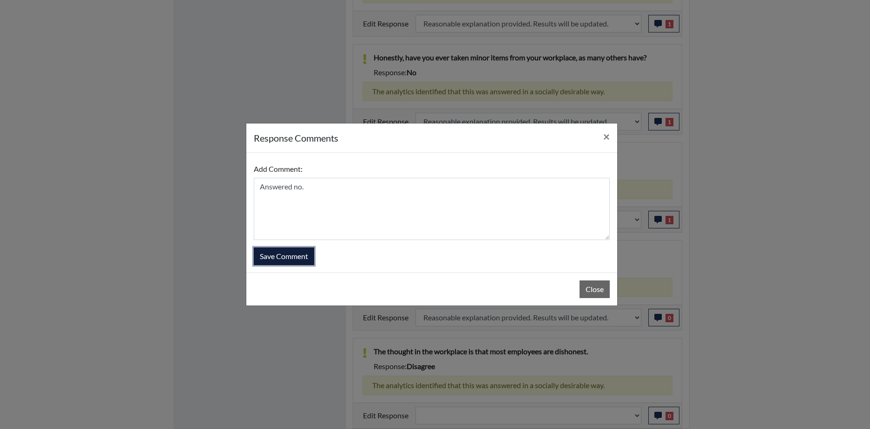
click at [298, 258] on button "Save Comment" at bounding box center [284, 257] width 60 height 18
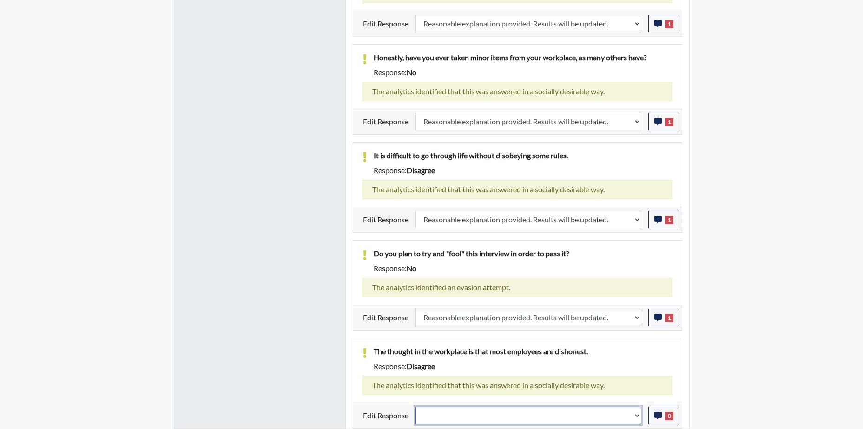
click at [624, 414] on select "Question is not relevant. Results will be updated. Reasonable explanation provi…" at bounding box center [529, 416] width 226 height 18
click at [416, 407] on select "Question is not relevant. Results will be updated. Reasonable explanation provi…" at bounding box center [529, 416] width 226 height 18
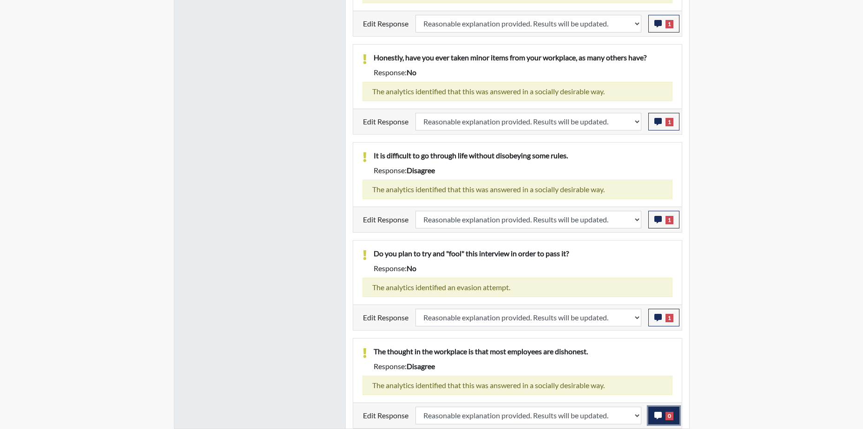
click at [666, 415] on span "0" at bounding box center [670, 416] width 8 height 8
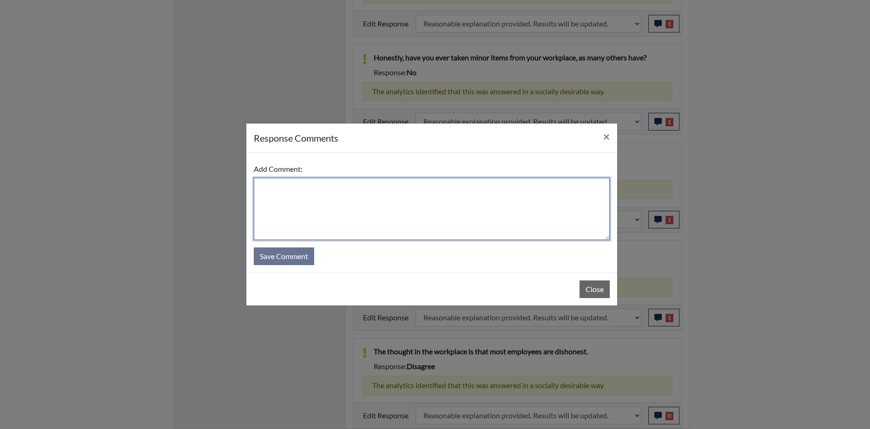
click at [366, 209] on textarea at bounding box center [432, 209] width 356 height 62
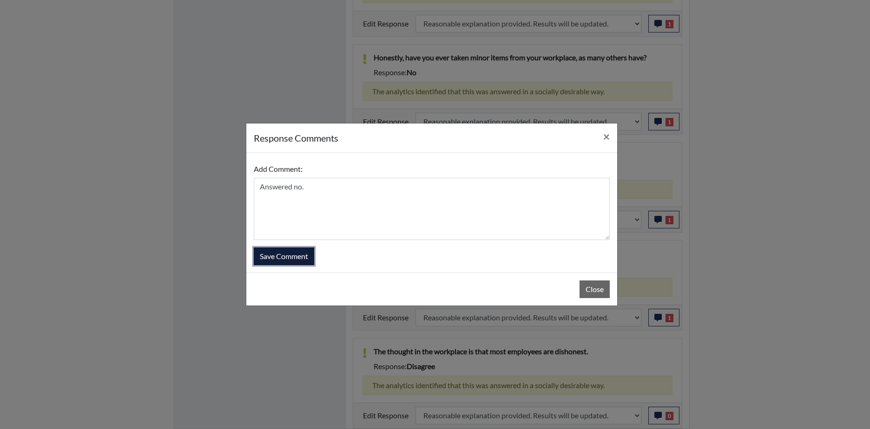
click at [303, 252] on button "Save Comment" at bounding box center [284, 257] width 60 height 18
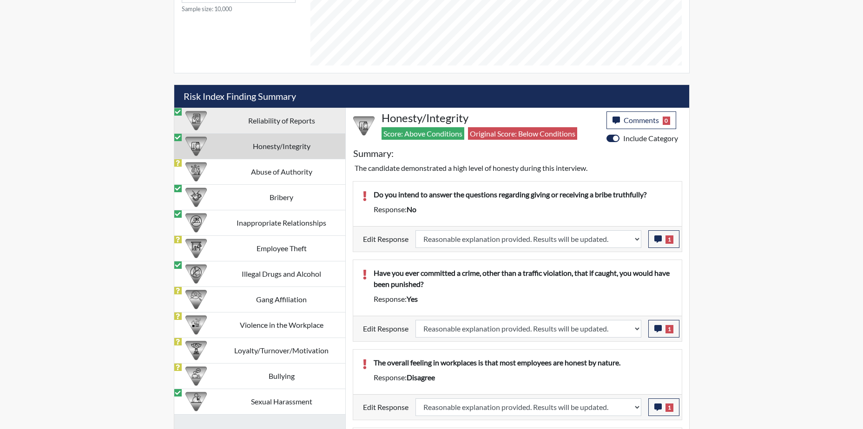
scroll to position [502, 0]
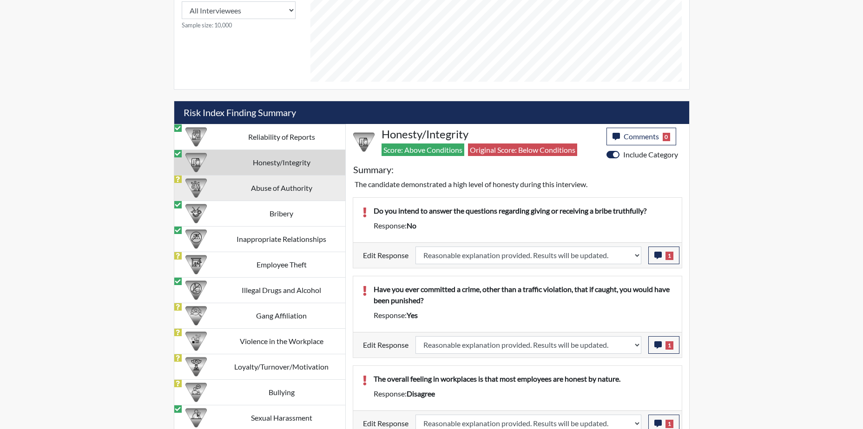
click at [249, 190] on td "Abuse of Authority" at bounding box center [281, 188] width 127 height 26
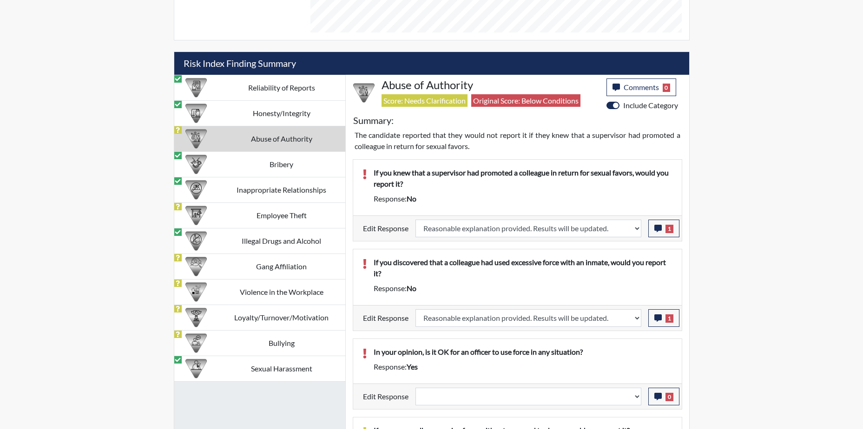
scroll to position [630, 0]
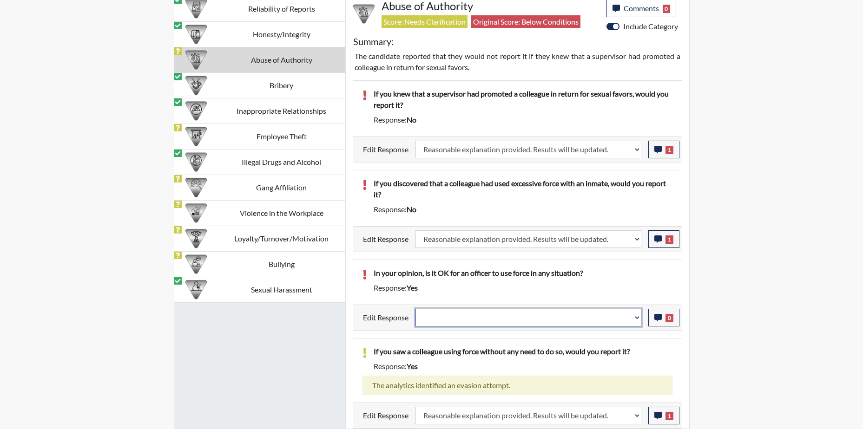
click at [625, 321] on select "Question is not relevant. Results will be updated. Reasonable explanation provi…" at bounding box center [529, 318] width 226 height 18
click at [416, 309] on select "Question is not relevant. Results will be updated. Reasonable explanation provi…" at bounding box center [529, 318] width 226 height 18
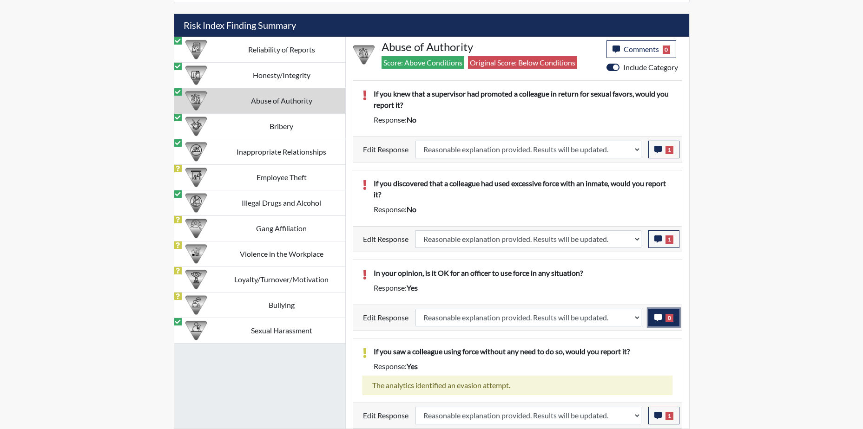
scroll to position [154, 386]
click at [673, 321] on span "0" at bounding box center [670, 318] width 8 height 8
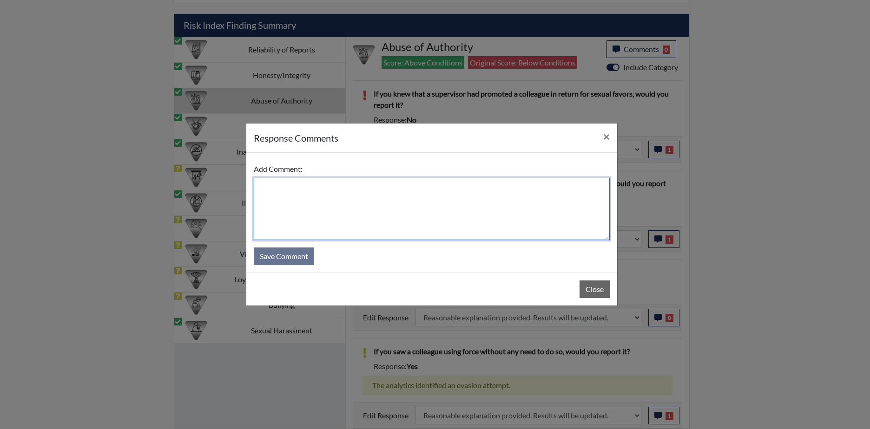
click at [377, 205] on textarea at bounding box center [432, 209] width 356 height 62
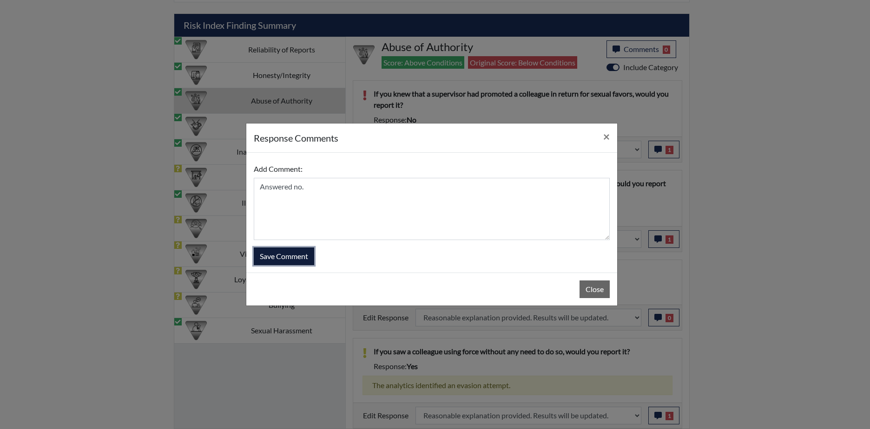
click at [287, 257] on button "Save Comment" at bounding box center [284, 257] width 60 height 18
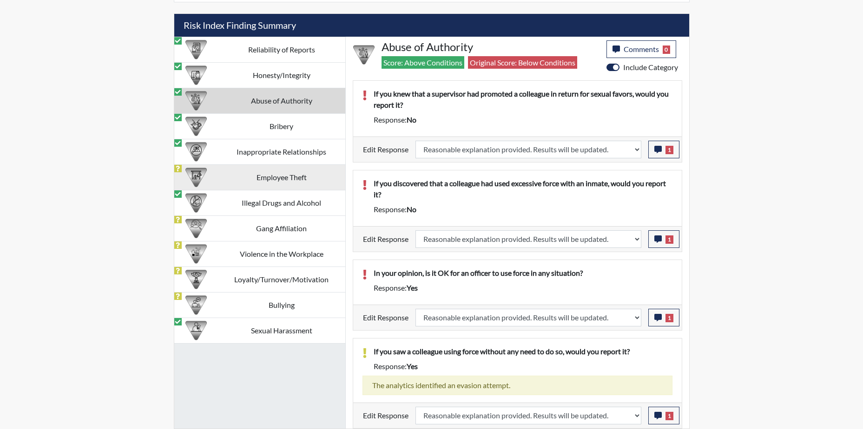
click at [249, 172] on td "Employee Theft" at bounding box center [281, 178] width 127 height 26
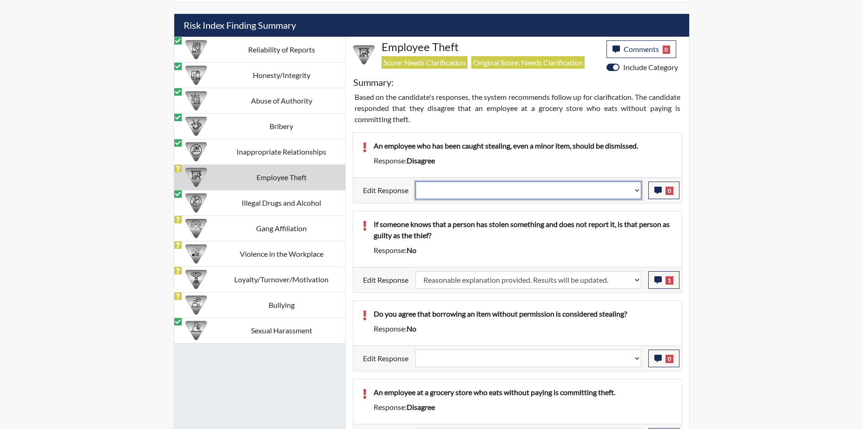
click at [629, 182] on select "Question is not relevant. Results will be updated. Reasonable explanation provi…" at bounding box center [529, 191] width 226 height 18
click at [416, 182] on select "Question is not relevant. Results will be updated. Reasonable explanation provi…" at bounding box center [529, 191] width 226 height 18
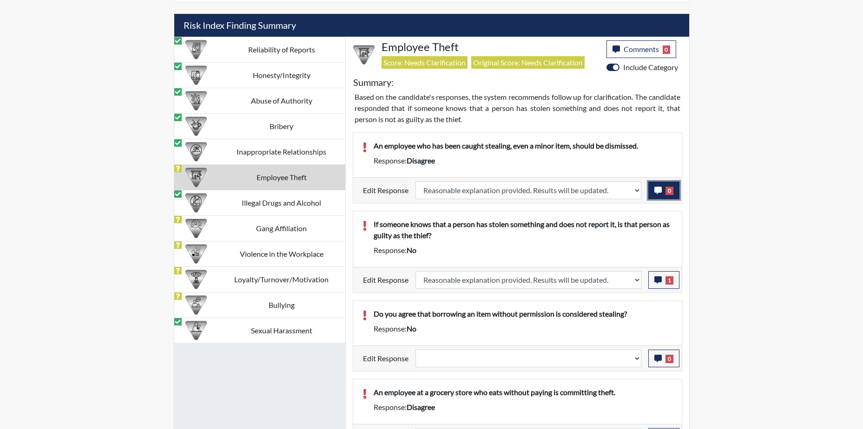
click at [671, 192] on span "0" at bounding box center [670, 191] width 8 height 8
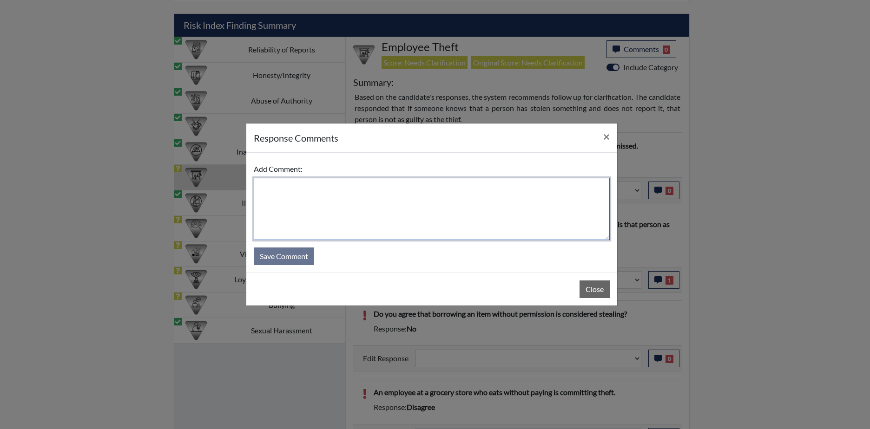
drag, startPoint x: 370, startPoint y: 193, endPoint x: 354, endPoint y: 196, distance: 16.0
click at [370, 193] on textarea at bounding box center [432, 209] width 356 height 62
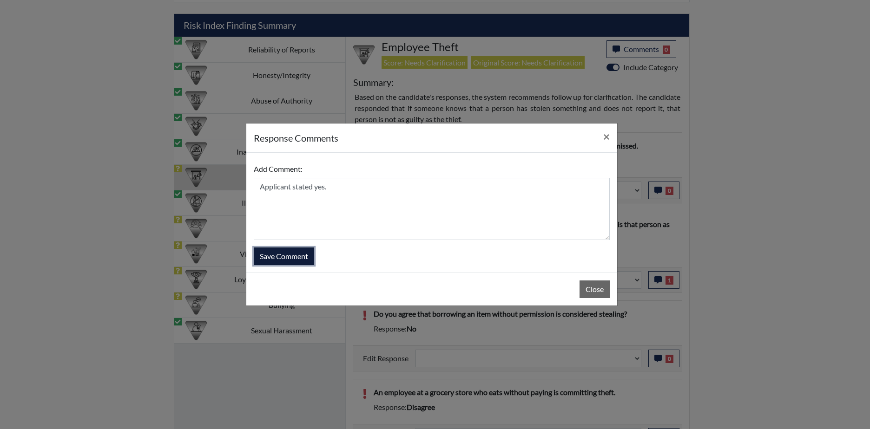
click at [307, 251] on button "Save Comment" at bounding box center [284, 257] width 60 height 18
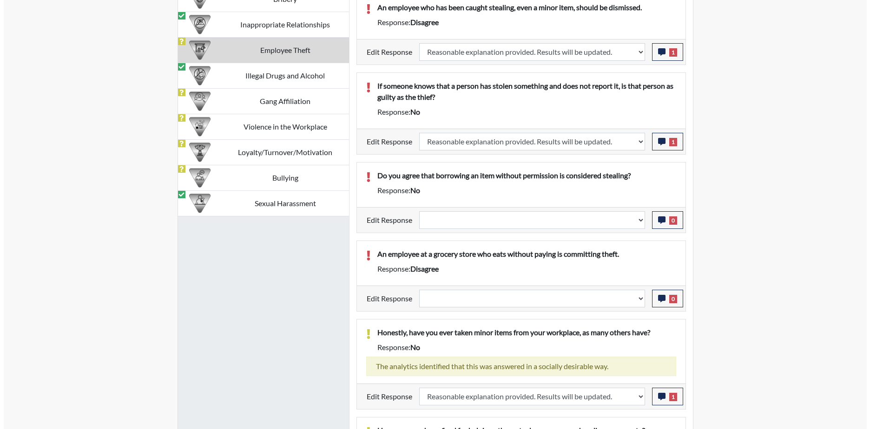
scroll to position [682, 0]
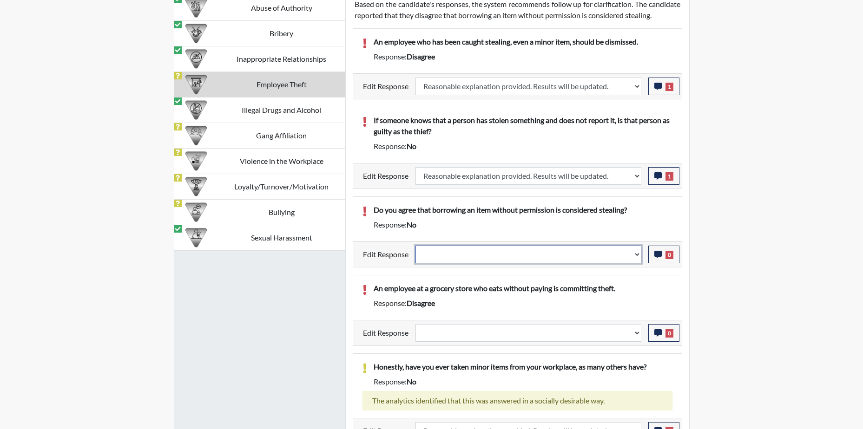
click at [620, 264] on select "Question is not relevant. Results will be updated. Reasonable explanation provi…" at bounding box center [529, 255] width 226 height 18
click at [416, 257] on select "Question is not relevant. Results will be updated. Reasonable explanation provi…" at bounding box center [529, 255] width 226 height 18
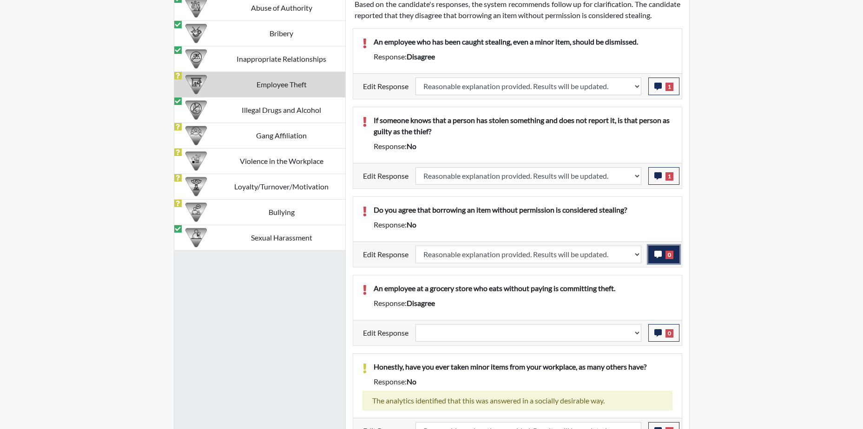
click at [671, 264] on button "0" at bounding box center [663, 255] width 31 height 18
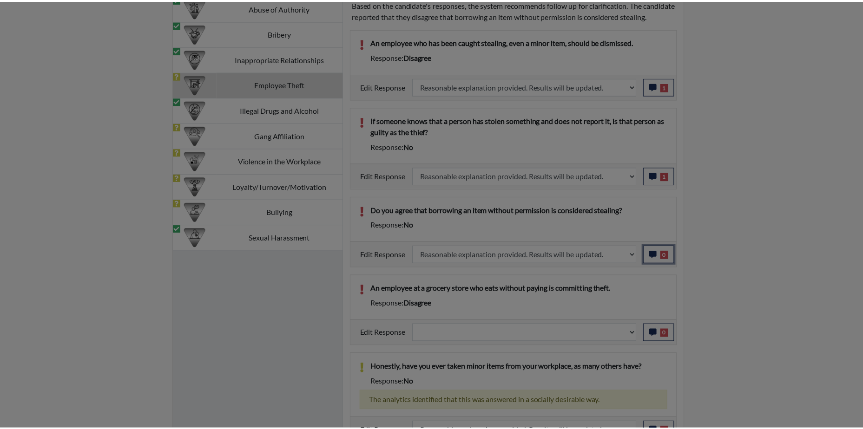
scroll to position [154, 386]
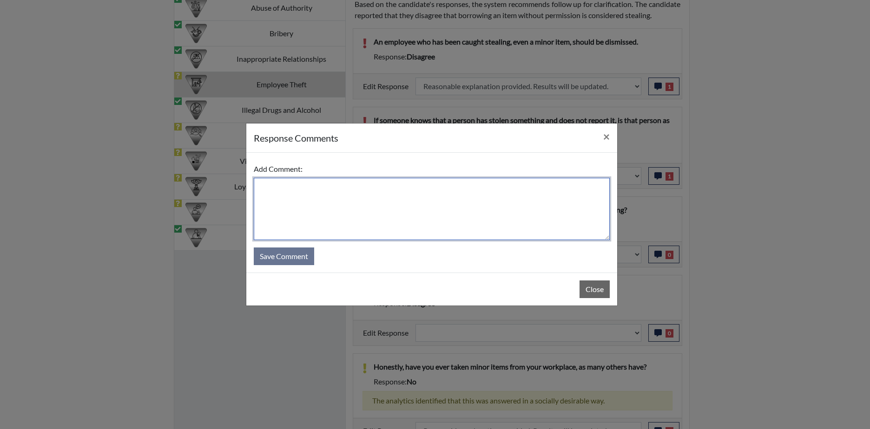
drag, startPoint x: 289, startPoint y: 180, endPoint x: 306, endPoint y: 196, distance: 23.4
click at [290, 180] on textarea at bounding box center [432, 209] width 356 height 62
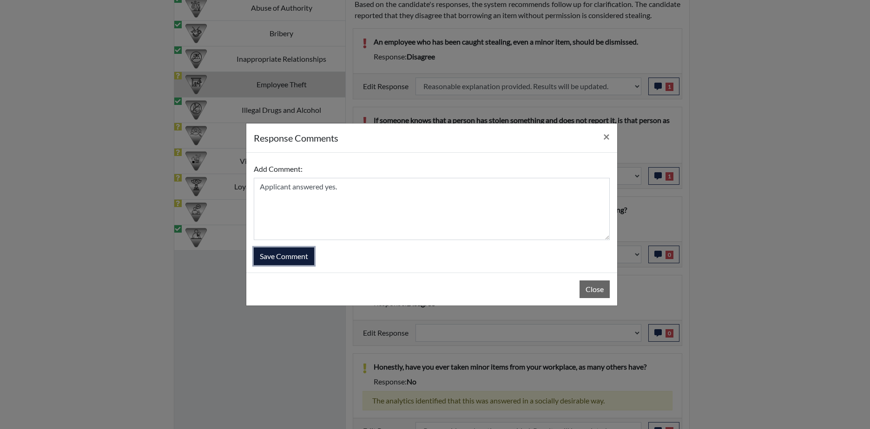
click at [297, 258] on button "Save Comment" at bounding box center [284, 257] width 60 height 18
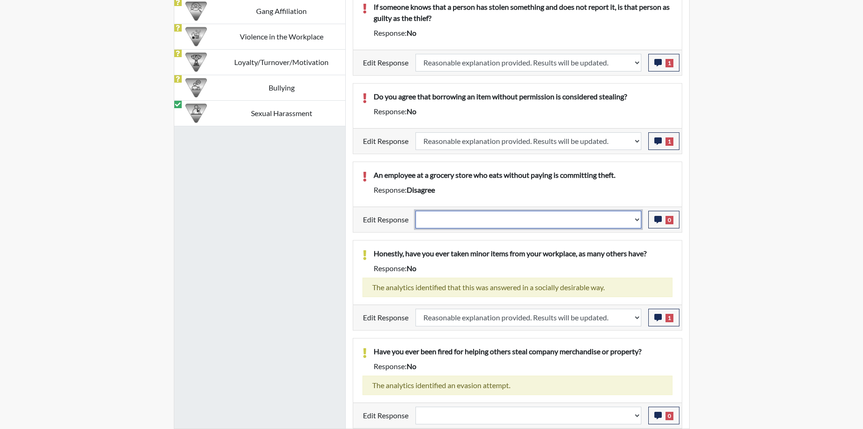
click at [627, 225] on select "Question is not relevant. Results will be updated. Reasonable explanation provi…" at bounding box center [529, 220] width 226 height 18
click at [416, 211] on select "Question is not relevant. Results will be updated. Reasonable explanation provi…" at bounding box center [529, 220] width 226 height 18
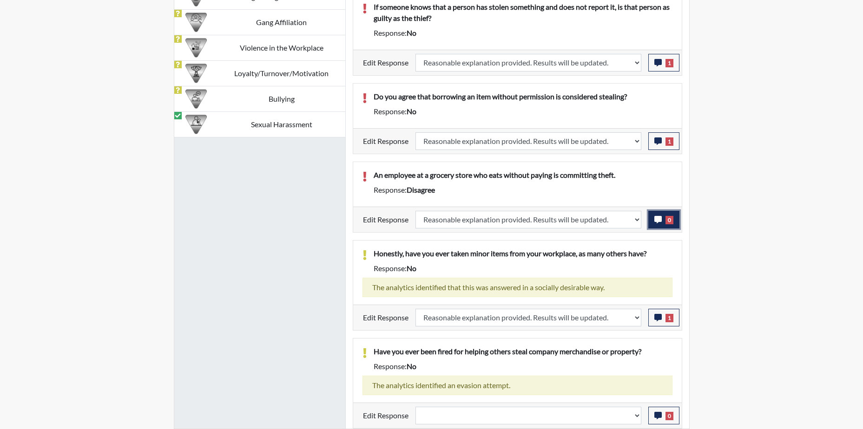
click at [662, 222] on button "0" at bounding box center [663, 220] width 31 height 18
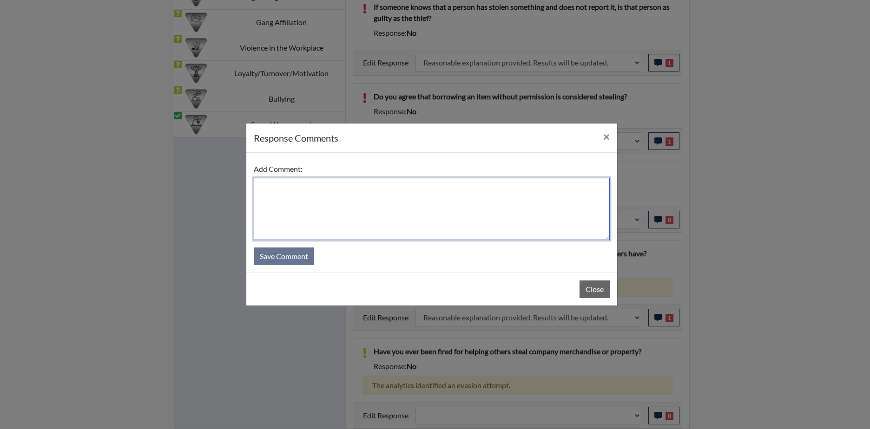
drag, startPoint x: 326, startPoint y: 199, endPoint x: 317, endPoint y: 198, distance: 8.8
click at [325, 202] on textarea at bounding box center [432, 209] width 356 height 62
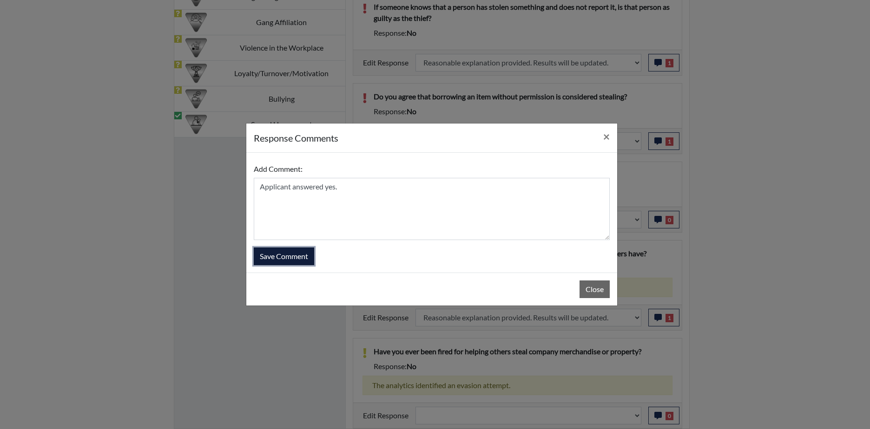
click at [283, 260] on button "Save Comment" at bounding box center [284, 257] width 60 height 18
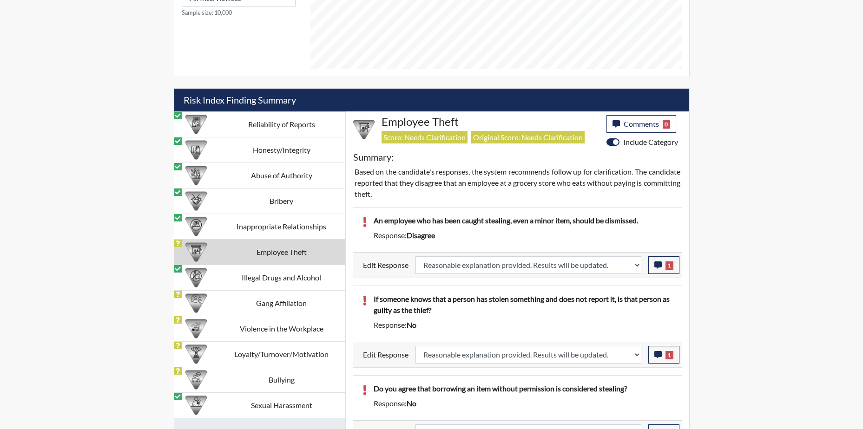
scroll to position [806, 0]
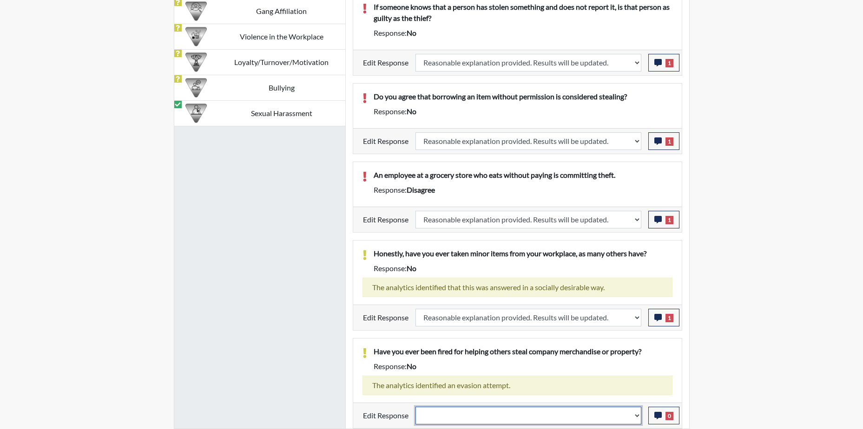
click at [635, 419] on select "Question is not relevant. Results will be updated. Reasonable explanation provi…" at bounding box center [529, 416] width 226 height 18
click at [416, 407] on select "Question is not relevant. Results will be updated. Reasonable explanation provi…" at bounding box center [529, 416] width 226 height 18
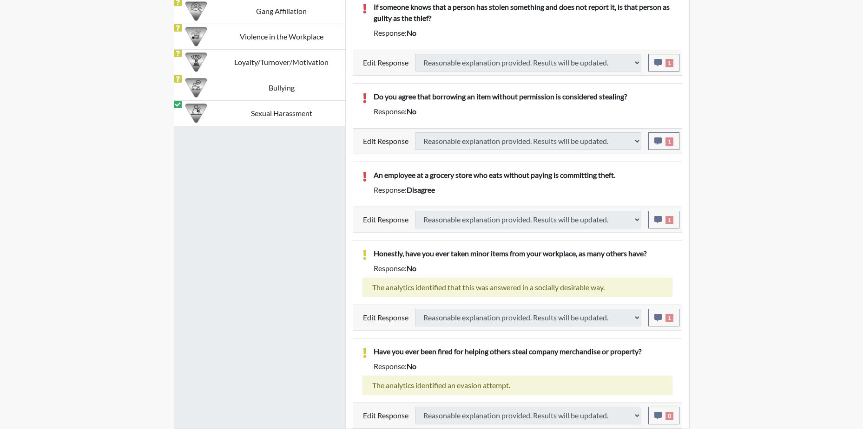
scroll to position [795, 0]
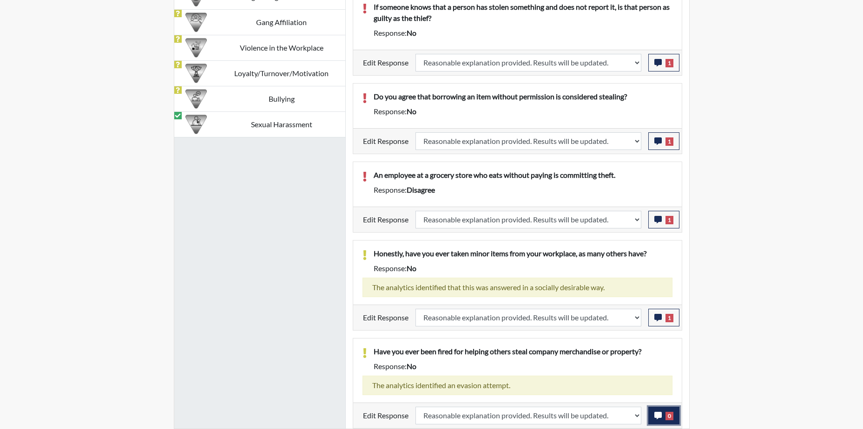
click at [667, 413] on span "0" at bounding box center [670, 416] width 8 height 8
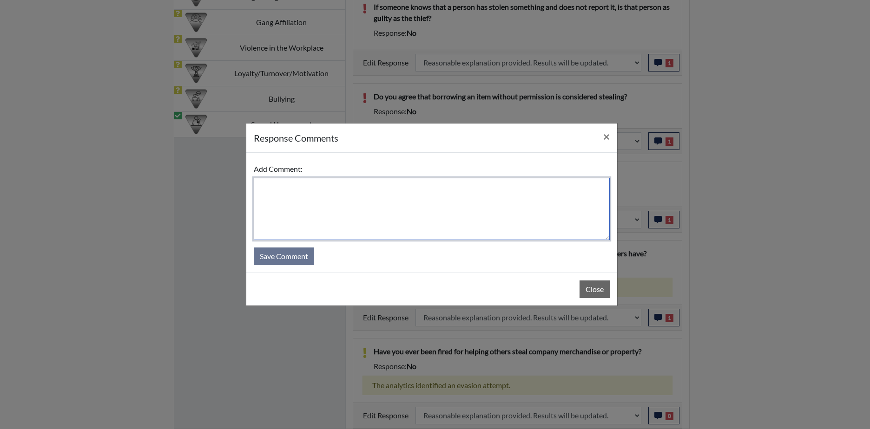
drag, startPoint x: 371, startPoint y: 235, endPoint x: 374, endPoint y: 216, distance: 18.9
click at [371, 233] on textarea at bounding box center [432, 209] width 356 height 62
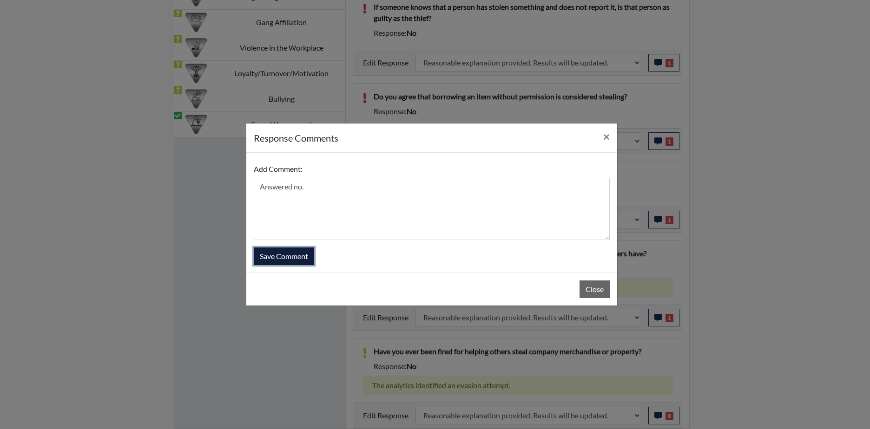
click at [281, 252] on button "Save Comment" at bounding box center [284, 257] width 60 height 18
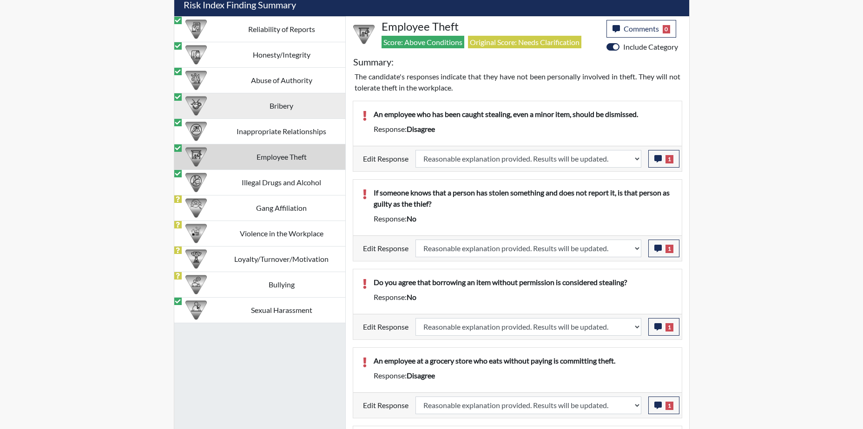
click at [238, 205] on td "Gang Affiliation" at bounding box center [281, 208] width 127 height 26
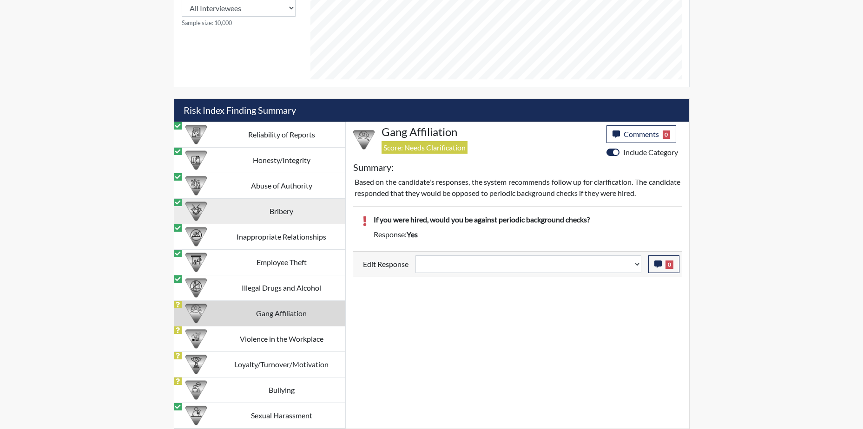
scroll to position [504, 0]
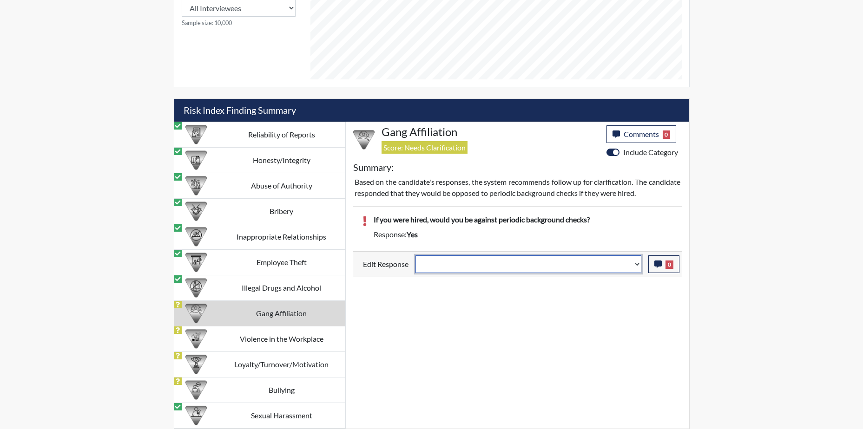
click at [631, 264] on select "Question is not relevant. Results will be updated. Reasonable explanation provi…" at bounding box center [529, 265] width 226 height 18
click at [416, 256] on select "Question is not relevant. Results will be updated. Reasonable explanation provi…" at bounding box center [529, 265] width 226 height 18
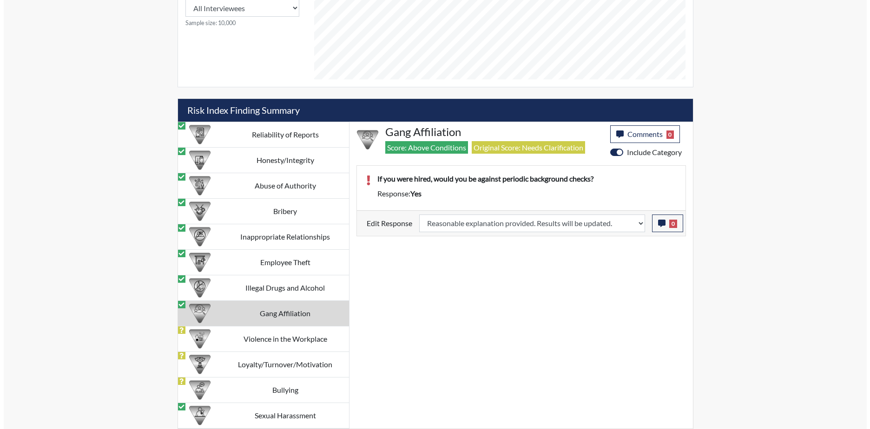
scroll to position [154, 386]
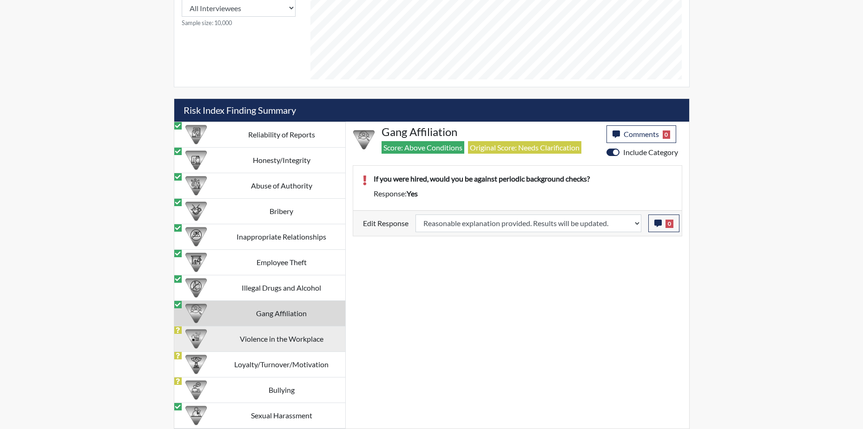
click at [269, 344] on td "Violence in the Workplace" at bounding box center [281, 339] width 127 height 26
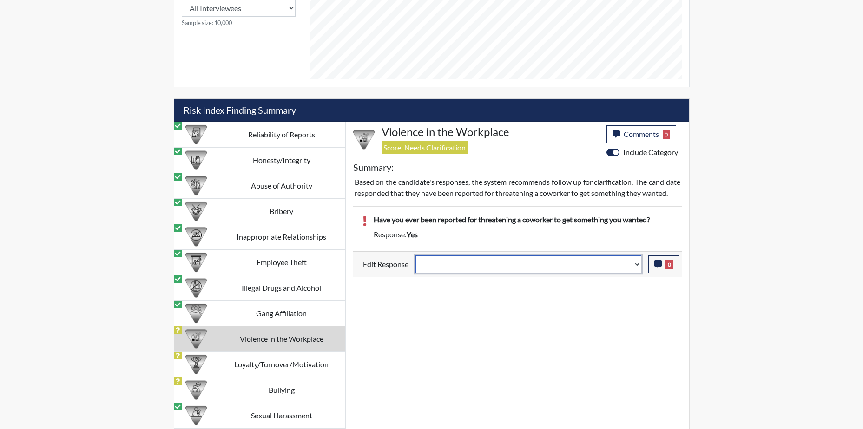
click at [629, 273] on select "Question is not relevant. Results will be updated. Reasonable explanation provi…" at bounding box center [529, 265] width 226 height 18
click at [416, 266] on select "Question is not relevant. Results will be updated. Reasonable explanation provi…" at bounding box center [529, 265] width 226 height 18
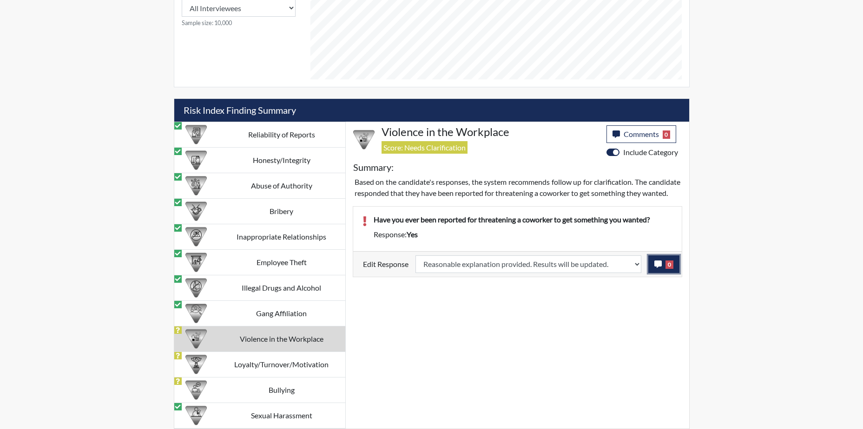
click at [669, 269] on span "0" at bounding box center [670, 265] width 8 height 8
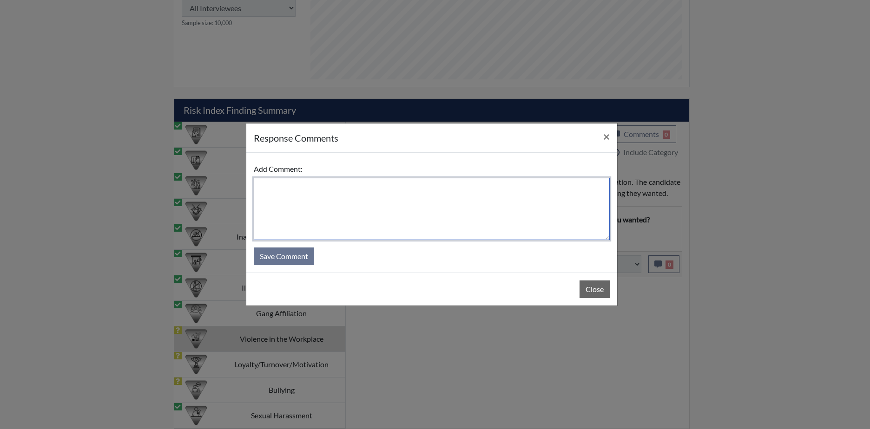
click at [350, 191] on textarea at bounding box center [432, 209] width 356 height 62
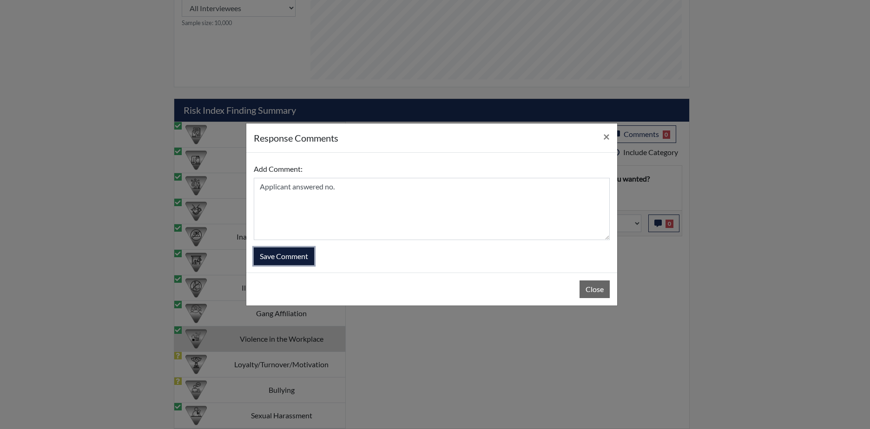
click at [292, 259] on button "Save Comment" at bounding box center [284, 257] width 60 height 18
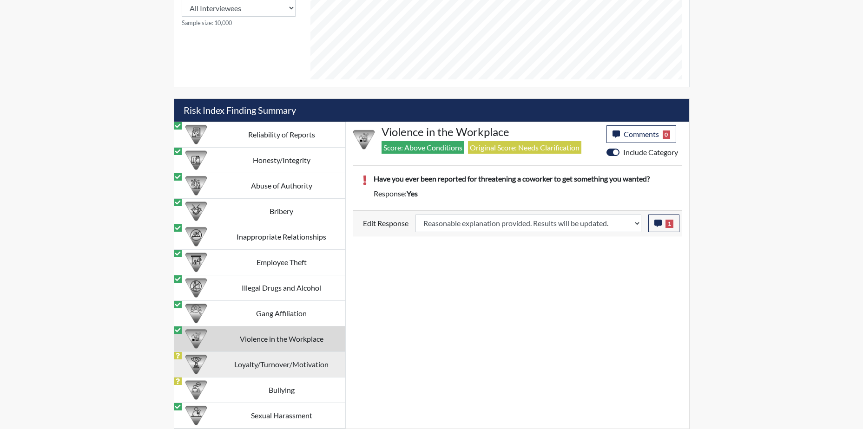
click at [263, 366] on td "Loyalty/Turnover/Motivation" at bounding box center [281, 365] width 127 height 26
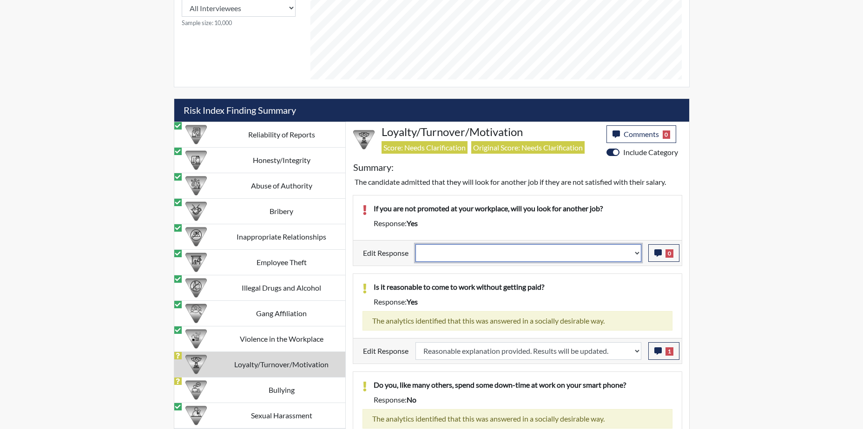
click at [626, 251] on select "Question is not relevant. Results will be updated. Reasonable explanation provi…" at bounding box center [529, 253] width 226 height 18
click at [416, 244] on select "Question is not relevant. Results will be updated. Reasonable explanation provi…" at bounding box center [529, 253] width 226 height 18
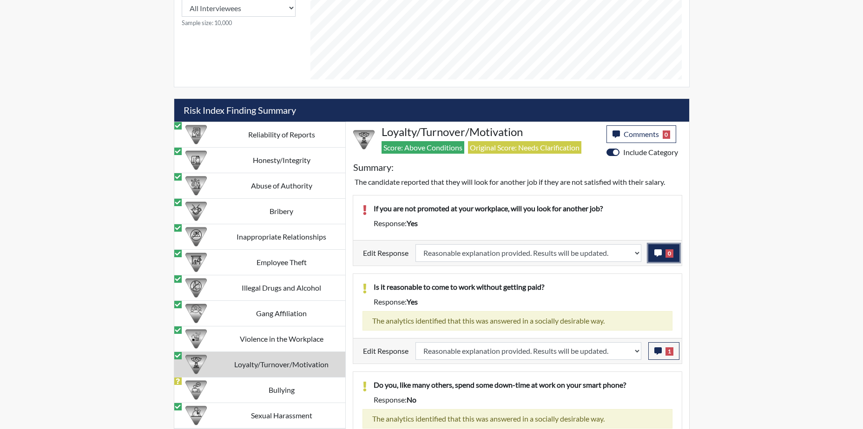
click at [666, 255] on span "0" at bounding box center [670, 254] width 8 height 8
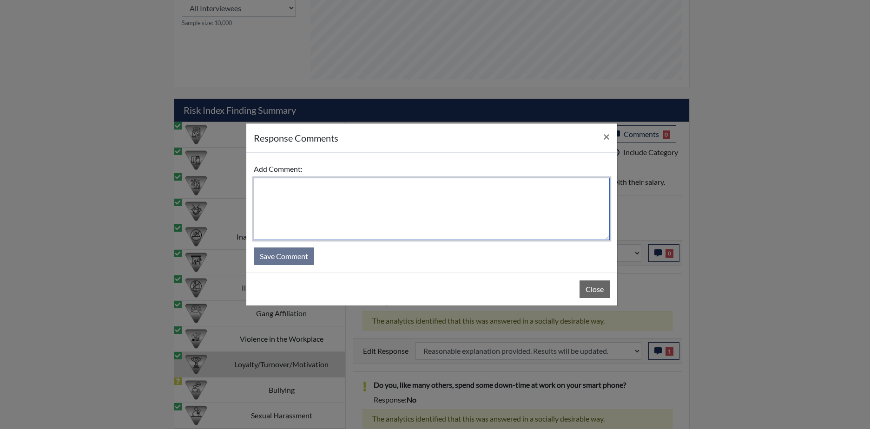
drag, startPoint x: 376, startPoint y: 207, endPoint x: 369, endPoint y: 206, distance: 7.0
click at [374, 206] on textarea at bounding box center [432, 209] width 356 height 62
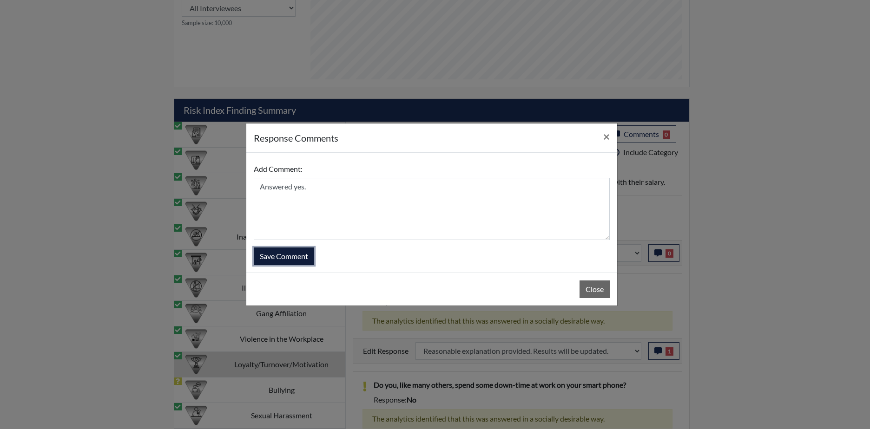
click at [284, 262] on button "Save Comment" at bounding box center [284, 257] width 60 height 18
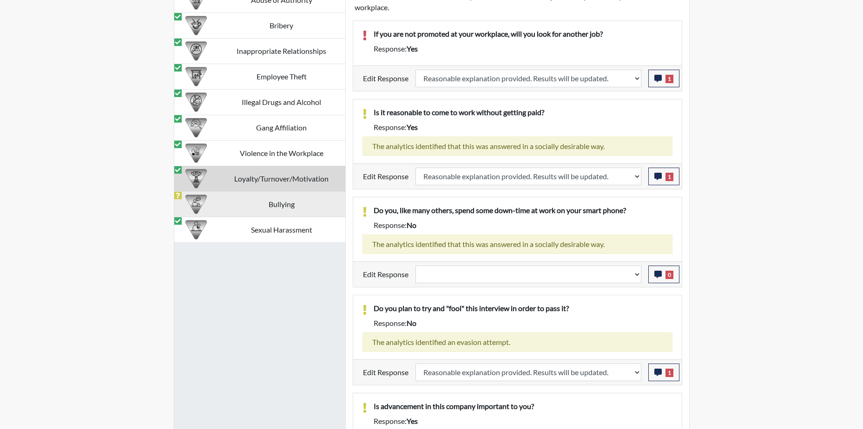
click at [258, 200] on td "Bullying" at bounding box center [281, 205] width 127 height 26
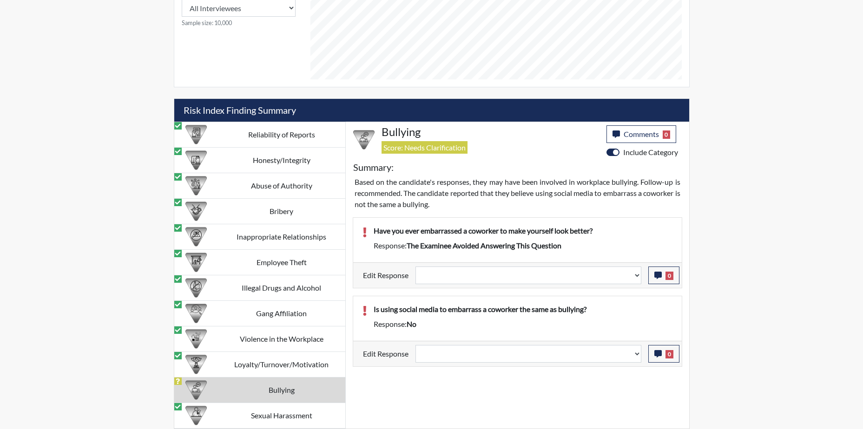
scroll to position [504, 0]
click at [611, 290] on div "Have you ever embarrassed a coworker to make yourself look better? Response: Th…" at bounding box center [517, 288] width 343 height 157
click at [611, 272] on select "Question is not relevant. Results will be updated. Reasonable explanation provi…" at bounding box center [529, 276] width 226 height 18
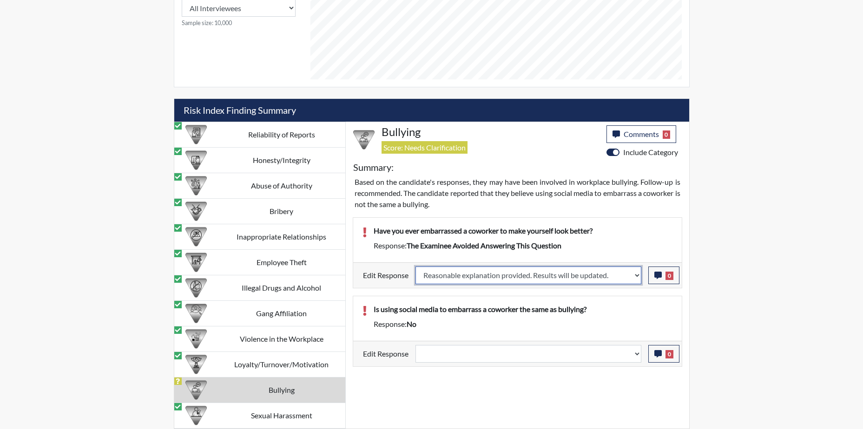
click at [416, 267] on select "Question is not relevant. Results will be updated. Reasonable explanation provi…" at bounding box center [529, 276] width 226 height 18
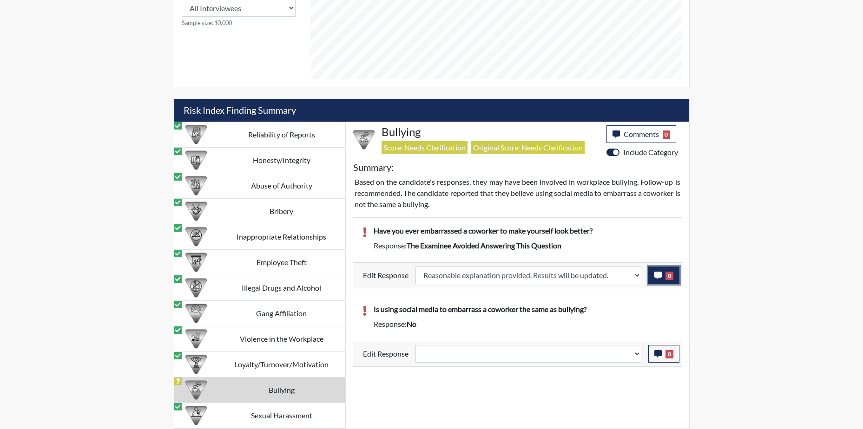
click at [659, 279] on icon "button" at bounding box center [657, 275] width 7 height 7
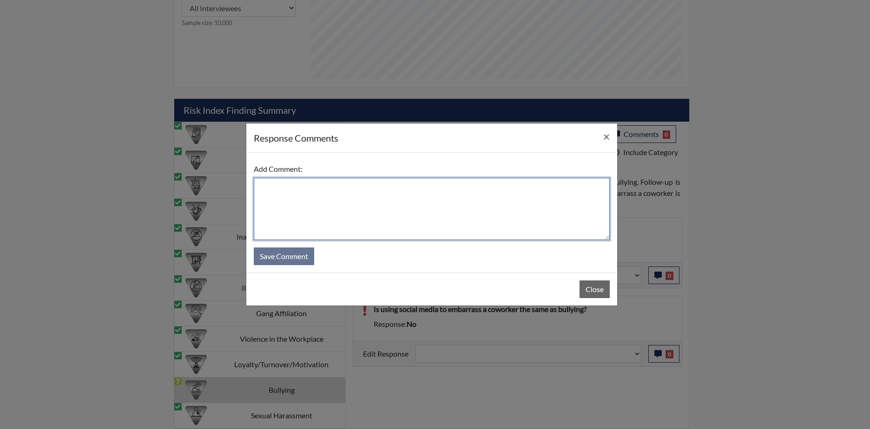
drag, startPoint x: 412, startPoint y: 215, endPoint x: 380, endPoint y: 223, distance: 33.0
click at [411, 212] on textarea at bounding box center [432, 209] width 356 height 62
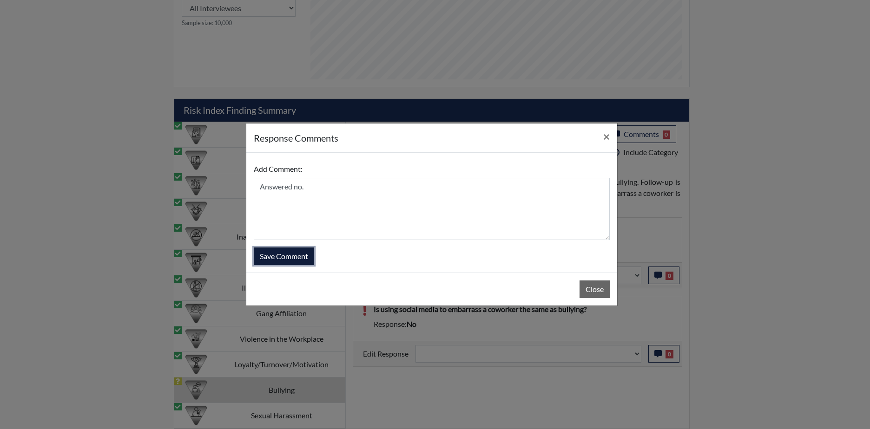
drag, startPoint x: 263, startPoint y: 264, endPoint x: 271, endPoint y: 265, distance: 8.6
click at [263, 264] on button "Save Comment" at bounding box center [284, 257] width 60 height 18
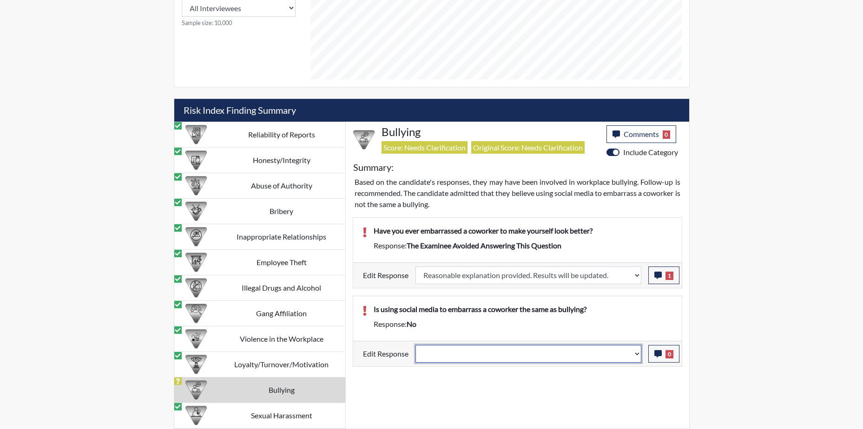
click at [611, 356] on select "Question is not relevant. Results will be updated. Reasonable explanation provi…" at bounding box center [529, 354] width 226 height 18
click at [416, 345] on select "Question is not relevant. Results will be updated. Reasonable explanation provi…" at bounding box center [529, 354] width 226 height 18
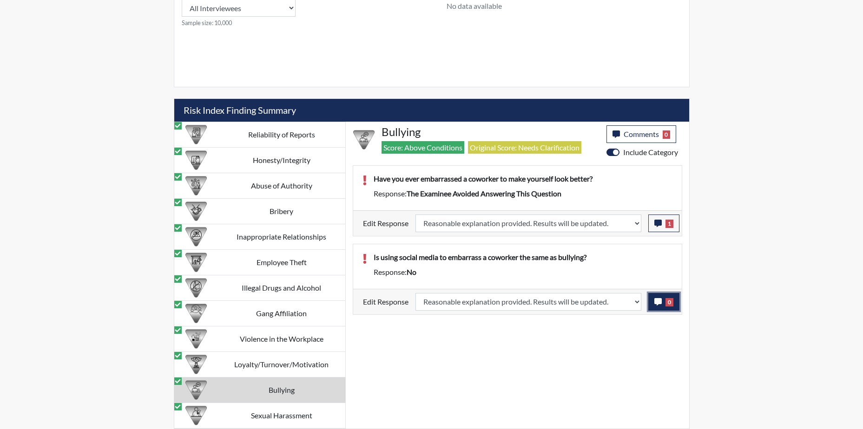
click at [657, 303] on icon "button" at bounding box center [657, 301] width 7 height 7
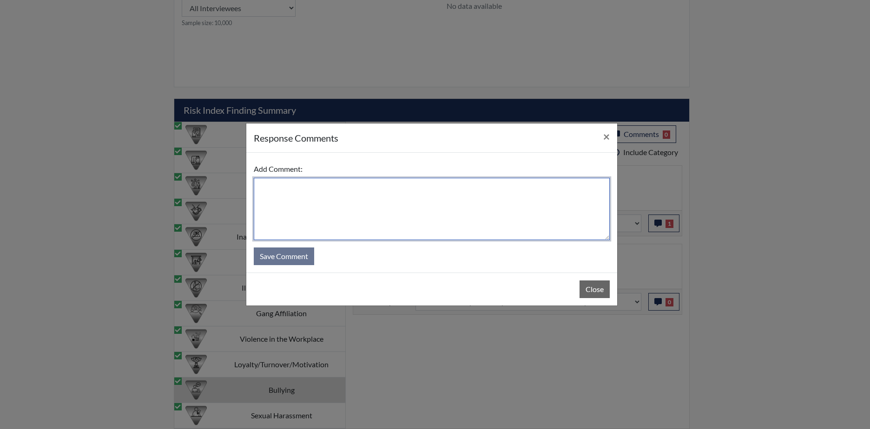
click at [340, 192] on textarea at bounding box center [432, 209] width 356 height 62
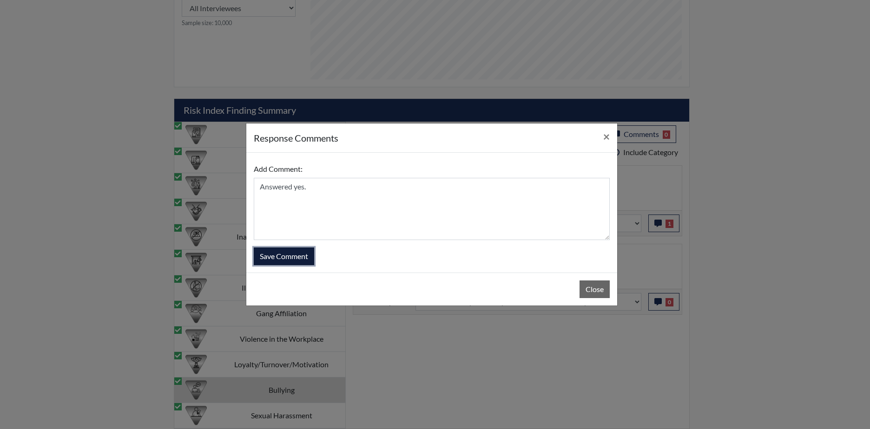
click at [300, 255] on button "Save Comment" at bounding box center [284, 257] width 60 height 18
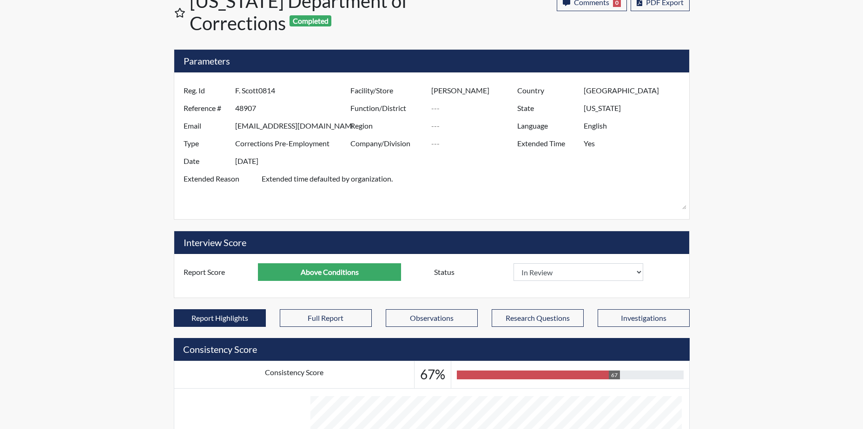
scroll to position [0, 0]
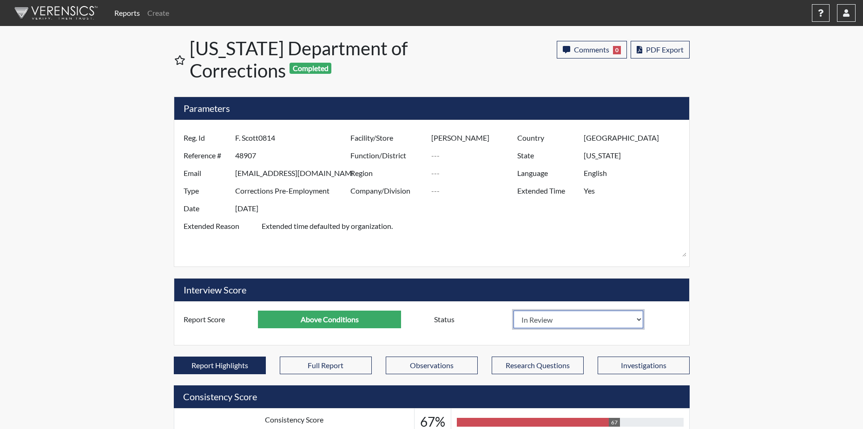
click at [561, 324] on select "In Review Hire Decline" at bounding box center [579, 320] width 130 height 18
click at [696, 291] on div "Interview Score Report Score Above Conditions Status In Review Hire Decline Sta…" at bounding box center [432, 311] width 530 height 67
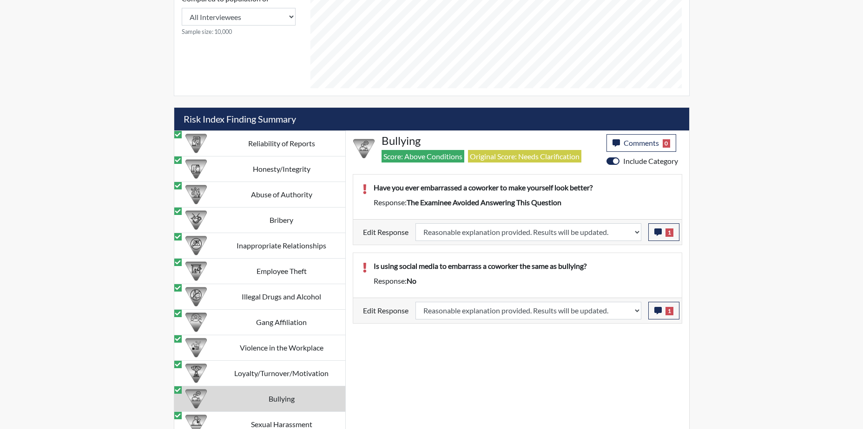
scroll to position [504, 0]
